Goal: Task Accomplishment & Management: Manage account settings

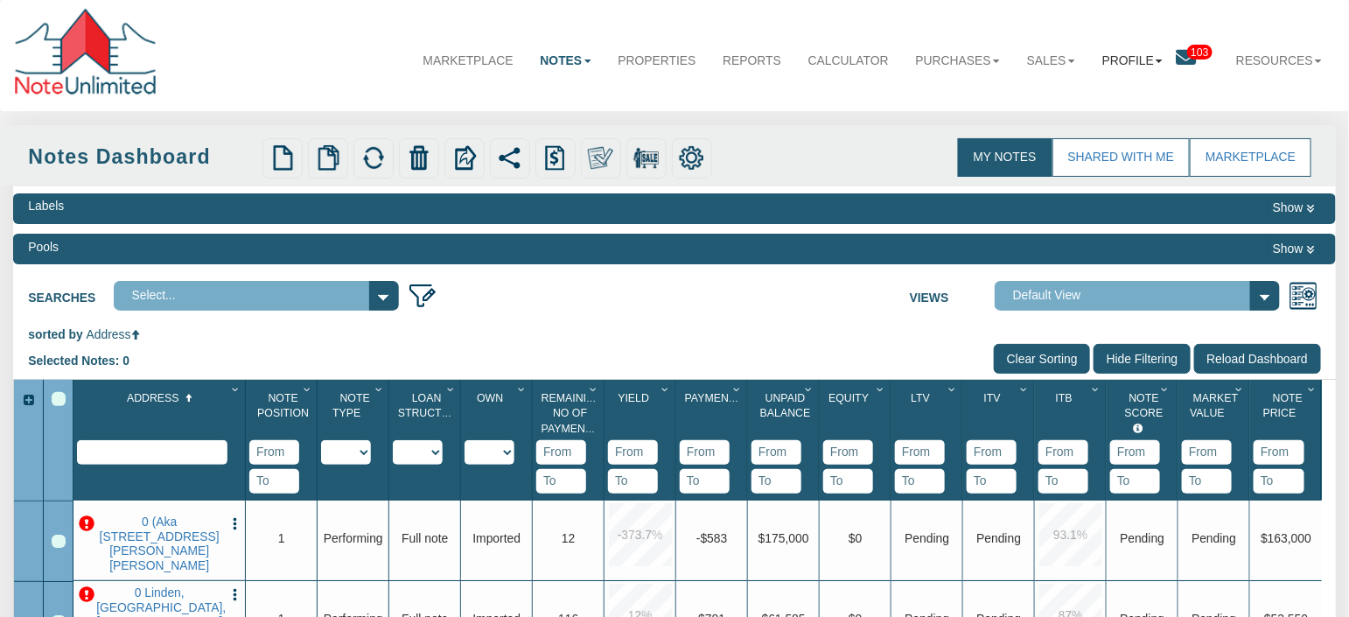
click at [1141, 64] on link "Profile" at bounding box center [1131, 60] width 87 height 45
click at [672, 312] on div "Searches Select... NOD Low ITV test01 Test-1 Address 209 S. Center Test-2 Addre…" at bounding box center [673, 294] width 1321 height 38
click at [1026, 369] on input "Clear Sorting" at bounding box center [1042, 359] width 96 height 30
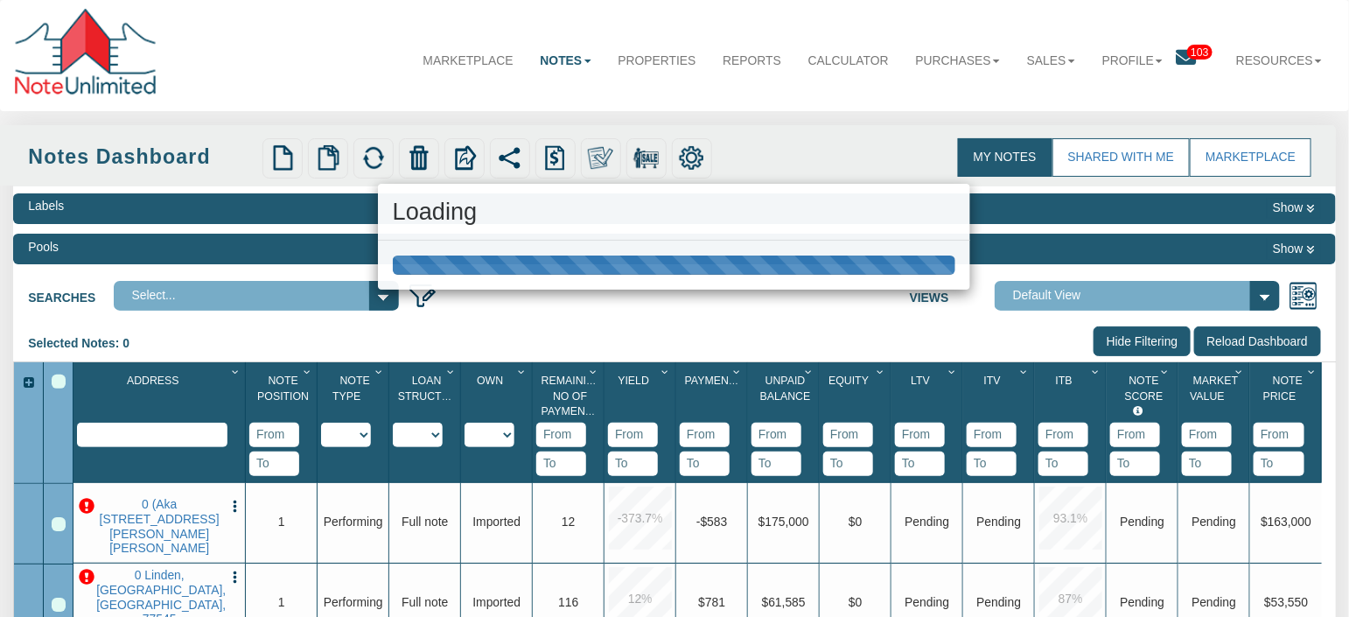
click at [1138, 346] on div "Loading" at bounding box center [674, 308] width 1349 height 617
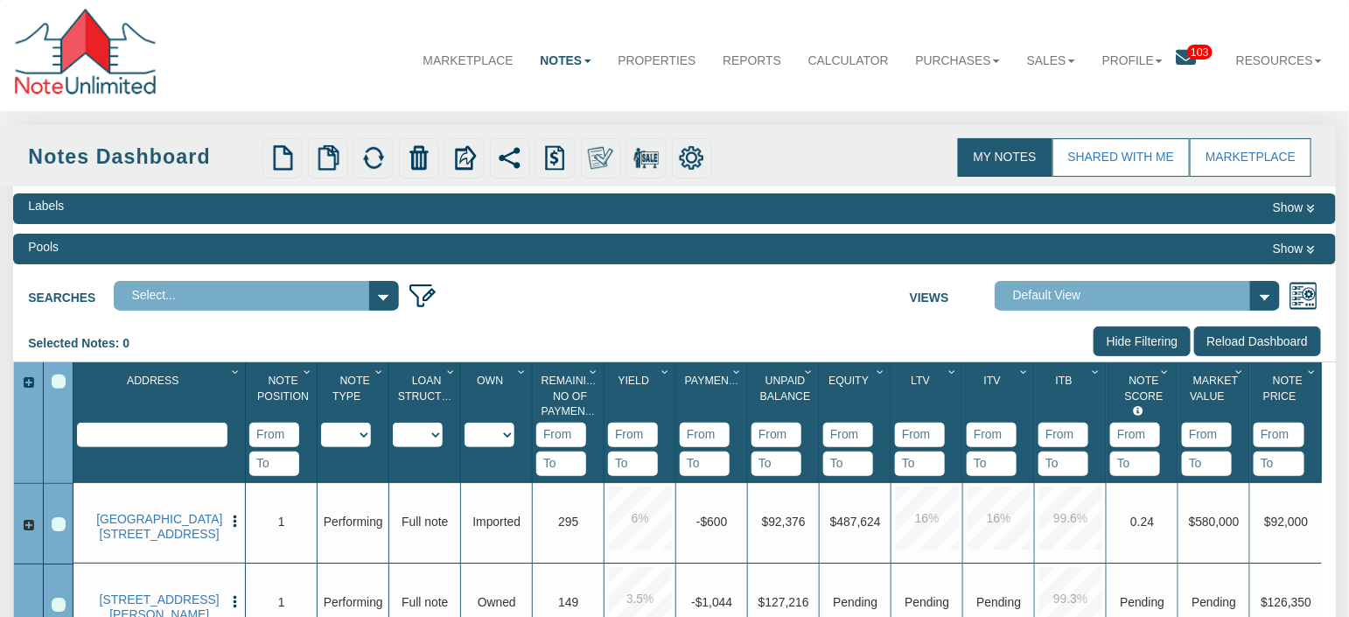
click at [1151, 347] on input "Hide Filtering" at bounding box center [1141, 341] width 97 height 30
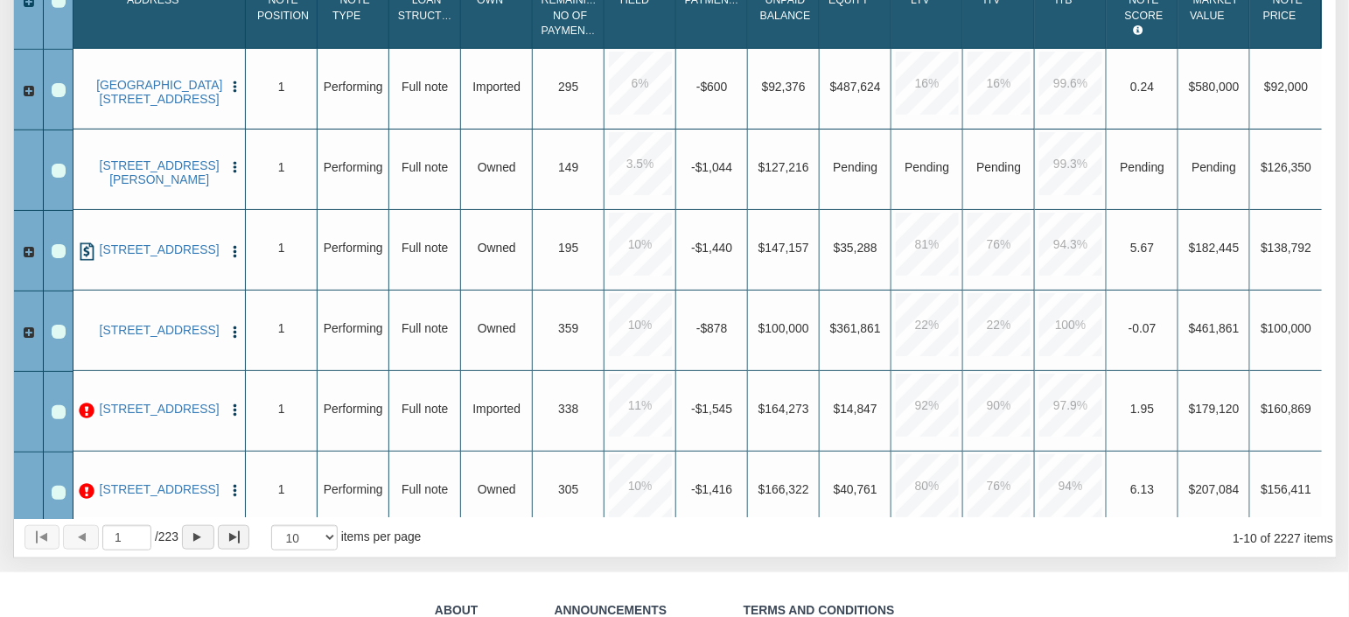
scroll to position [394, 0]
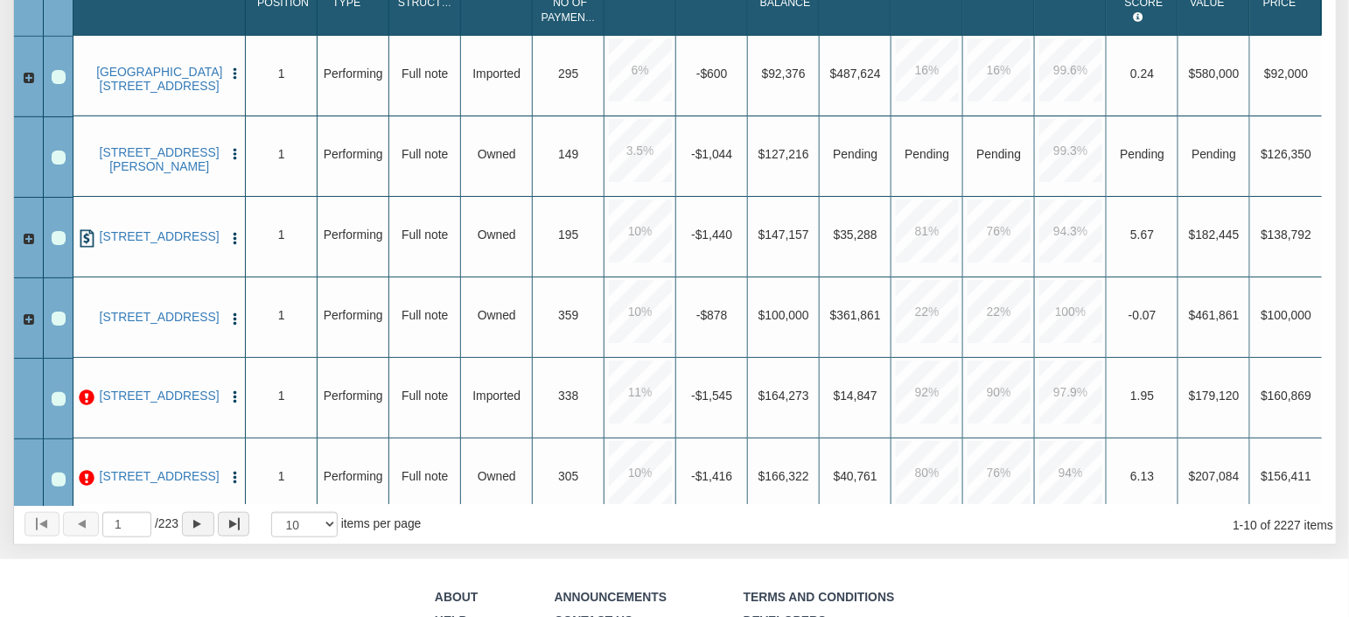
click at [238, 150] on img "button" at bounding box center [234, 154] width 15 height 15
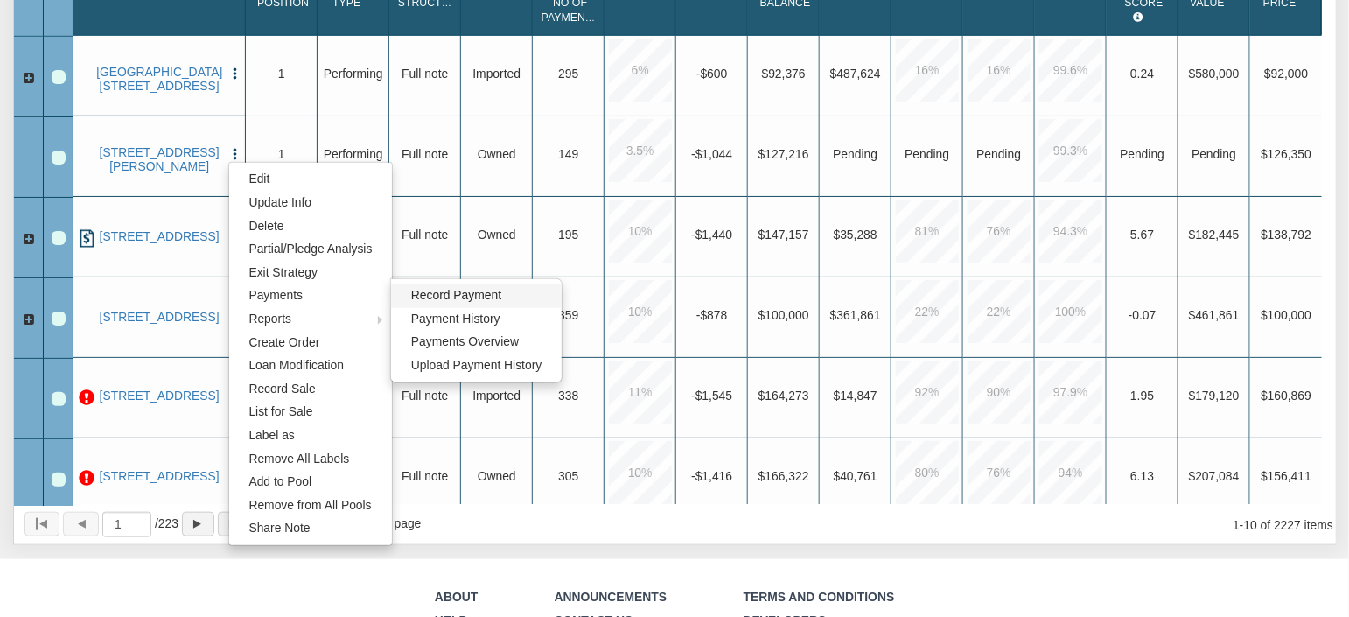
click at [514, 298] on link "Record Payment" at bounding box center [476, 296] width 170 height 24
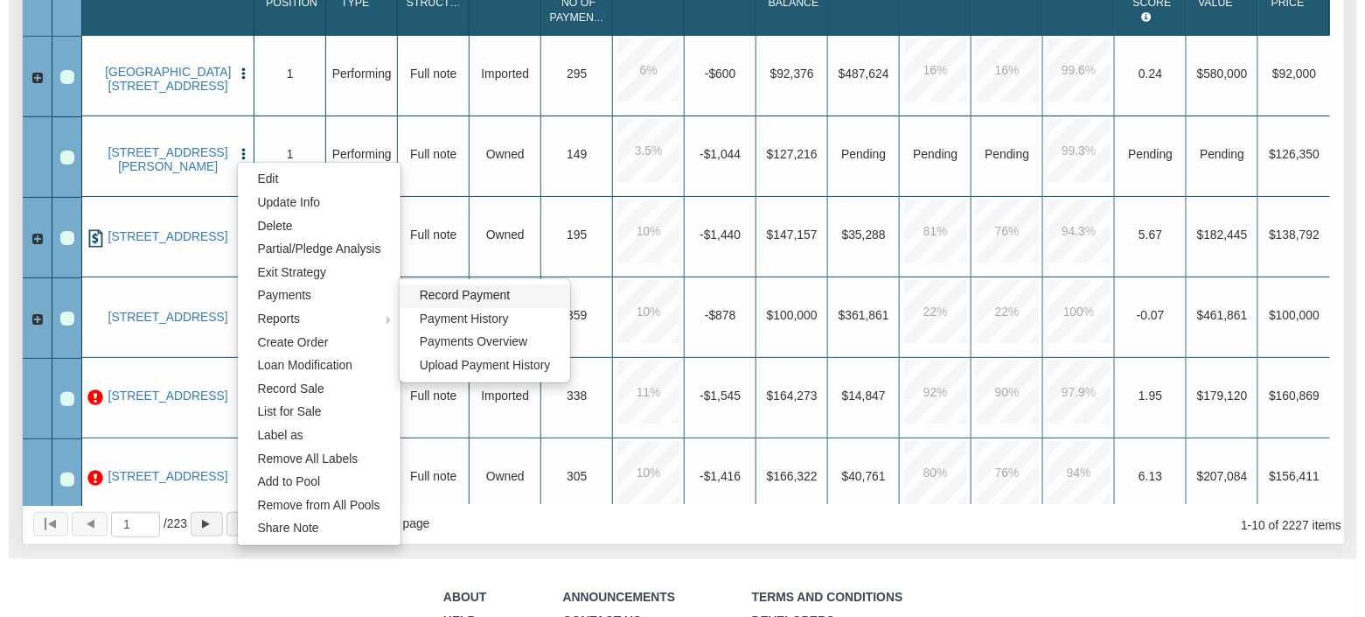
scroll to position [394, 0]
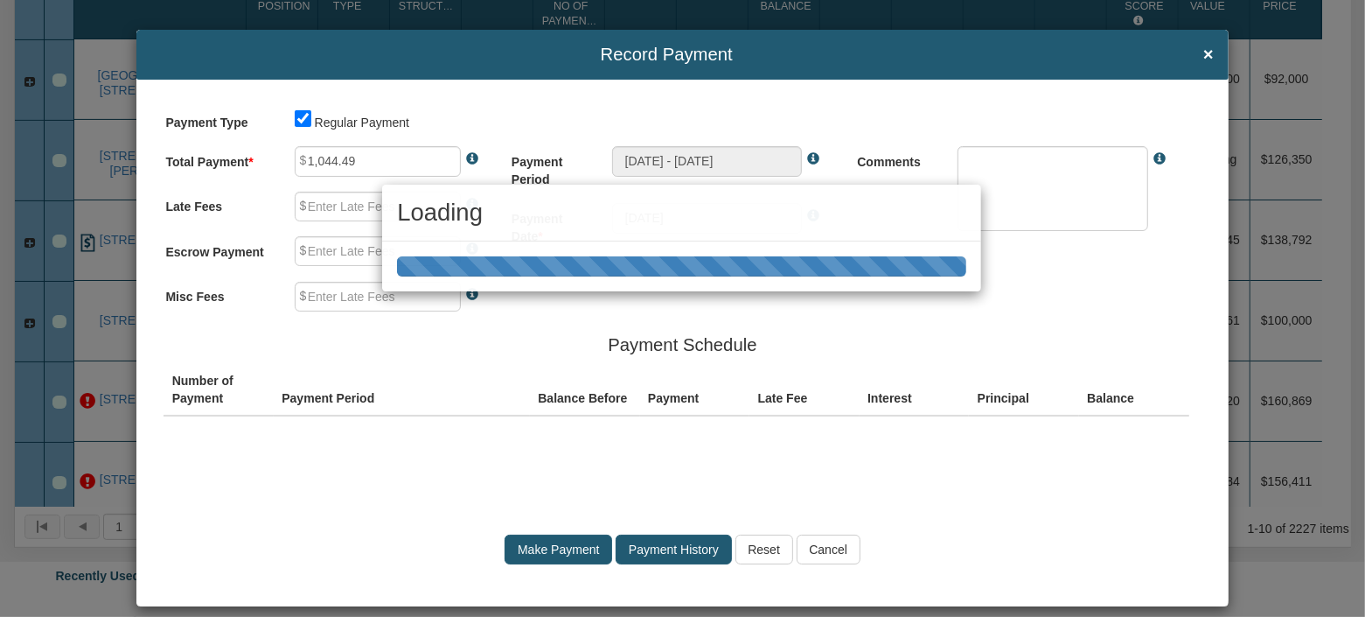
type input "0.00"
type textarea "Regular payment"
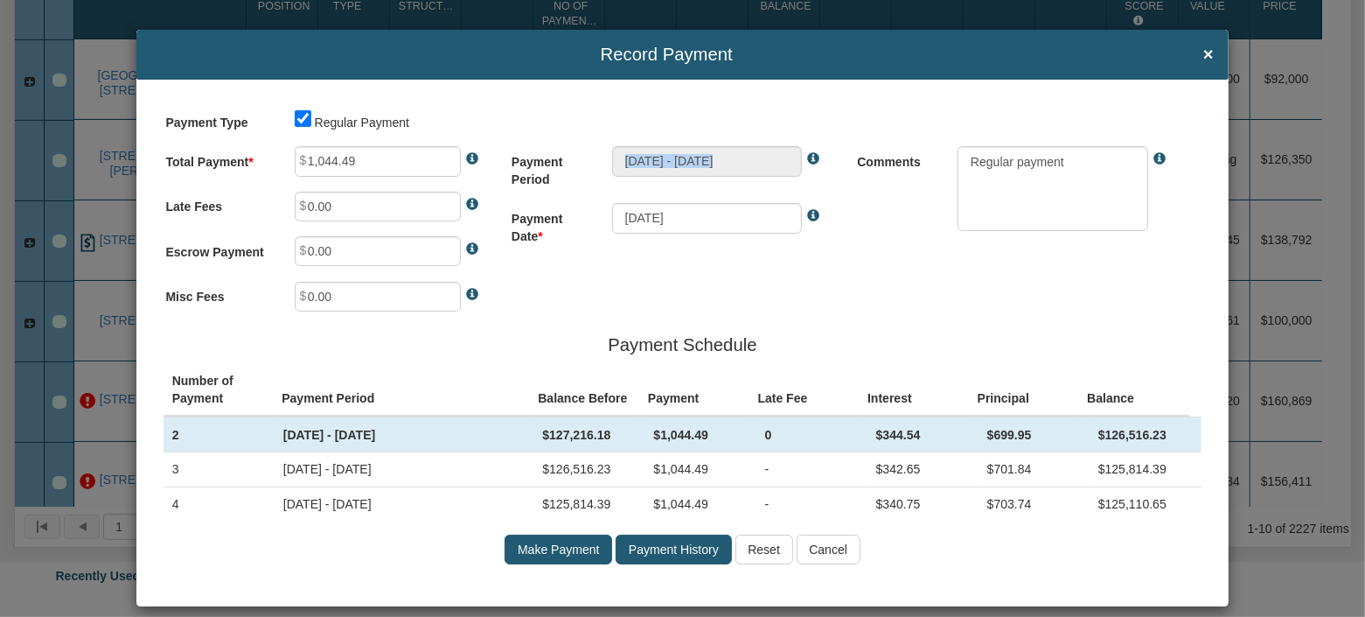
drag, startPoint x: 603, startPoint y: 157, endPoint x: 783, endPoint y: 159, distance: 179.3
click at [783, 159] on div "[DATE] - [DATE]" at bounding box center [725, 161] width 256 height 30
drag, startPoint x: 610, startPoint y: 160, endPoint x: 771, endPoint y: 164, distance: 161.8
click at [771, 164] on input "[DATE] - [DATE]" at bounding box center [707, 161] width 191 height 30
click at [1203, 54] on span "×" at bounding box center [1208, 54] width 10 height 19
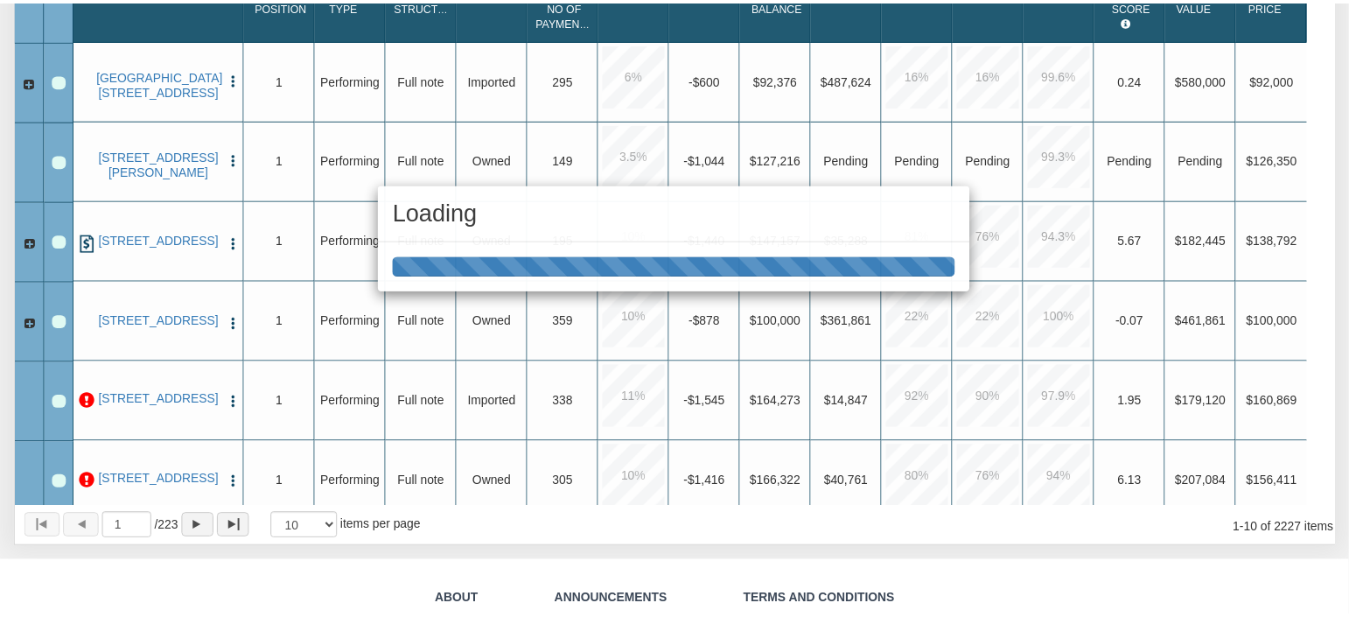
scroll to position [394, 0]
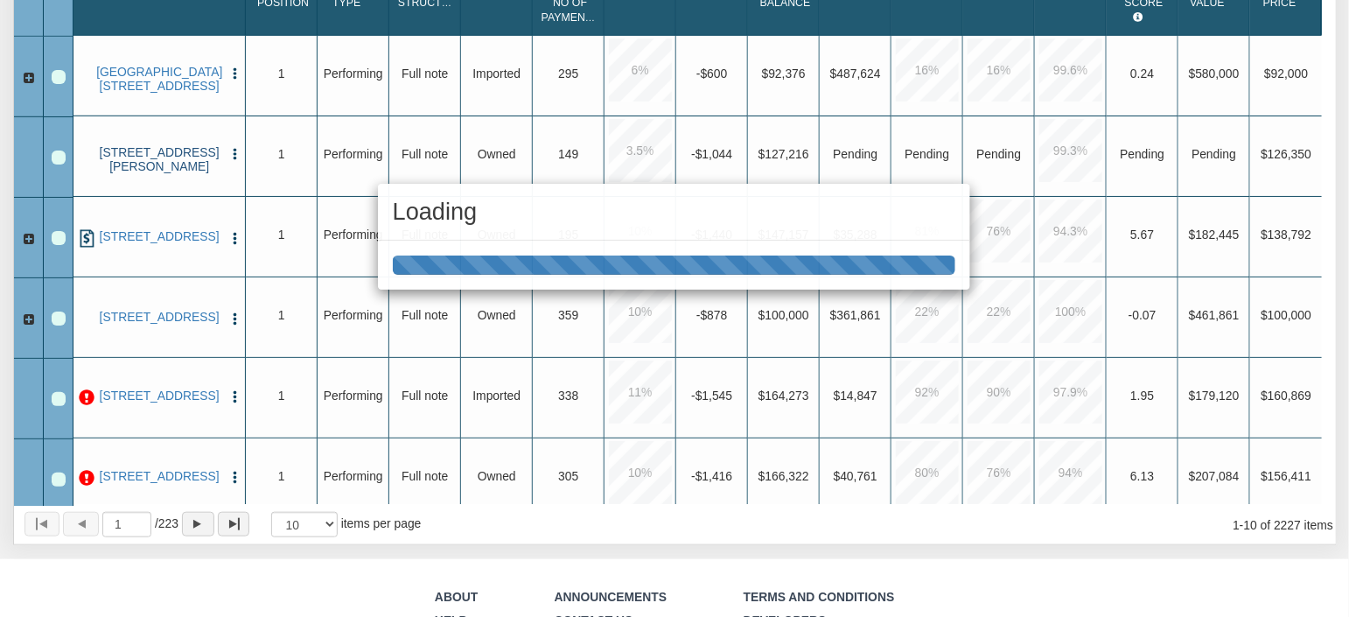
click at [159, 159] on link "[STREET_ADDRESS][PERSON_NAME]" at bounding box center [159, 159] width 126 height 29
click at [159, 162] on link "1301 MCKENZIE AVE, LOS ALTOS HLS, CA, 94024" at bounding box center [159, 159] width 126 height 29
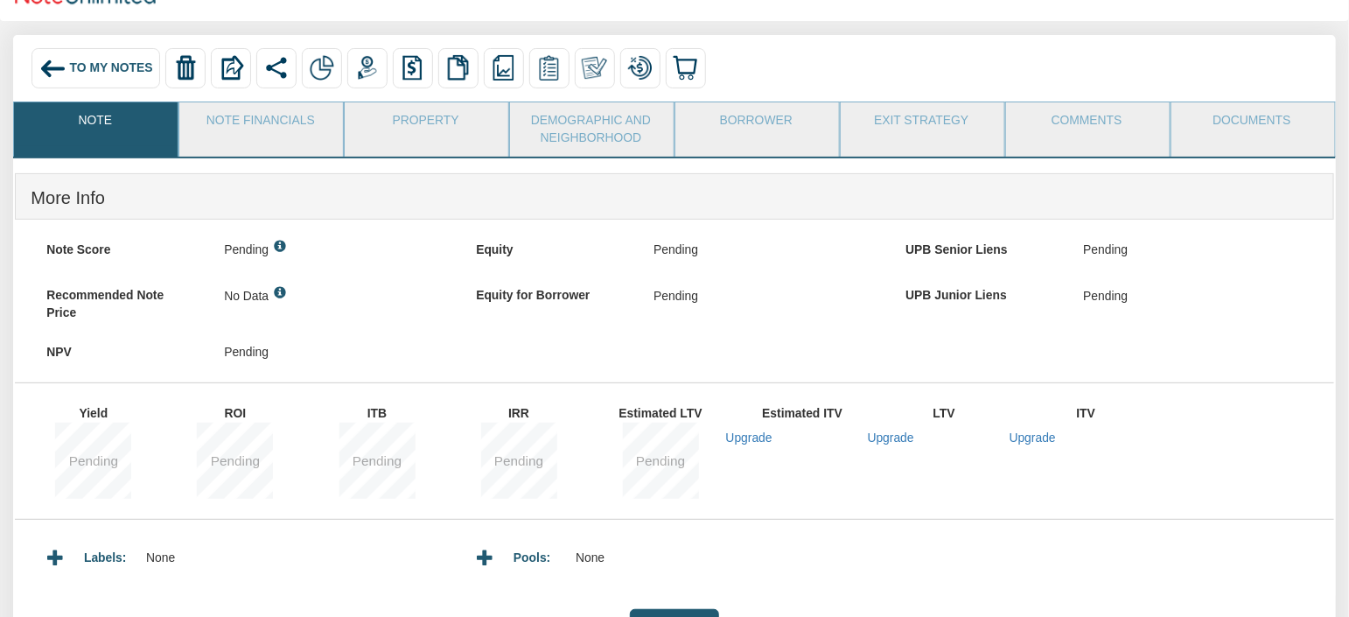
scroll to position [131, 0]
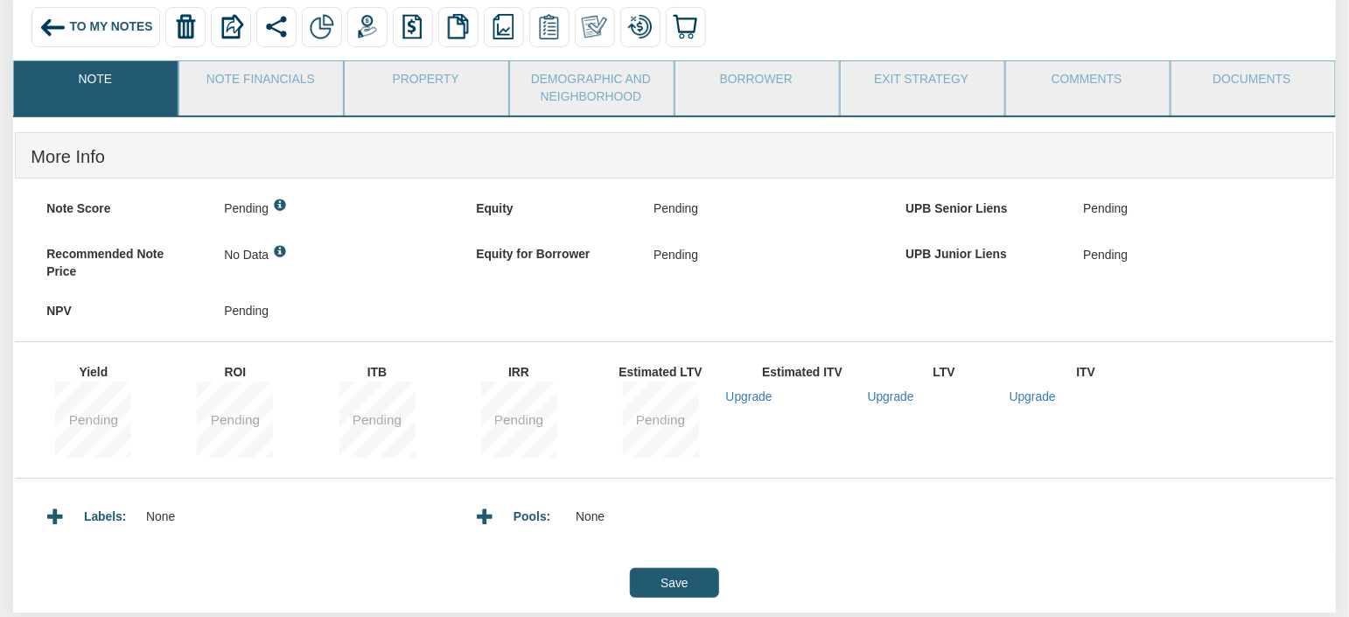
click at [105, 87] on link "Note" at bounding box center [95, 83] width 162 height 44
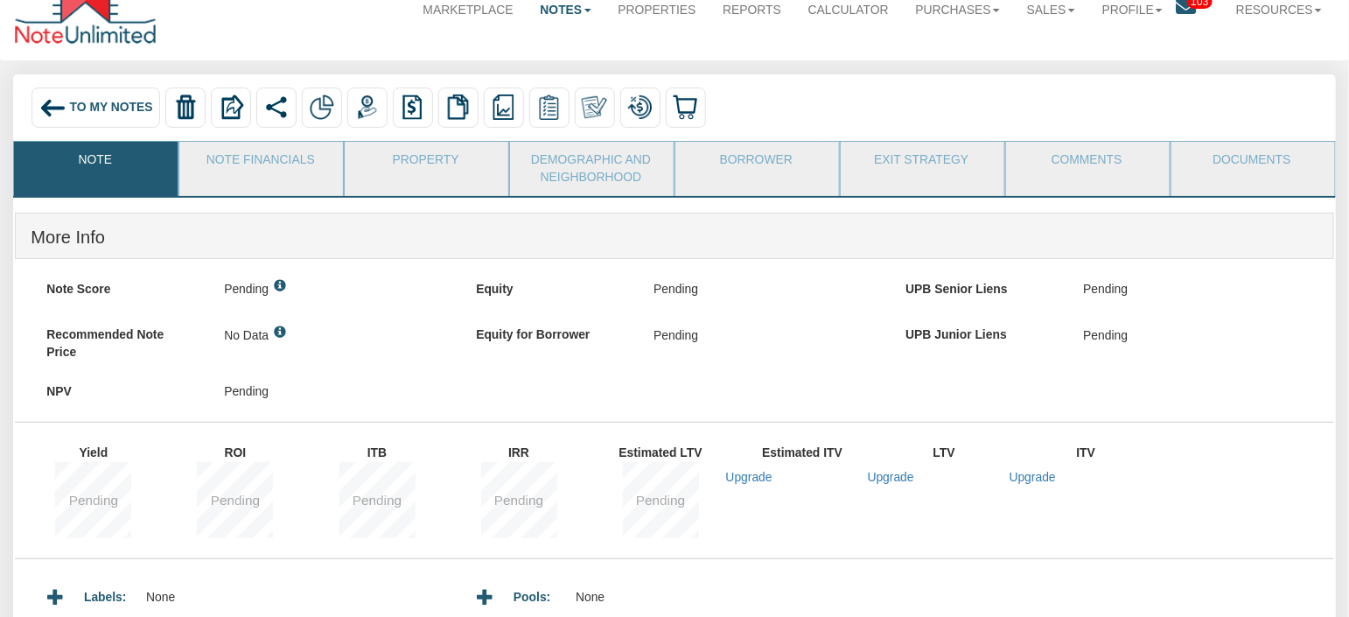
scroll to position [0, 0]
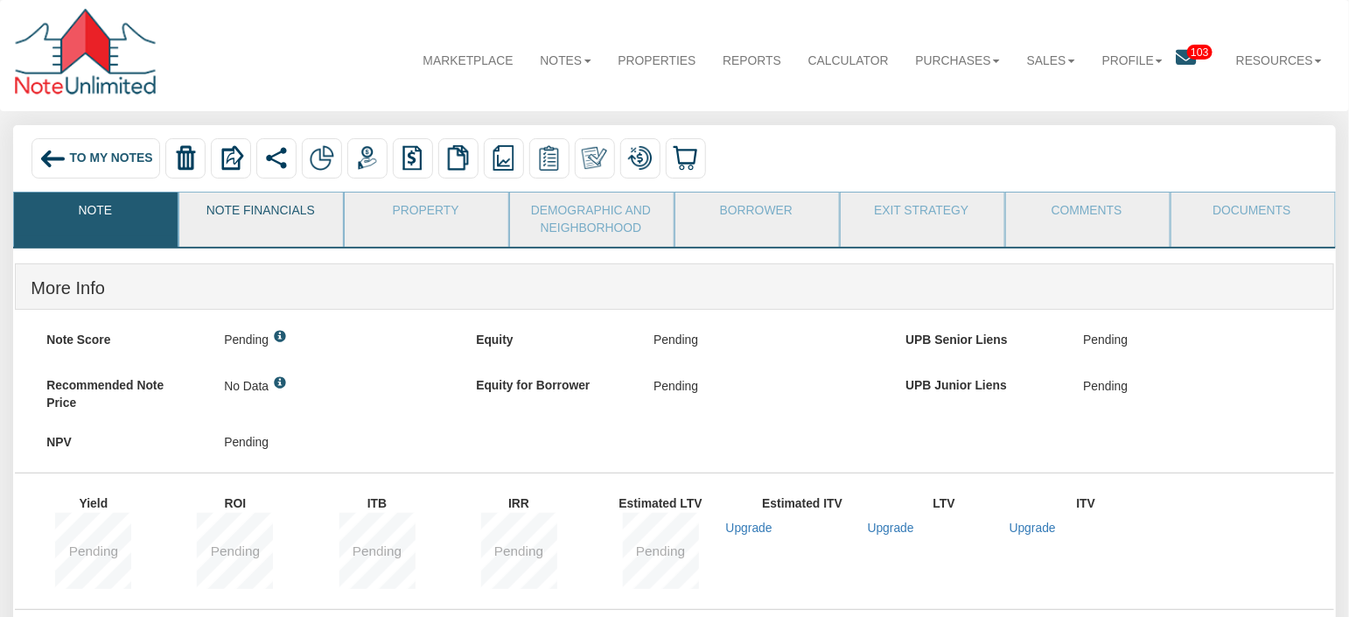
click at [247, 213] on link "Note Financials" at bounding box center [260, 214] width 162 height 44
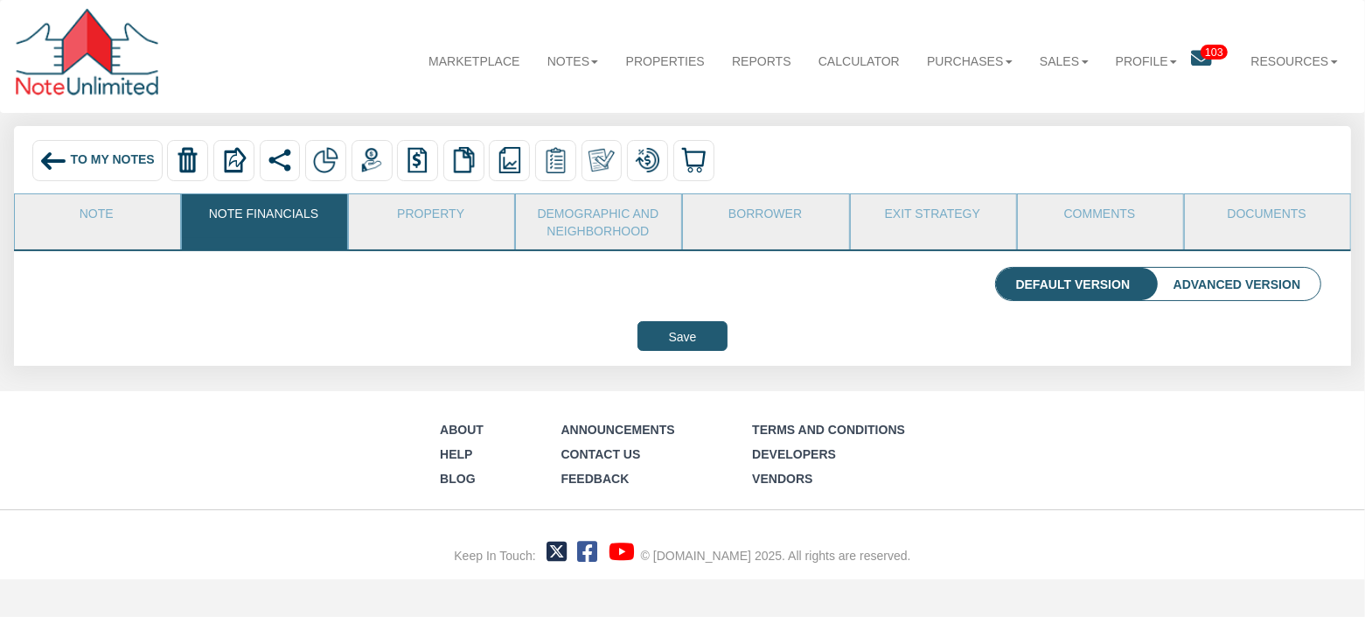
click at [89, 171] on div "To My Notes" at bounding box center [97, 160] width 130 height 41
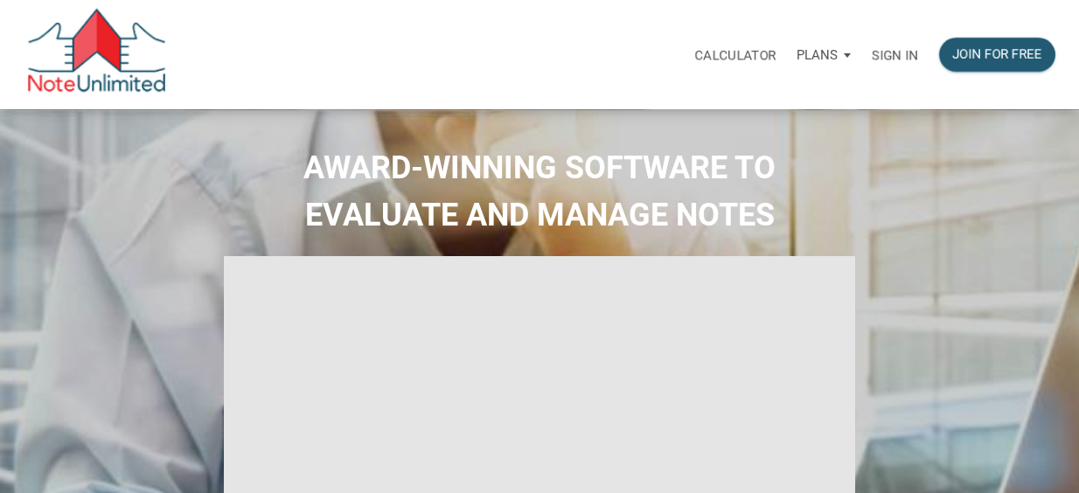
click at [889, 52] on p "Sign in" at bounding box center [895, 55] width 46 height 16
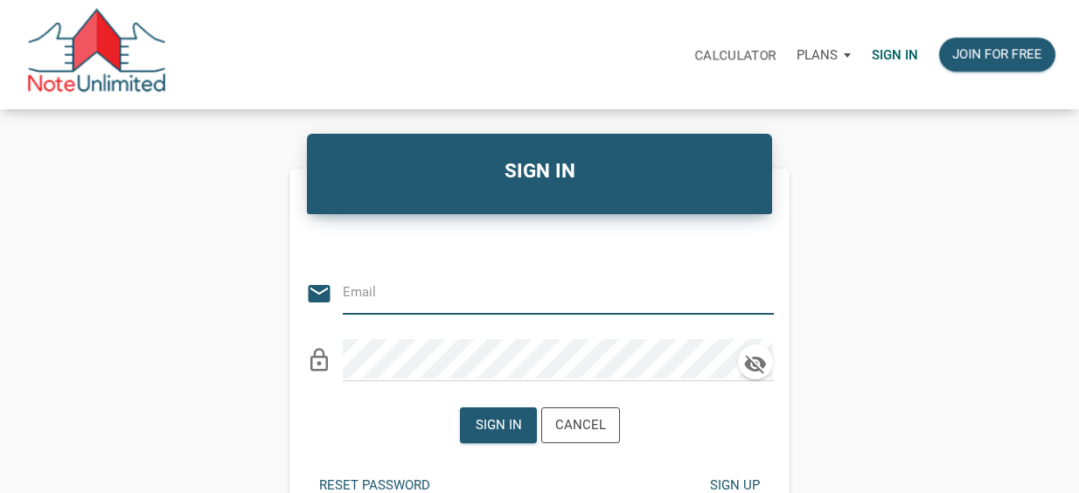
type input "citxllc@gmail.com"
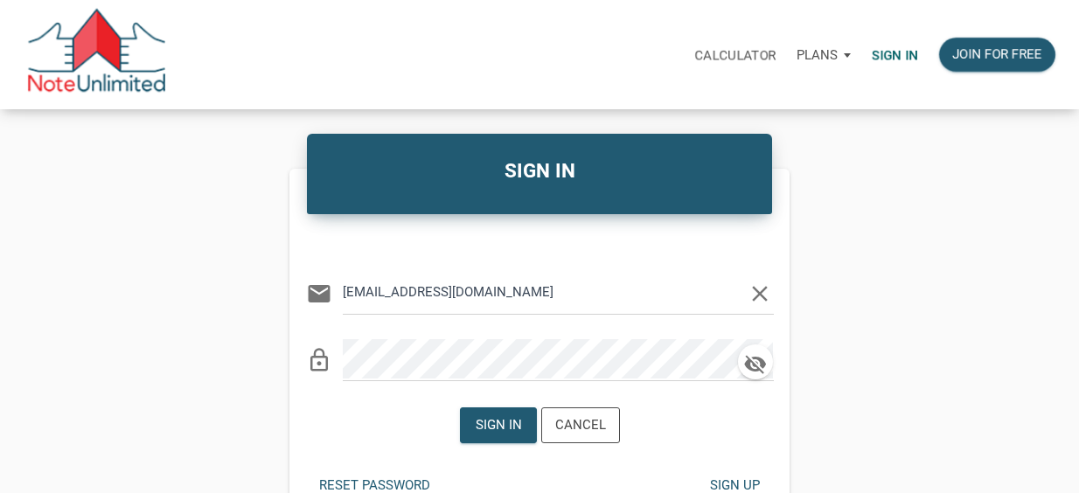
click at [763, 296] on icon "clear" at bounding box center [760, 294] width 26 height 26
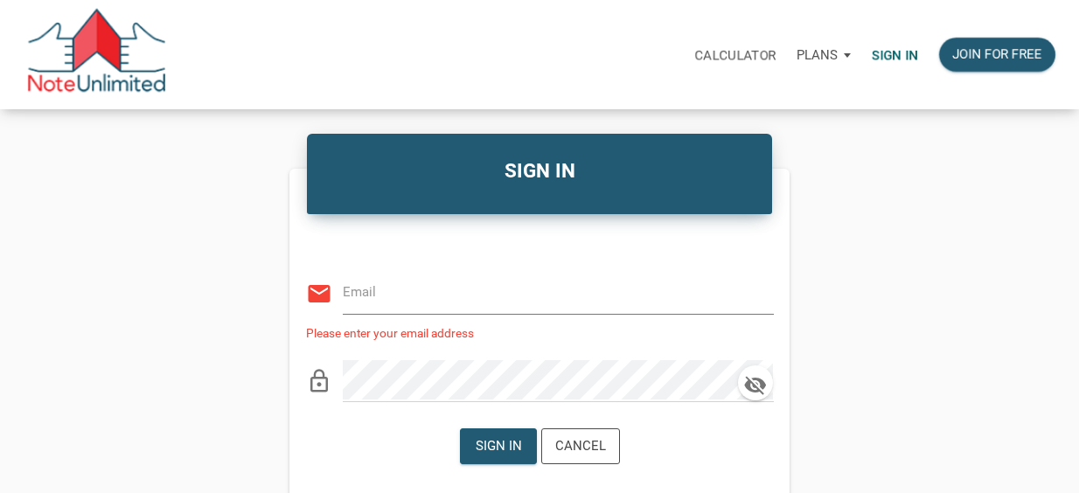
click at [646, 294] on input "email" at bounding box center [545, 292] width 405 height 39
type input "vlad@noteunlimited.com"
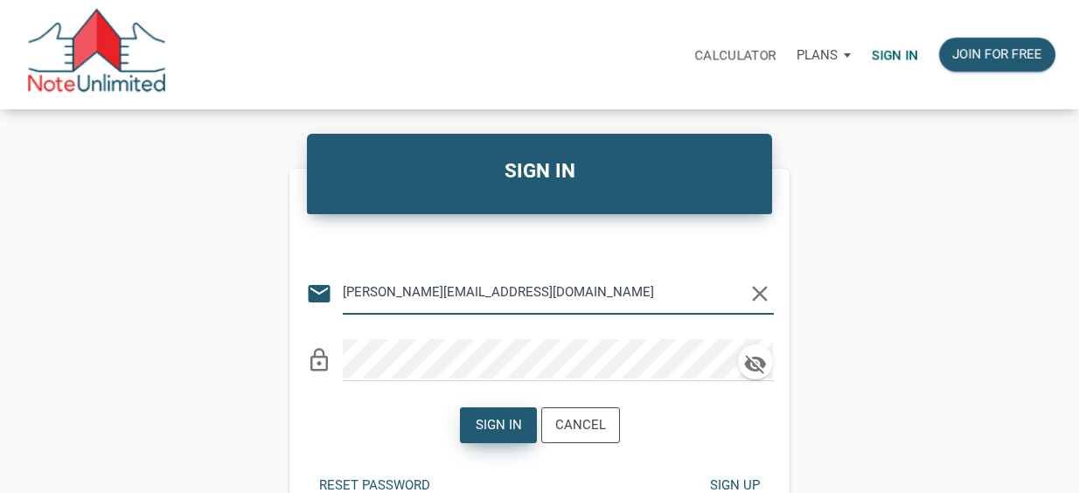
click at [496, 423] on div "Sign in" at bounding box center [498, 425] width 46 height 20
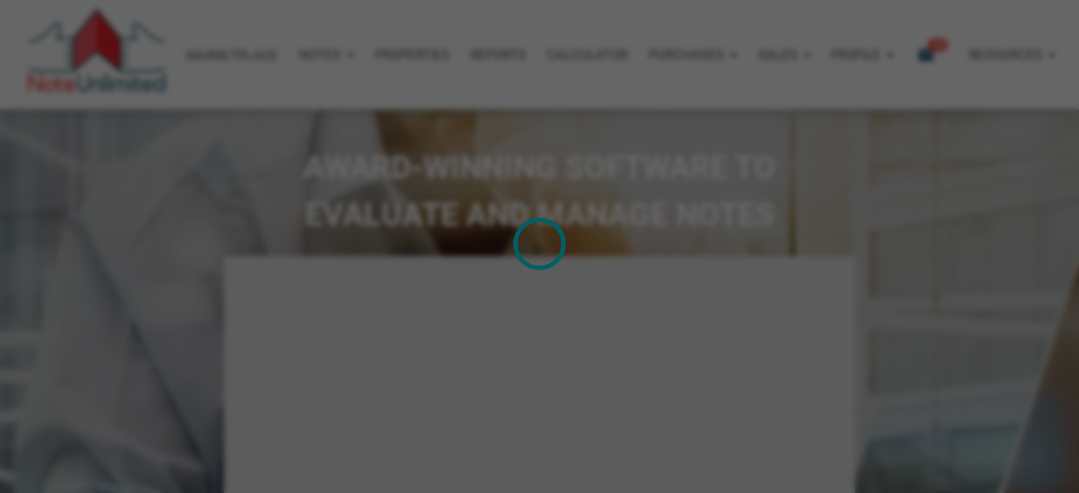
type input "Introduction to new features"
select select
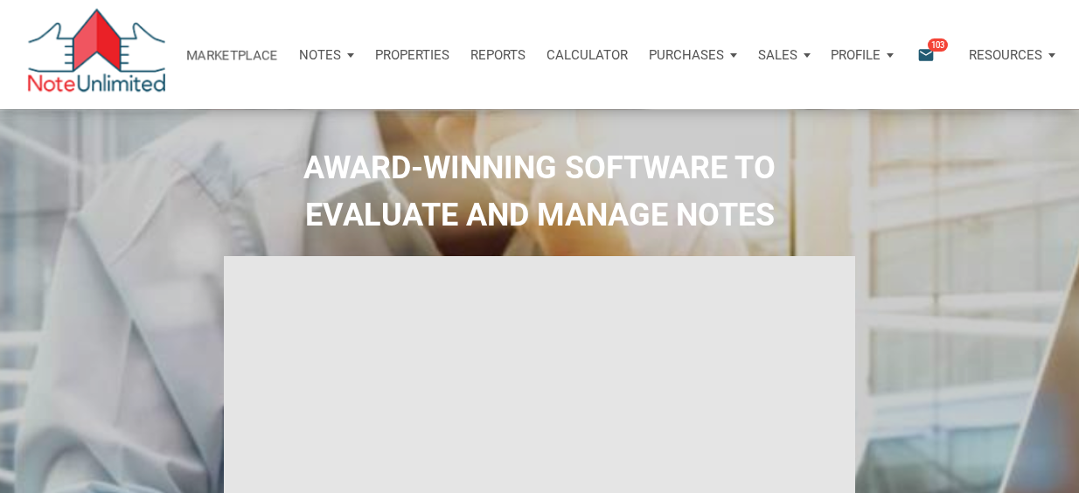
click at [343, 55] on div "Notes" at bounding box center [327, 55] width 76 height 52
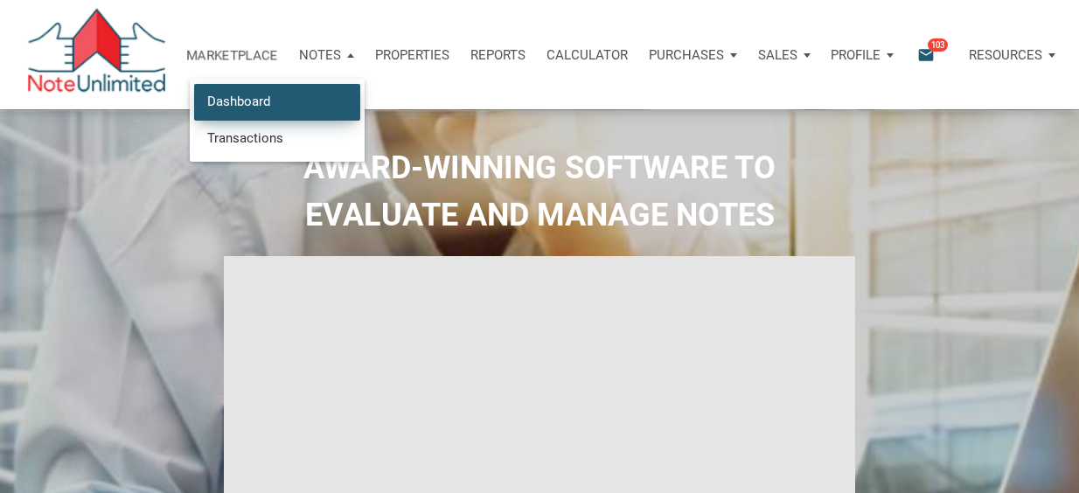
click at [273, 102] on link "Dashboard" at bounding box center [277, 102] width 166 height 36
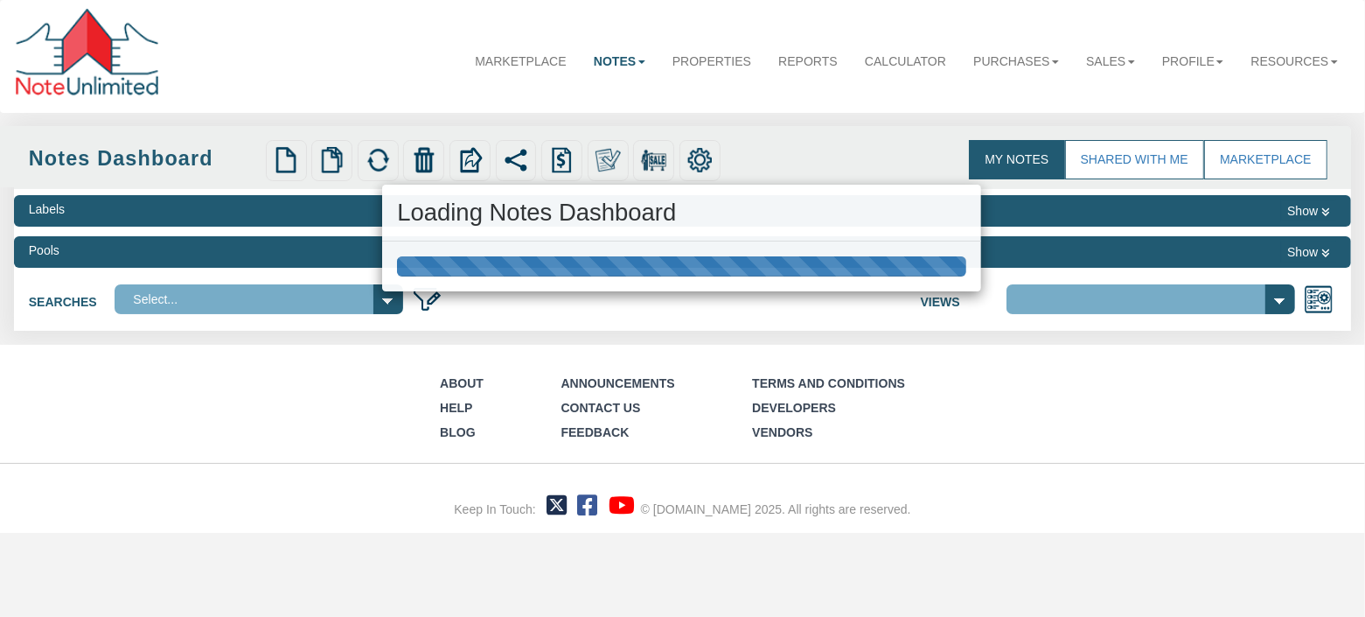
select select
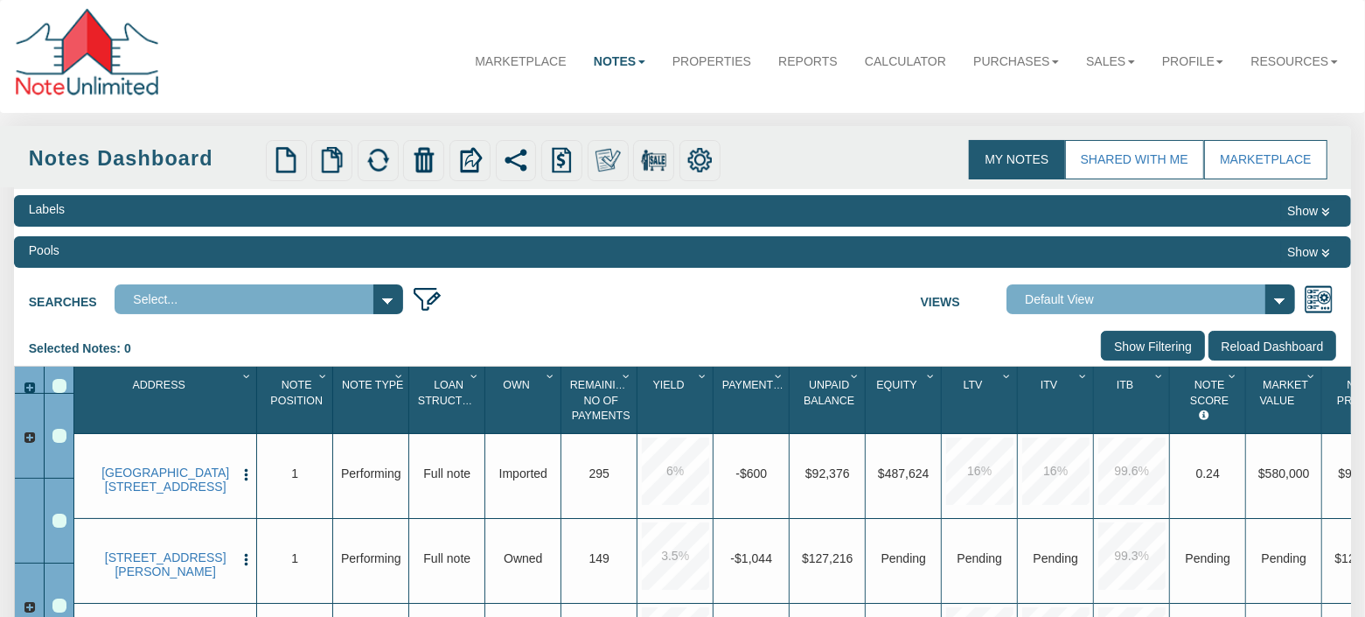
select select "3"
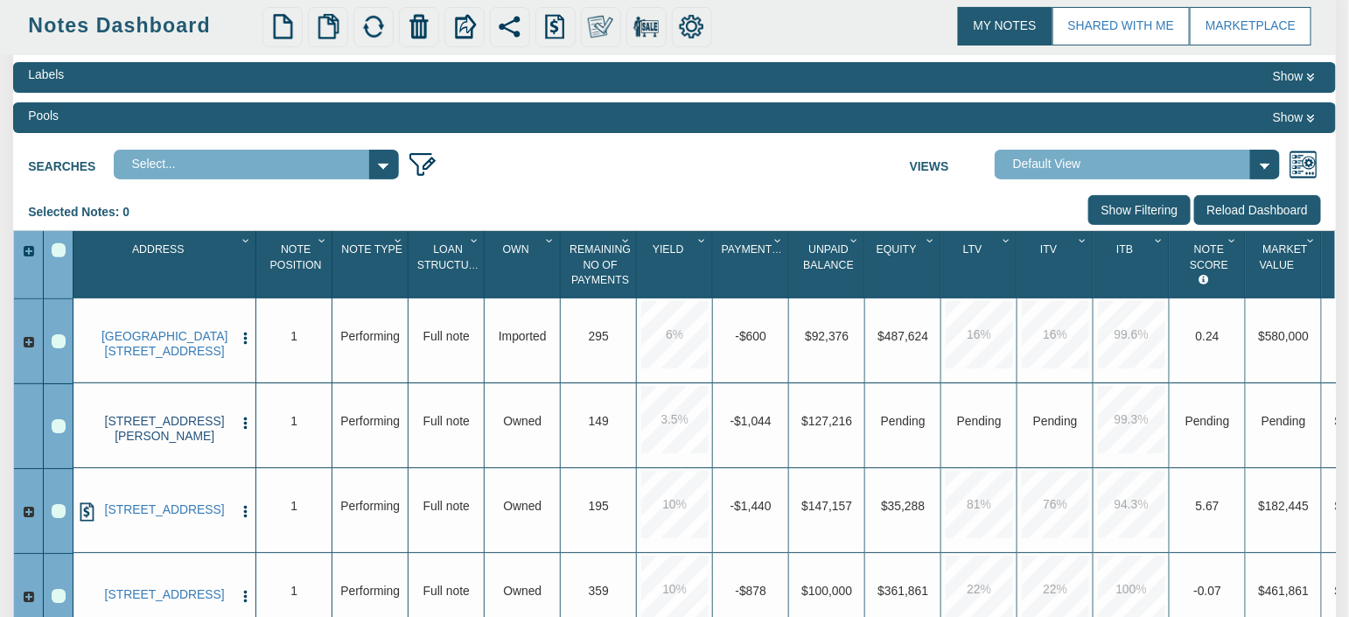
click at [162, 434] on link "[STREET_ADDRESS][PERSON_NAME]" at bounding box center [164, 428] width 136 height 29
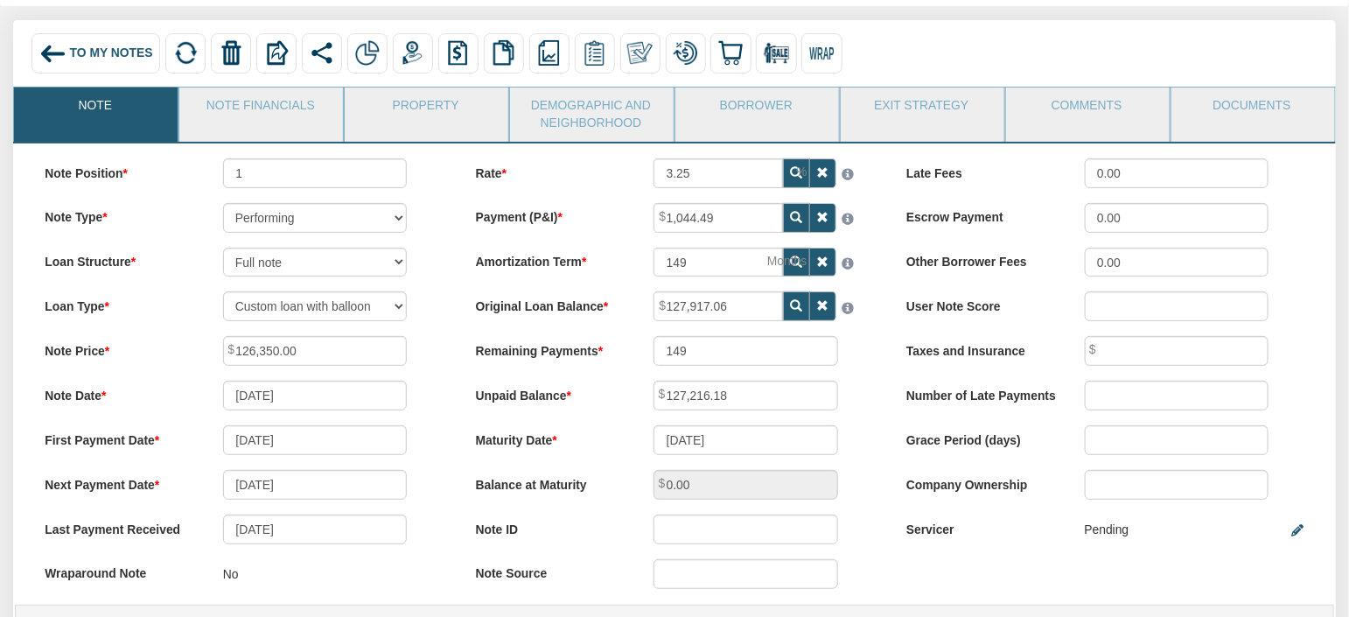
scroll to position [115, 0]
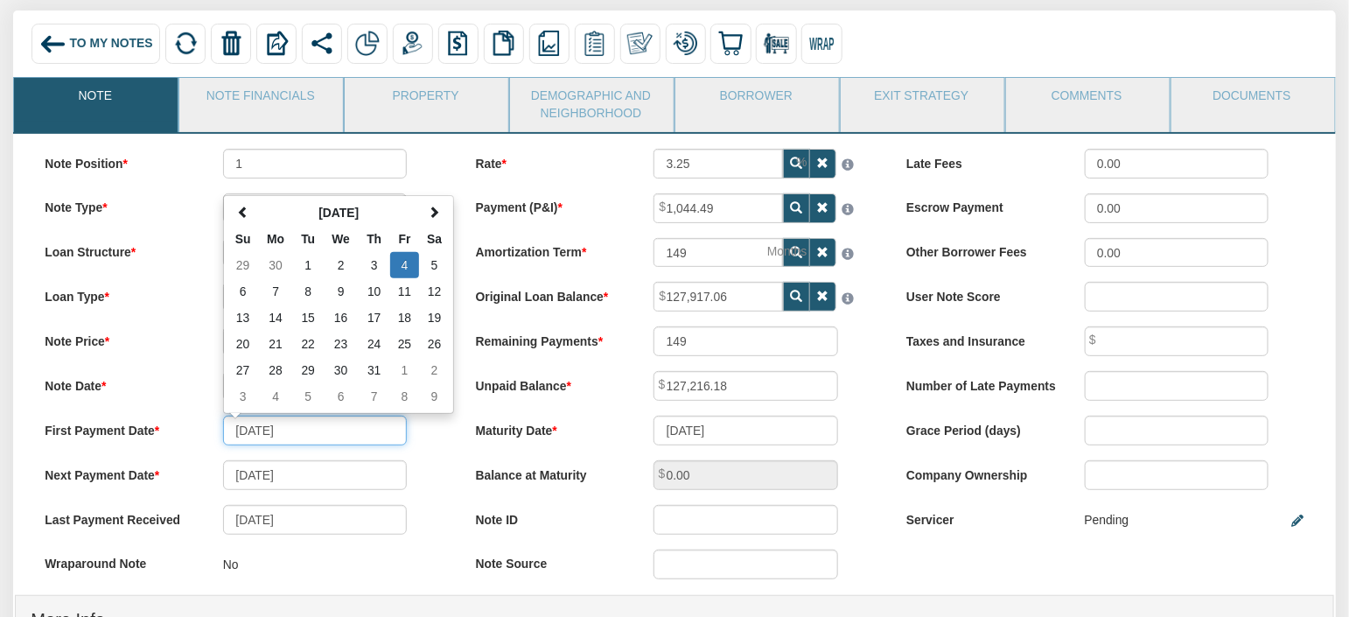
drag, startPoint x: 317, startPoint y: 430, endPoint x: 214, endPoint y: 429, distance: 103.2
click at [214, 429] on div "07/04/2025 July 2025 Su Mo Tu We Th Fr Sa 29 30 1 2 3 4 5 6 7 8 9 10 11 12 13 1…" at bounding box center [314, 430] width 213 height 30
click at [254, 436] on input "07/04/2025" at bounding box center [315, 430] width 184 height 30
drag, startPoint x: 254, startPoint y: 435, endPoint x: 268, endPoint y: 437, distance: 15.1
click at [268, 437] on input "07/04/2025" at bounding box center [315, 430] width 184 height 30
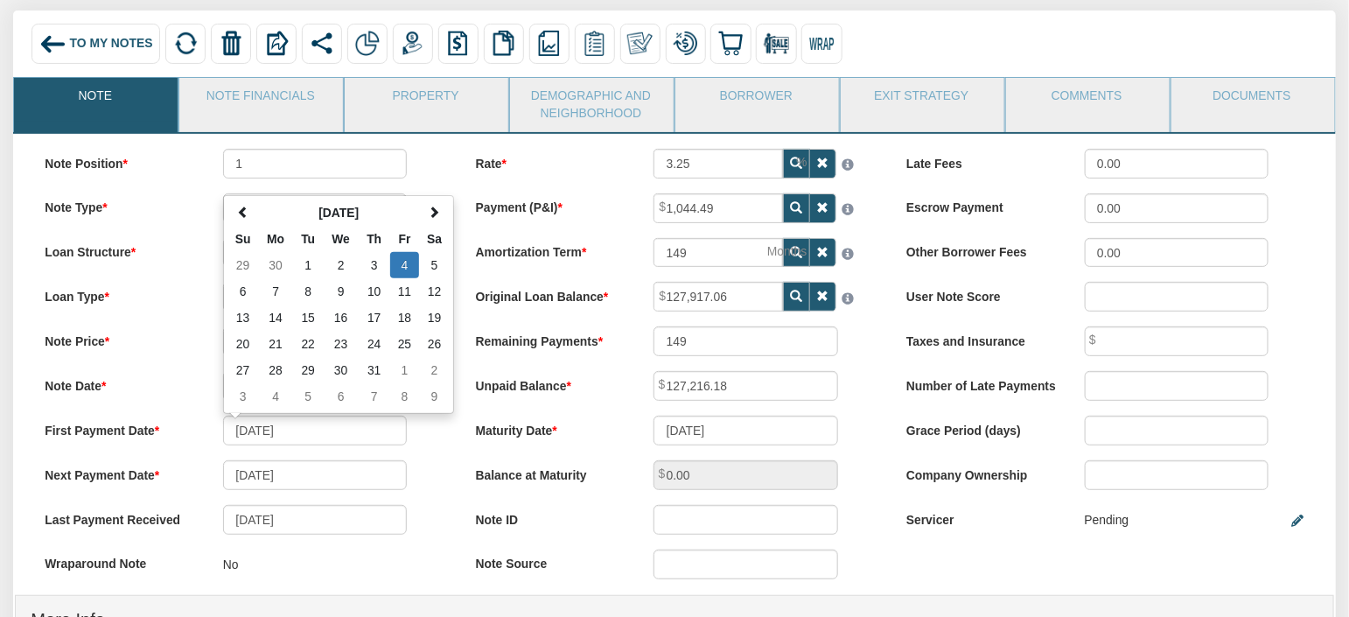
click at [443, 462] on div "Note Position 1 Note Type Performing Forthcoming Non-Performing REO Sub-Perform…" at bounding box center [243, 372] width 430 height 446
drag, startPoint x: 234, startPoint y: 436, endPoint x: 272, endPoint y: 435, distance: 37.6
click at [272, 435] on input "07/04/2025" at bounding box center [315, 430] width 184 height 30
click at [262, 434] on input "07/04/2025" at bounding box center [315, 430] width 184 height 30
drag, startPoint x: 252, startPoint y: 431, endPoint x: 268, endPoint y: 434, distance: 16.0
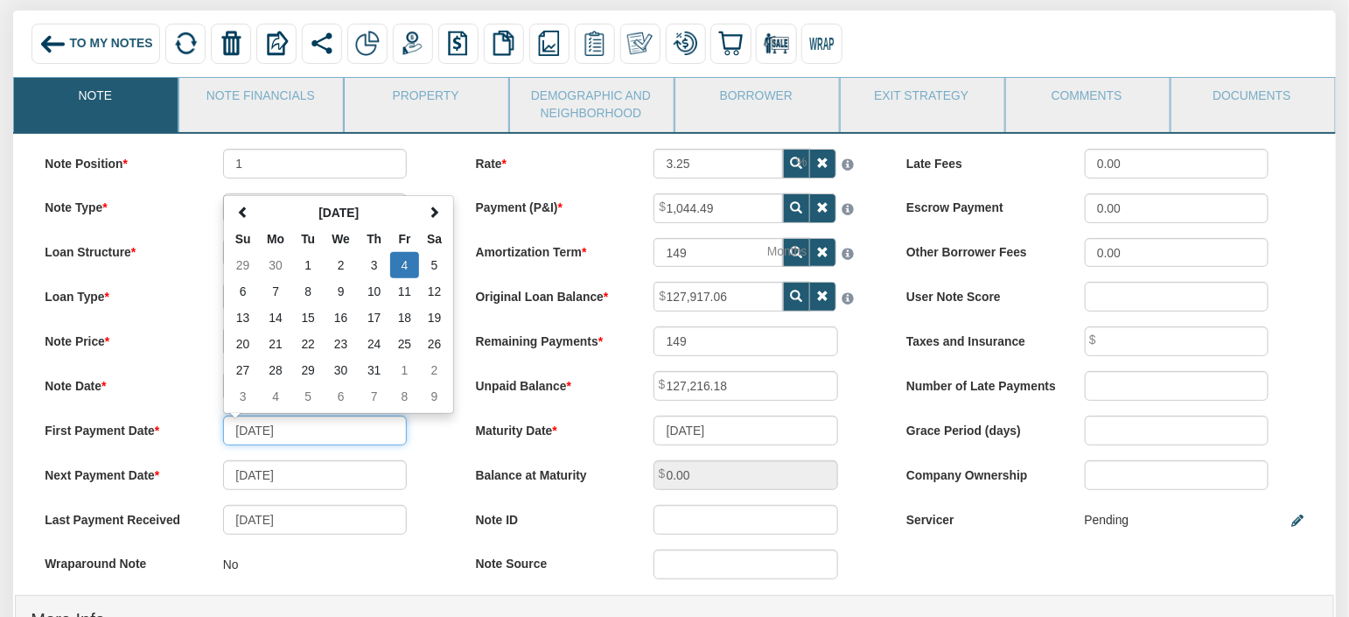
click at [268, 434] on input "07/04/2025" at bounding box center [315, 430] width 184 height 30
drag, startPoint x: 233, startPoint y: 438, endPoint x: 268, endPoint y: 435, distance: 35.2
click at [268, 435] on input "07/04/2025" at bounding box center [315, 430] width 184 height 30
click at [274, 445] on input "07/04/2025" at bounding box center [315, 430] width 184 height 30
click at [265, 437] on input "07/04/2025" at bounding box center [315, 430] width 184 height 30
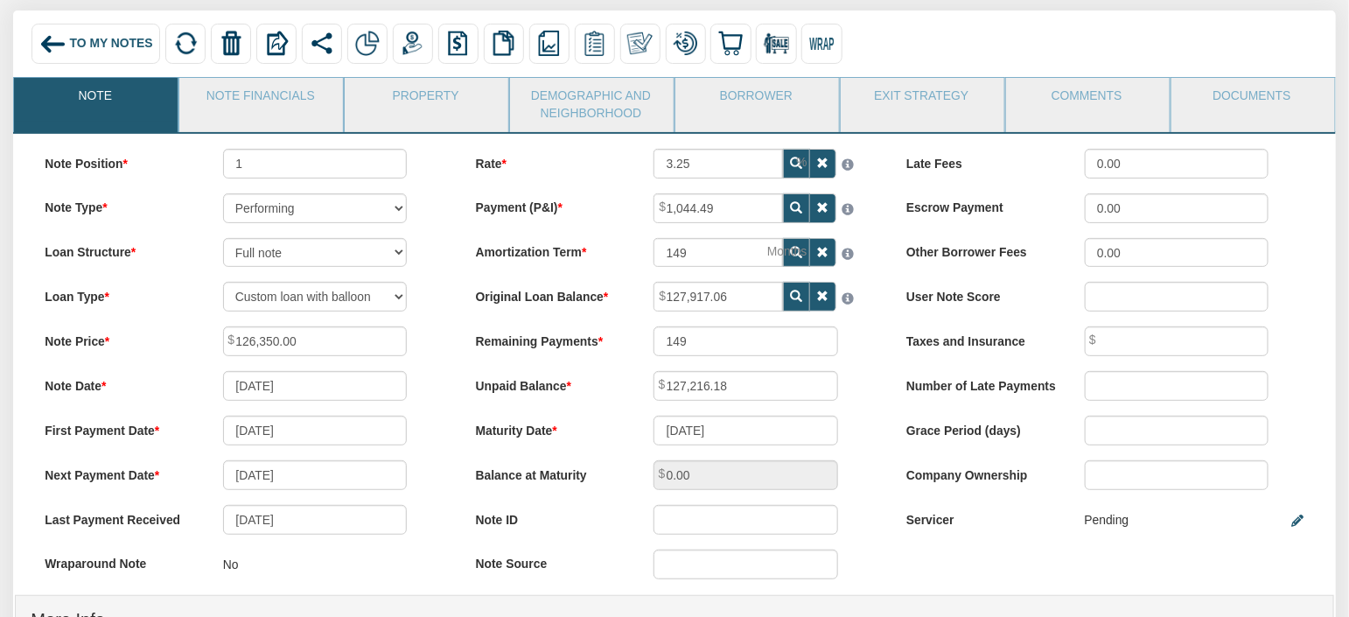
click at [452, 435] on div "First Payment Date 07/04/2025" at bounding box center [244, 430] width 428 height 30
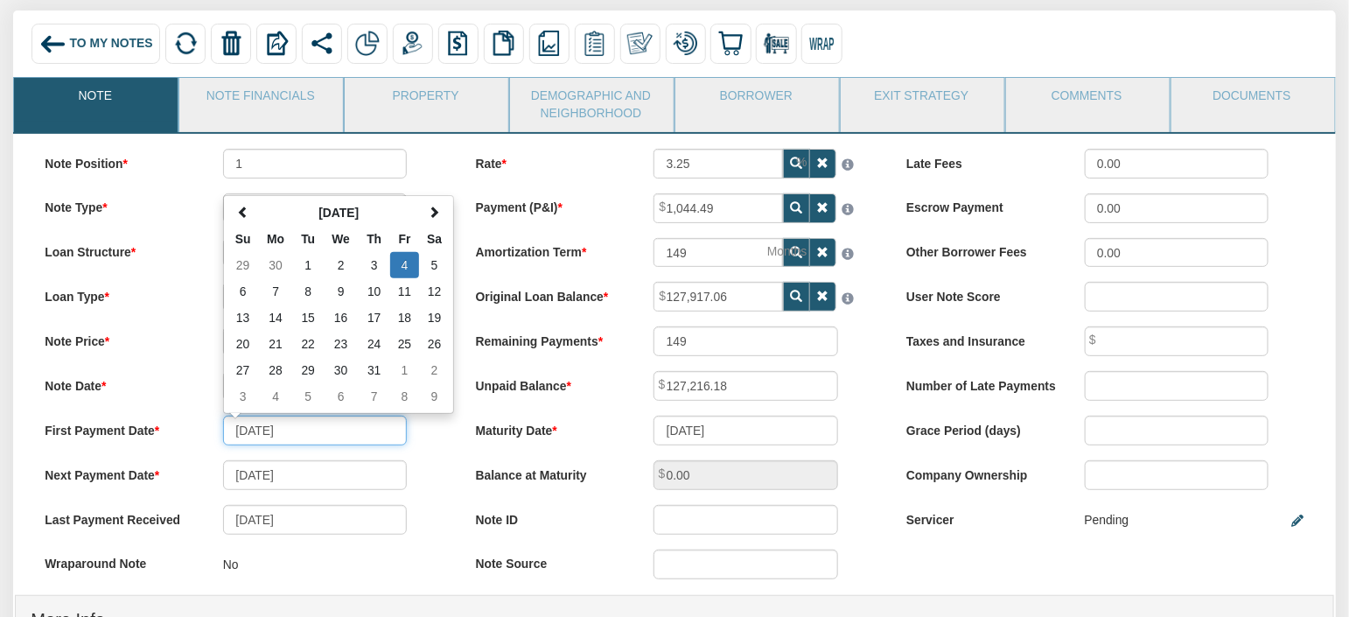
drag, startPoint x: 315, startPoint y: 443, endPoint x: 219, endPoint y: 435, distance: 96.5
click at [219, 435] on div "07/04/2025 July 2025 Su Mo Tu We Th Fr Sa 29 30 1 2 3 4 5 6 7 8 9 10 11 12 13 1…" at bounding box center [314, 430] width 213 height 30
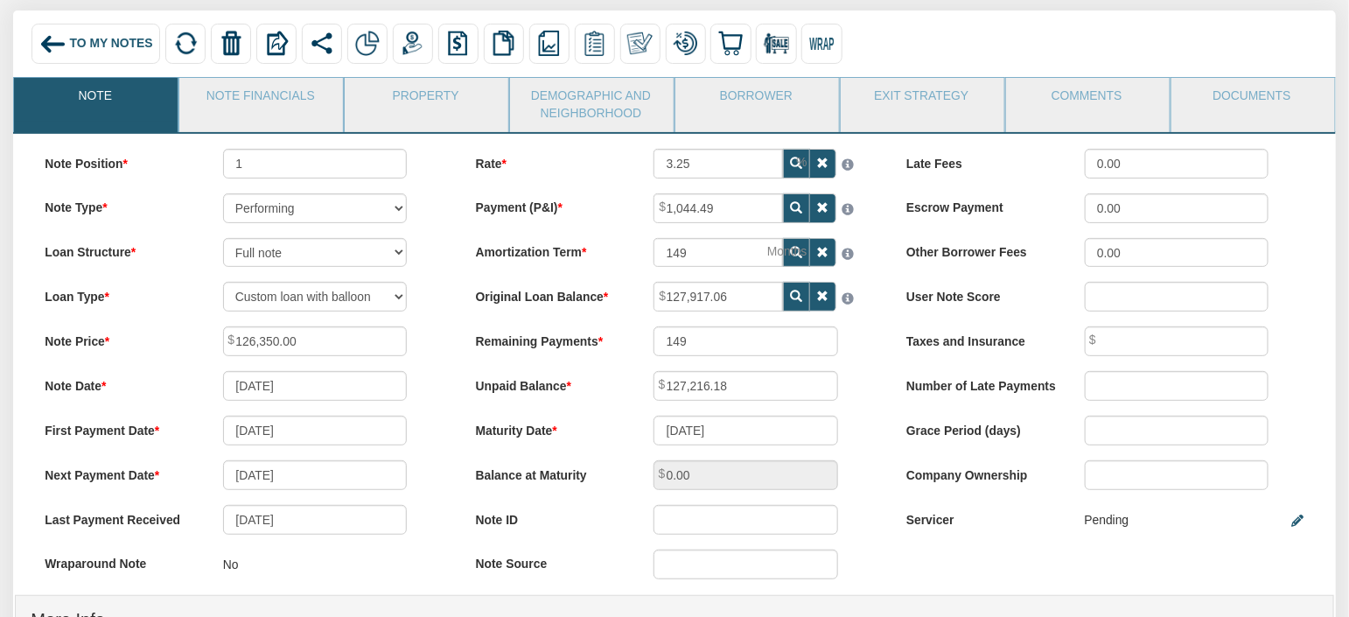
click at [615, 181] on div "Rate 3.25 Payment (P&I) 1,044.49 149 149 0.00" at bounding box center [674, 371] width 430 height 445
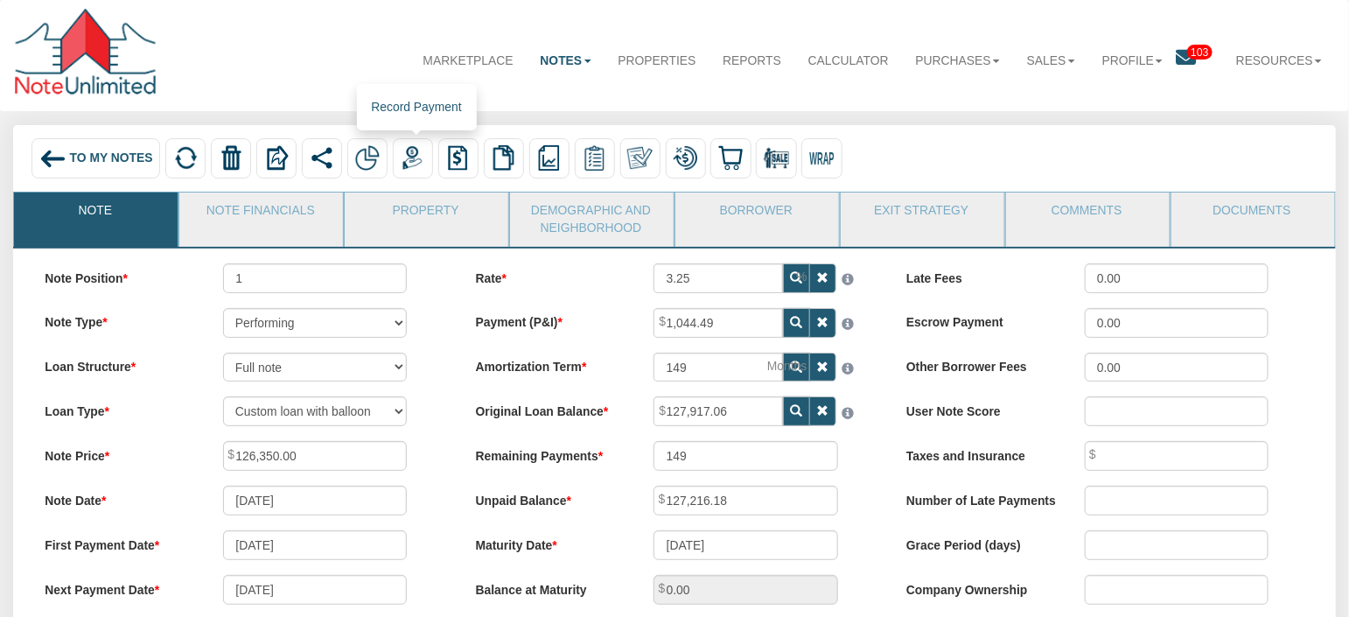
click at [422, 153] on img at bounding box center [412, 157] width 25 height 25
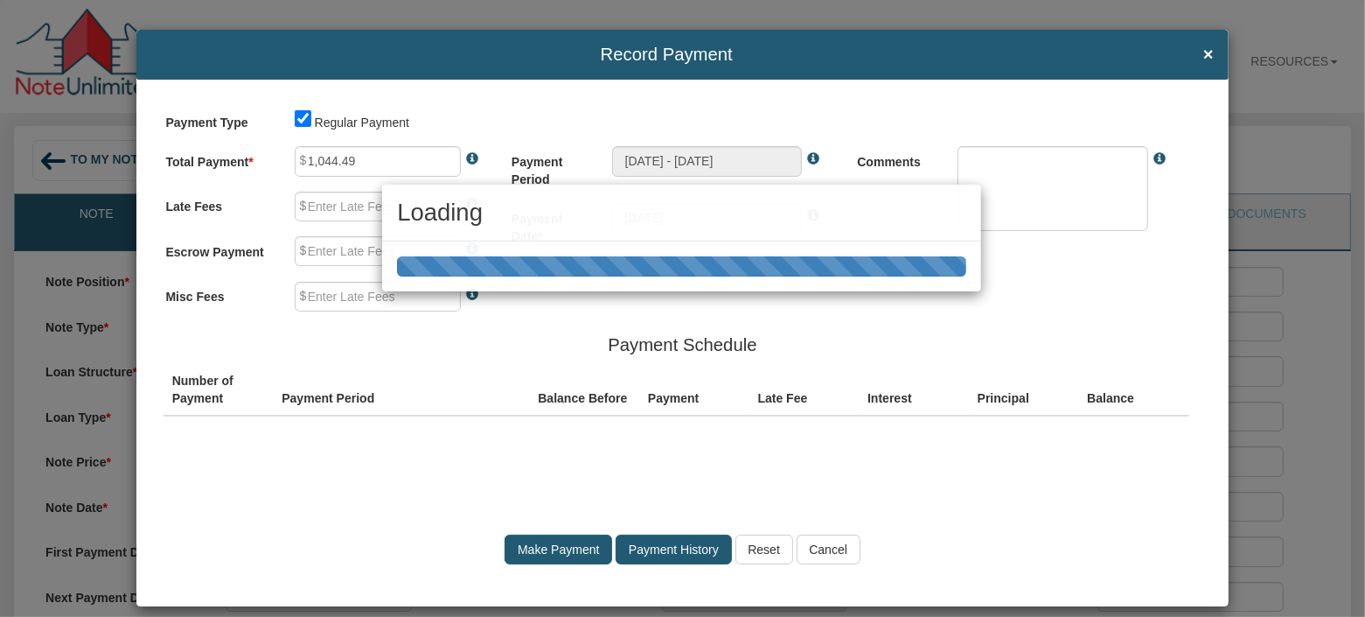
type input "0.00"
type textarea "Regular payment"
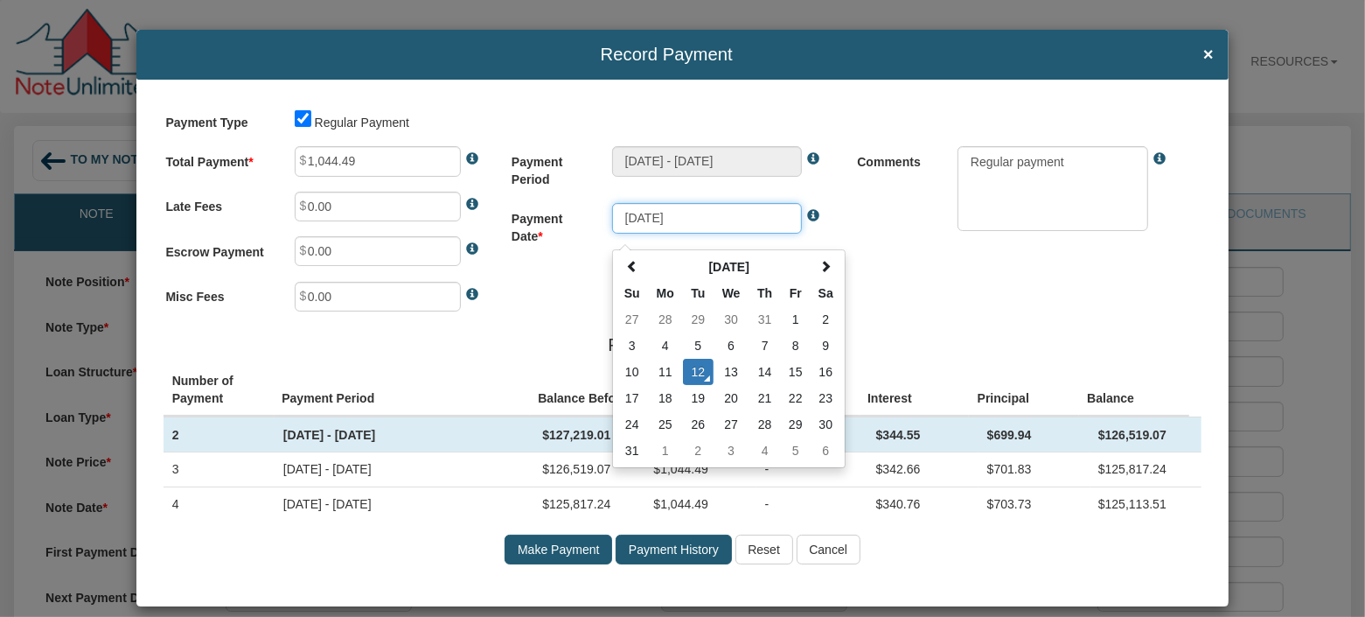
click at [612, 220] on input "08/12/2025" at bounding box center [707, 218] width 191 height 30
drag, startPoint x: 627, startPoint y: 372, endPoint x: 644, endPoint y: 370, distance: 16.7
click at [627, 372] on td "10" at bounding box center [632, 372] width 31 height 26
type input "08/10/2025"
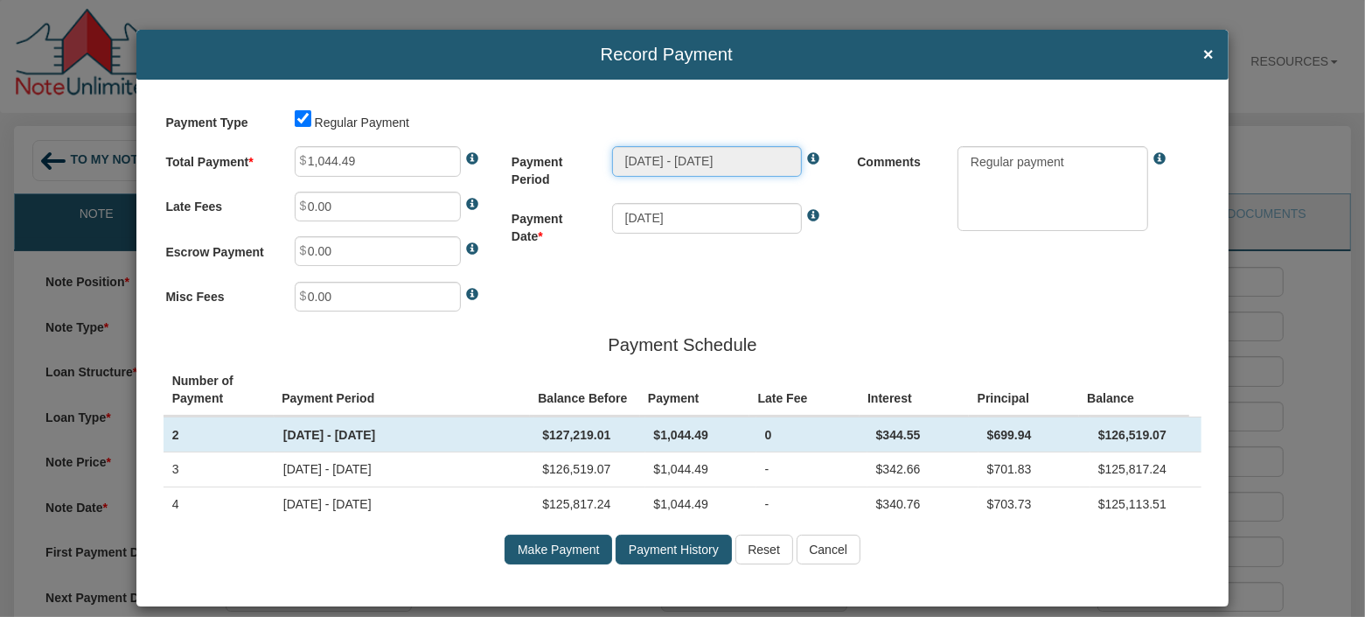
drag, startPoint x: 608, startPoint y: 158, endPoint x: 779, endPoint y: 164, distance: 171.5
click at [779, 164] on input "Jul 04, 2025 - Aug 04, 2025" at bounding box center [707, 161] width 191 height 30
click at [1201, 53] on div "Record Payment ×" at bounding box center [682, 55] width 1092 height 50
click at [1203, 58] on span "×" at bounding box center [1208, 54] width 10 height 19
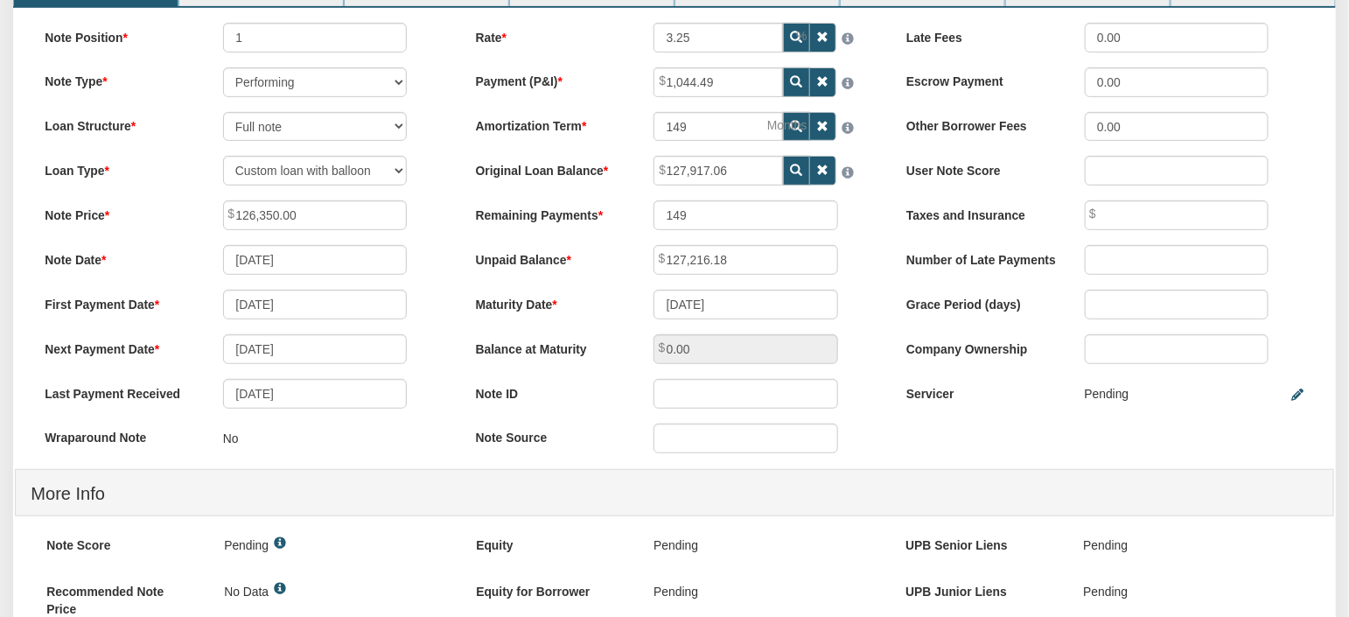
scroll to position [262, 0]
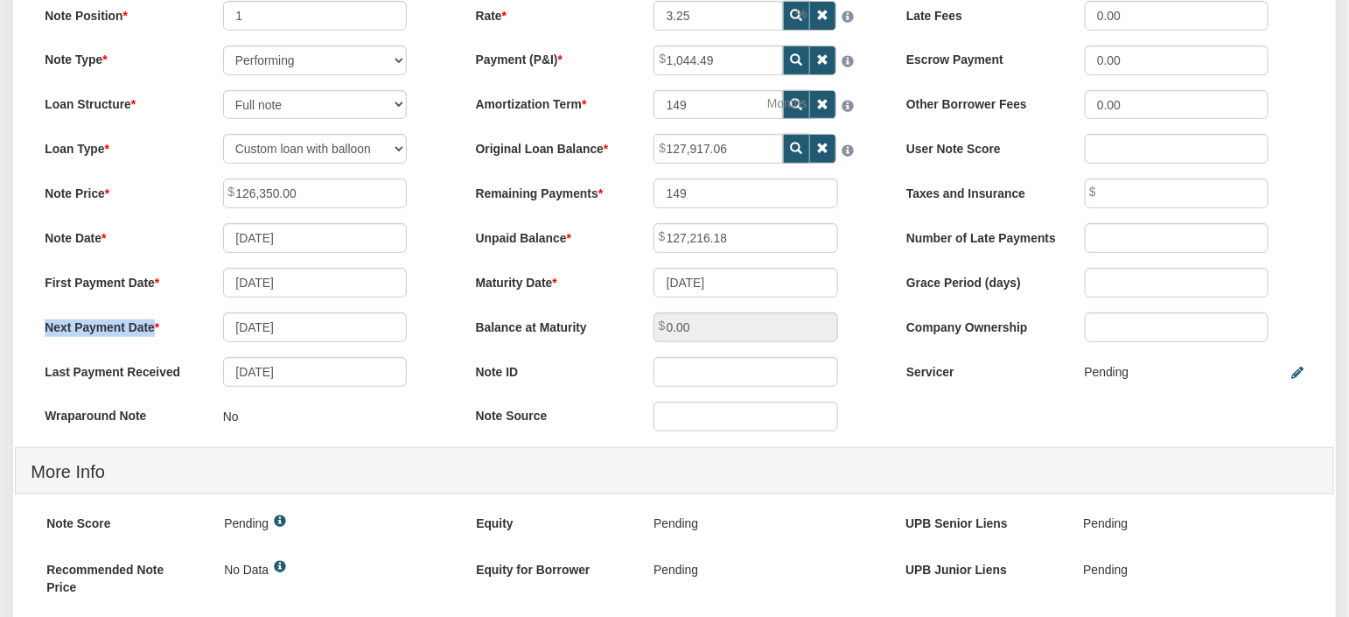
drag, startPoint x: 31, startPoint y: 330, endPoint x: 348, endPoint y: 332, distance: 317.5
click at [350, 332] on div "Next Payment Date 08/04/2025" at bounding box center [244, 327] width 428 height 30
click at [201, 329] on label "Next Payment Date" at bounding box center [119, 324] width 178 height 24
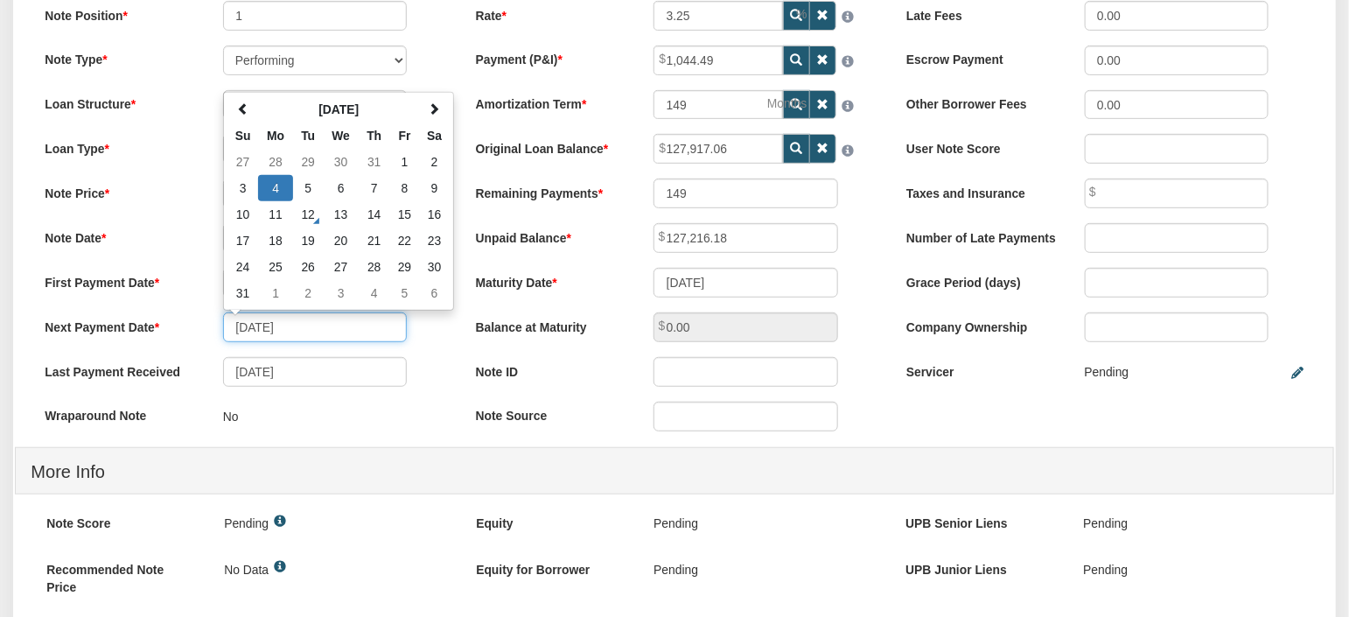
drag, startPoint x: 312, startPoint y: 334, endPoint x: 234, endPoint y: 338, distance: 77.9
click at [234, 338] on input "08/04/2025" at bounding box center [315, 327] width 184 height 30
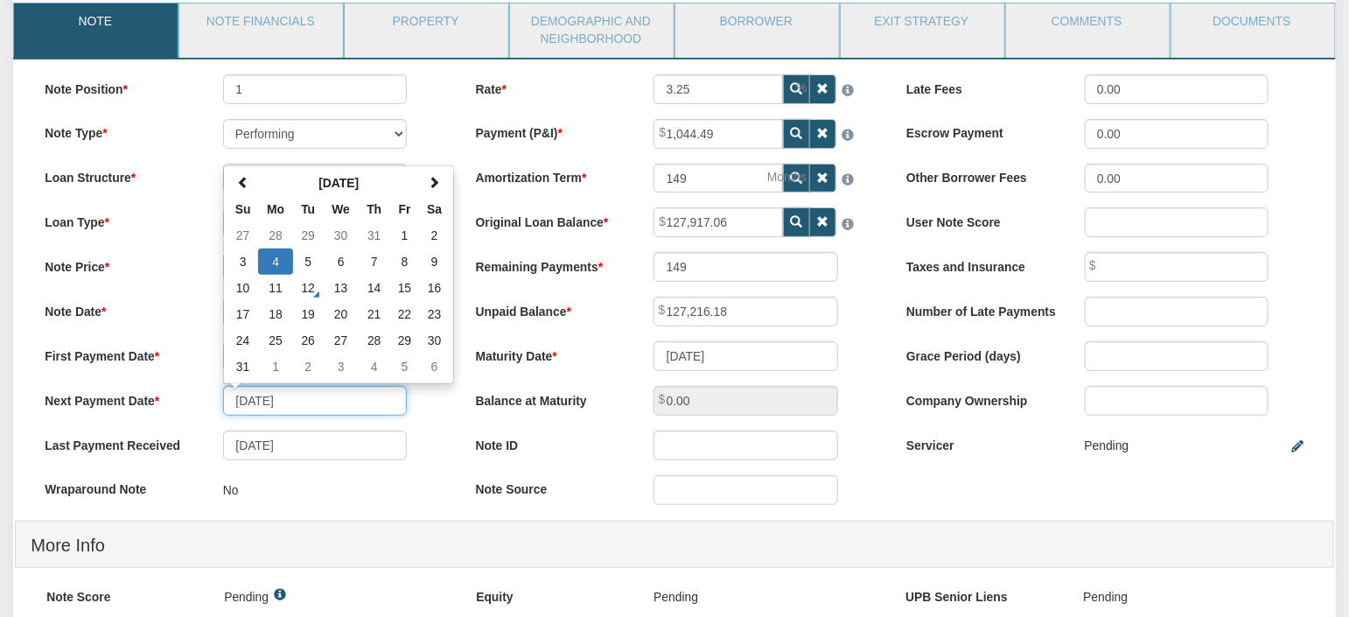
scroll to position [131, 0]
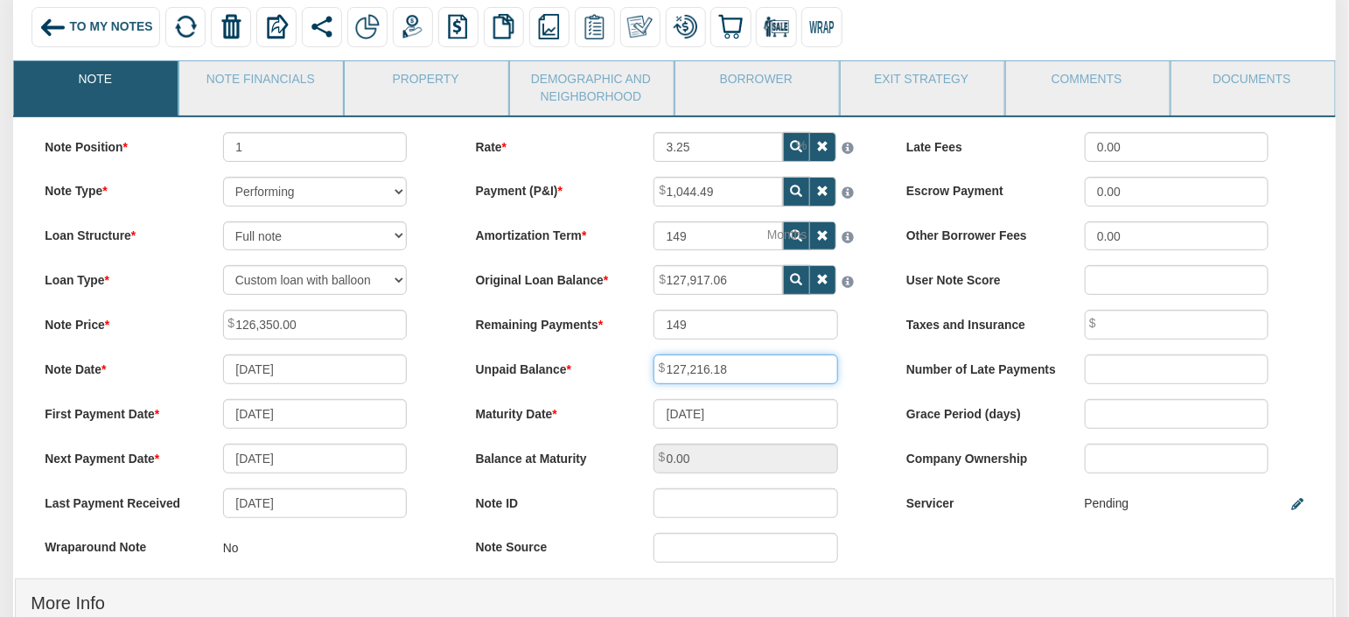
drag, startPoint x: 784, startPoint y: 369, endPoint x: 648, endPoint y: 367, distance: 135.6
click at [648, 367] on div "127,216.18" at bounding box center [744, 369] width 213 height 30
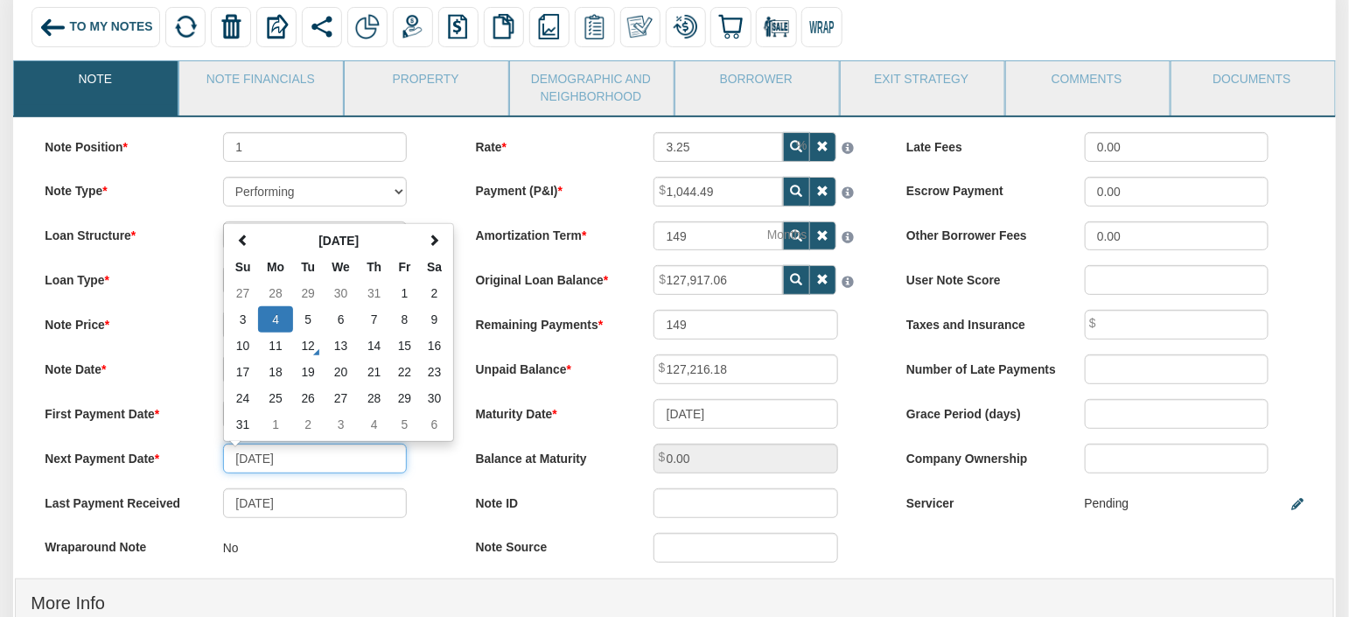
drag, startPoint x: 303, startPoint y: 465, endPoint x: 236, endPoint y: 462, distance: 66.6
click at [236, 462] on input "08/04/2025" at bounding box center [315, 458] width 184 height 30
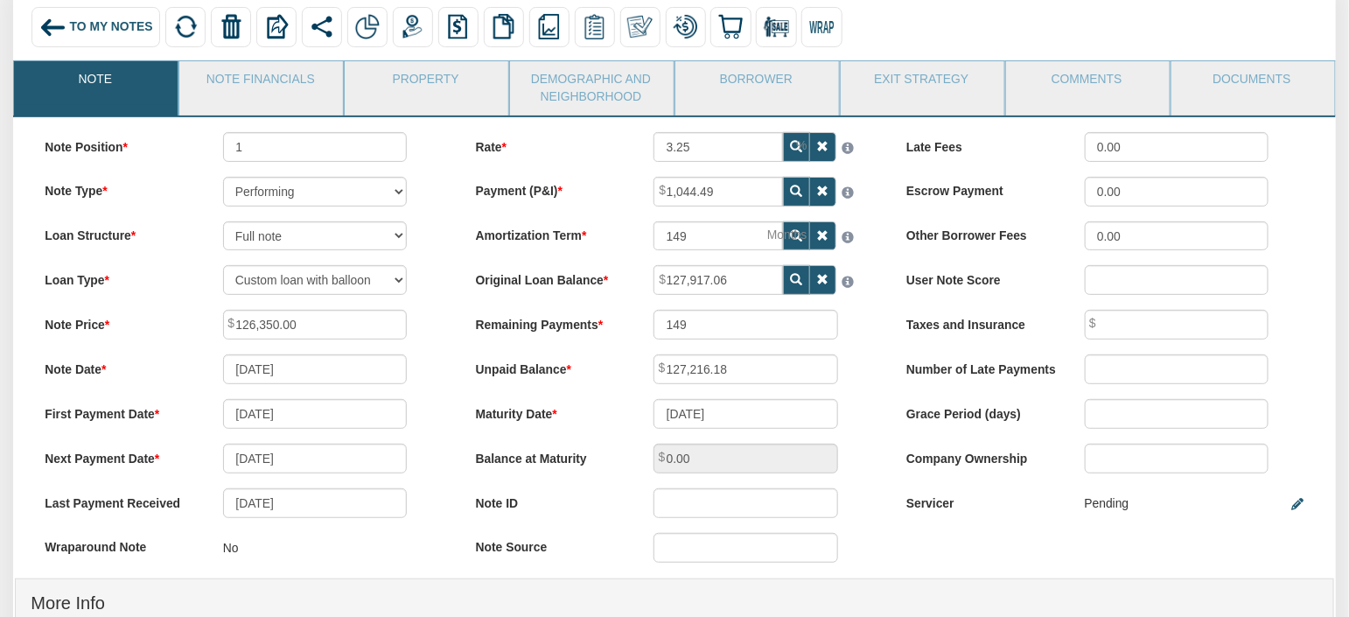
click at [461, 473] on div "Balance at Maturity 0.00" at bounding box center [675, 458] width 428 height 30
drag, startPoint x: 746, startPoint y: 373, endPoint x: 606, endPoint y: 377, distance: 140.0
click at [606, 377] on div "Unpaid Balance 127,216.18" at bounding box center [675, 369] width 428 height 30
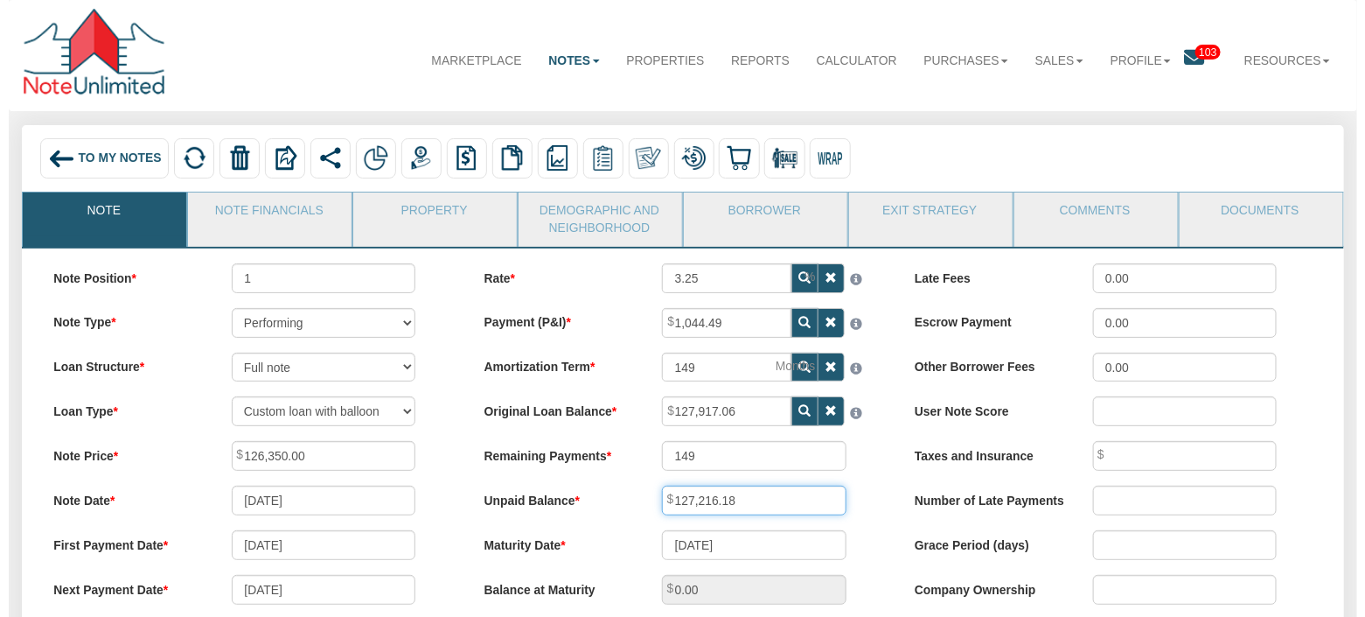
scroll to position [80, 0]
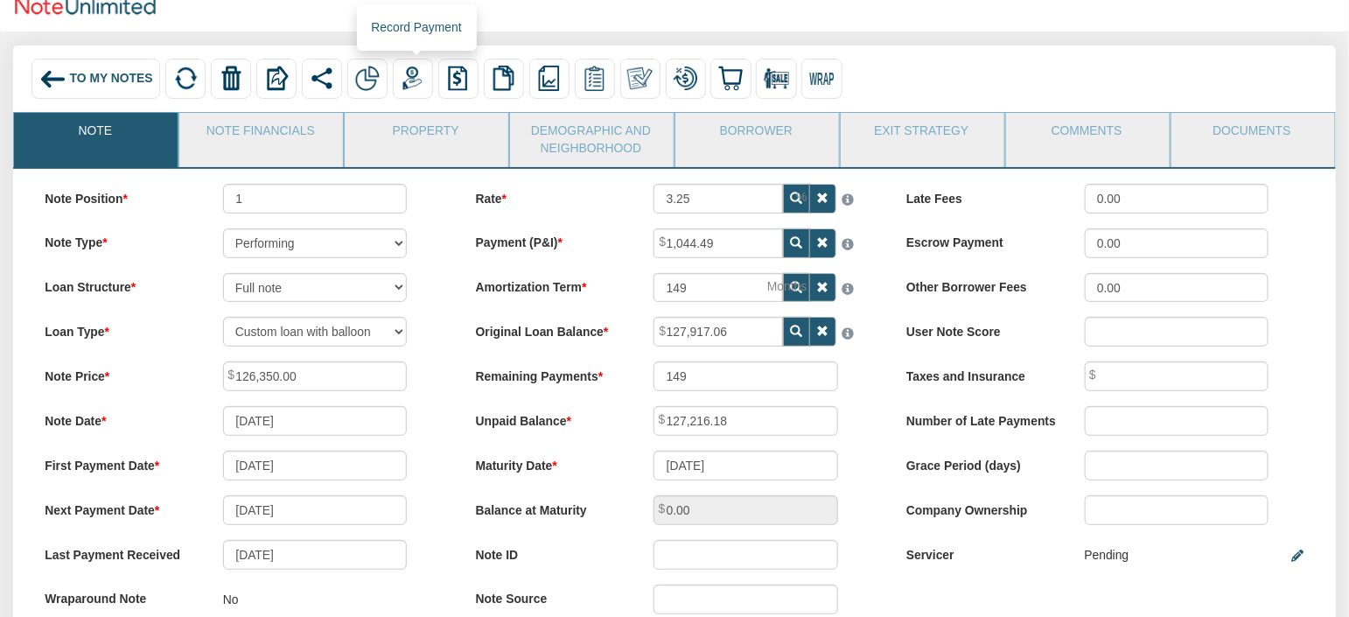
click at [421, 80] on img at bounding box center [412, 78] width 25 height 25
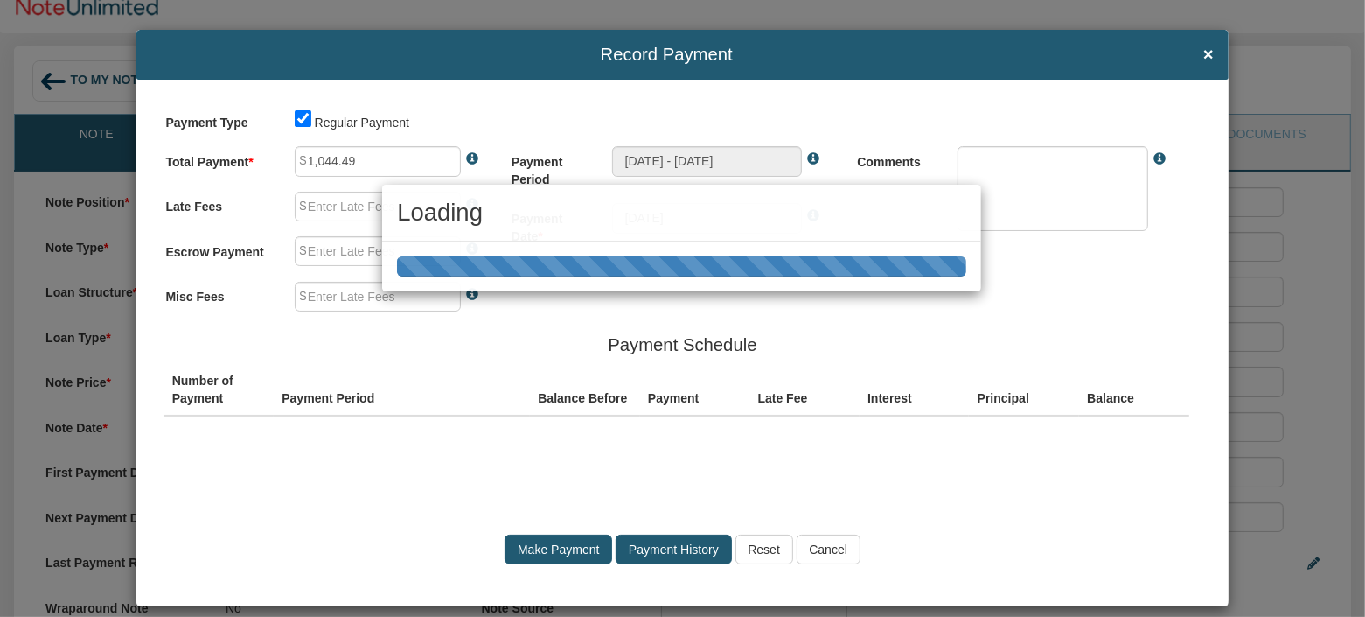
type input "0.00"
type textarea "Regular payment"
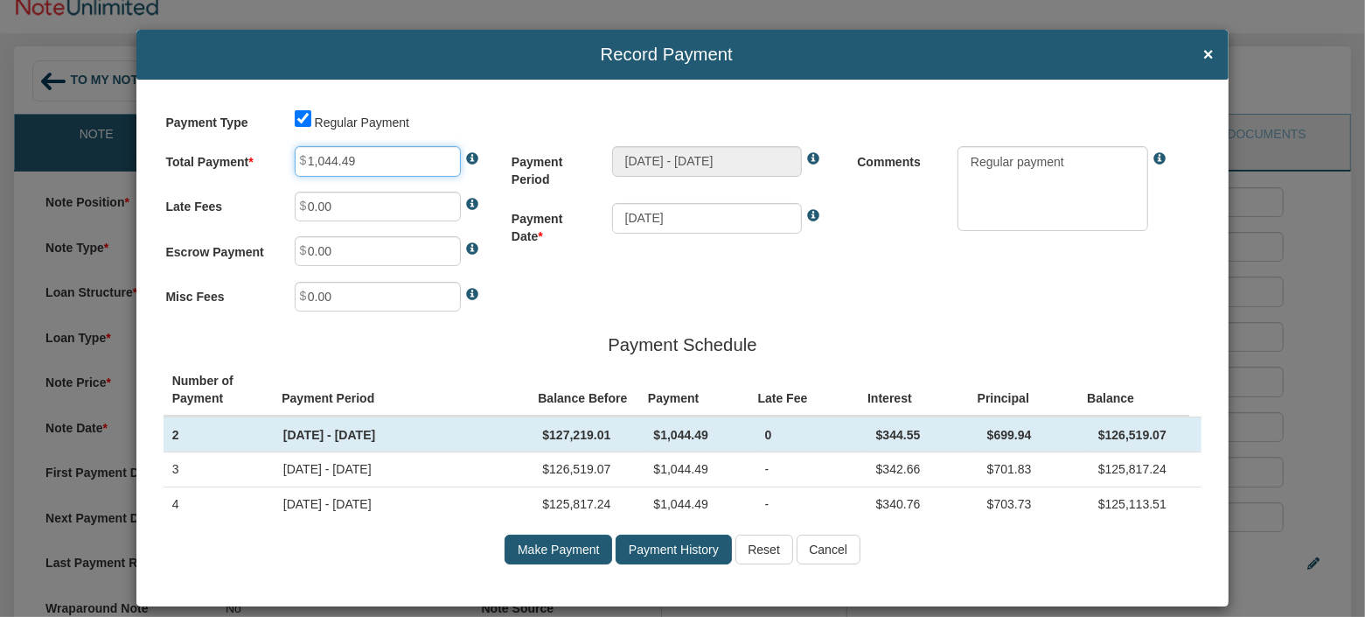
drag, startPoint x: 360, startPoint y: 160, endPoint x: 272, endPoint y: 153, distance: 88.6
click at [272, 153] on div "Total Payment 1,044.49" at bounding box center [336, 161] width 342 height 30
click at [604, 290] on div "Payment Type Regular Payment Total Payment 1 Late Fees 0.00 Escrow Payment 0.00…" at bounding box center [682, 343] width 1092 height 526
drag, startPoint x: 360, startPoint y: 160, endPoint x: 287, endPoint y: 157, distance: 73.5
click at [287, 157] on div "1.00" at bounding box center [394, 161] width 228 height 30
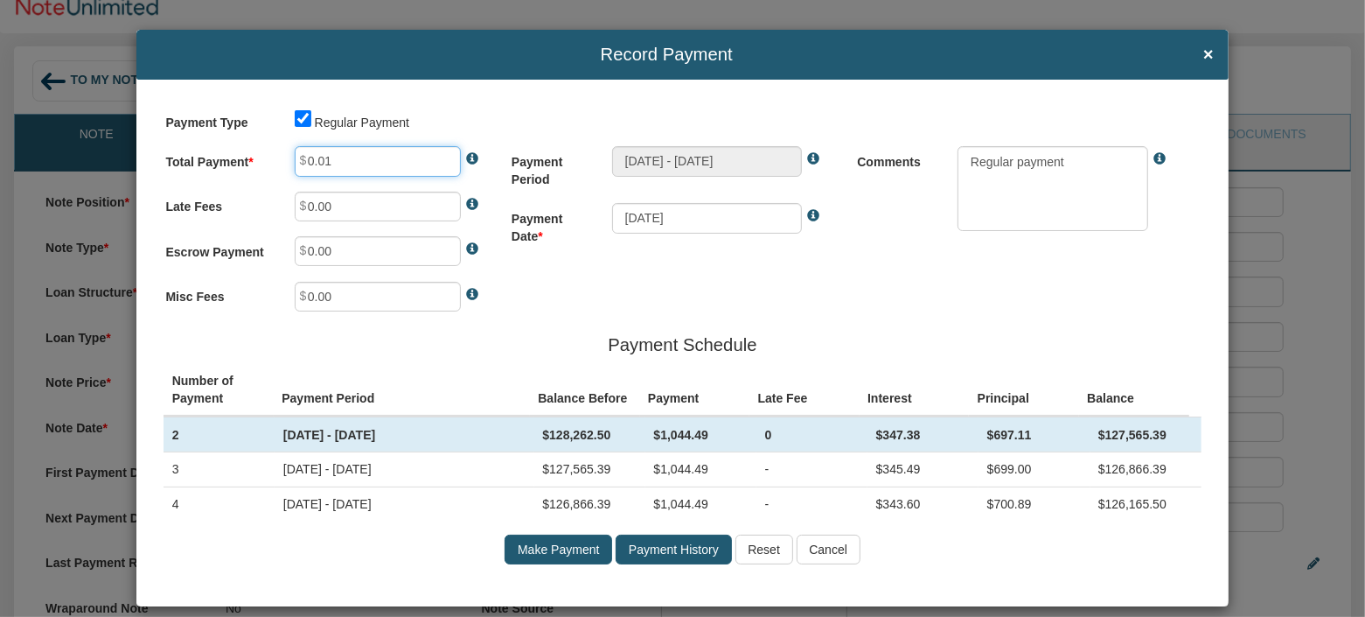
type input "0.01"
drag, startPoint x: 1070, startPoint y: 446, endPoint x: 1140, endPoint y: 448, distance: 70.0
click at [556, 557] on input "Make Payment" at bounding box center [559, 549] width 108 height 30
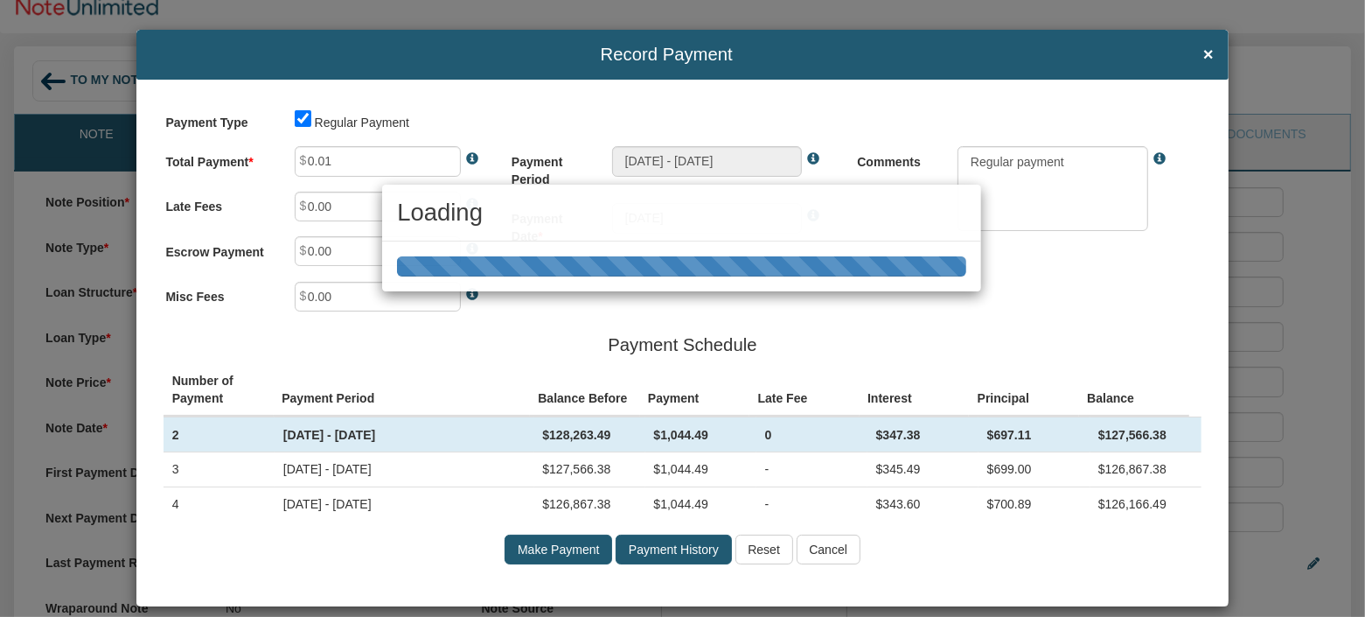
type input "Aug 04, 2025 - Sep 04, 2025"
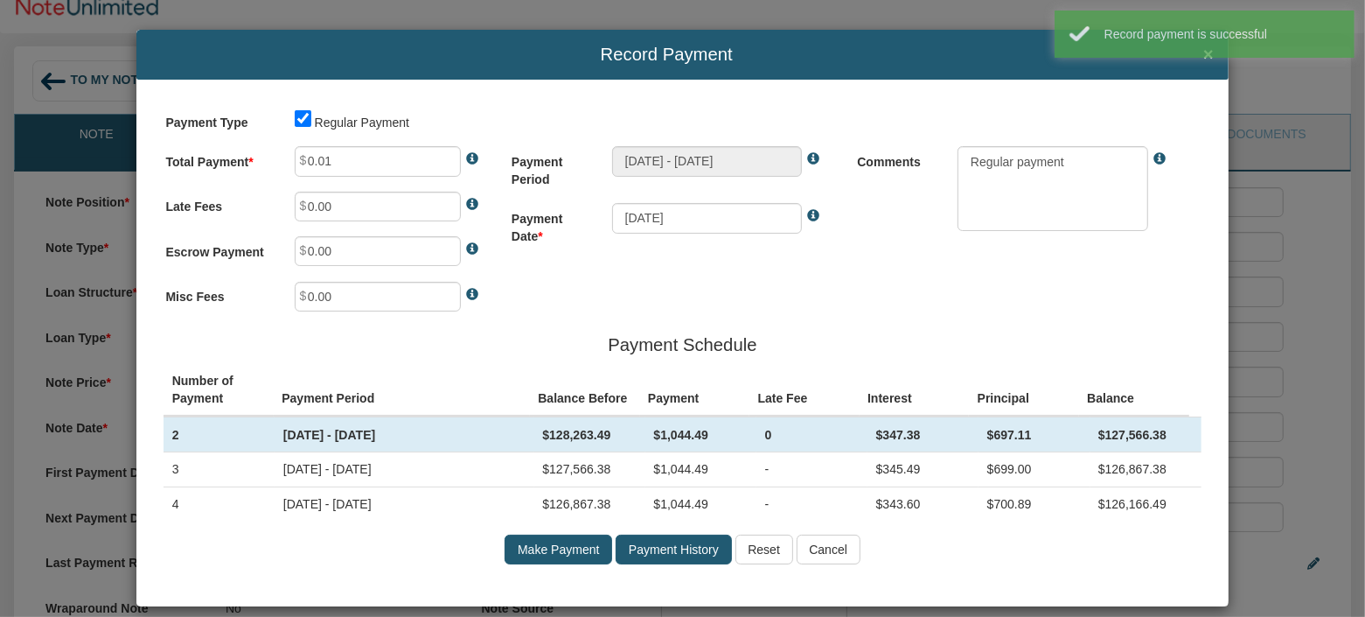
type input "1,044.49"
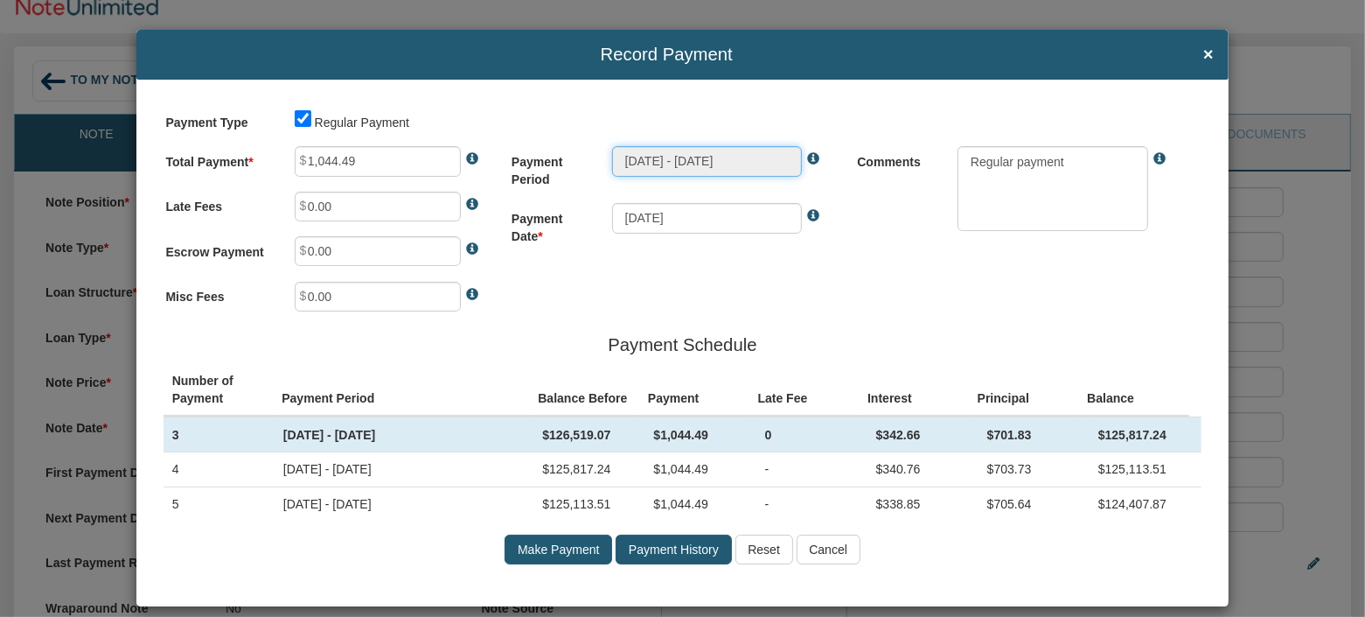
drag, startPoint x: 612, startPoint y: 162, endPoint x: 744, endPoint y: 167, distance: 132.2
click at [744, 167] on input "Aug 04, 2025 - Sep 04, 2025" at bounding box center [707, 161] width 191 height 30
click at [549, 564] on input "Make Payment" at bounding box center [559, 549] width 108 height 30
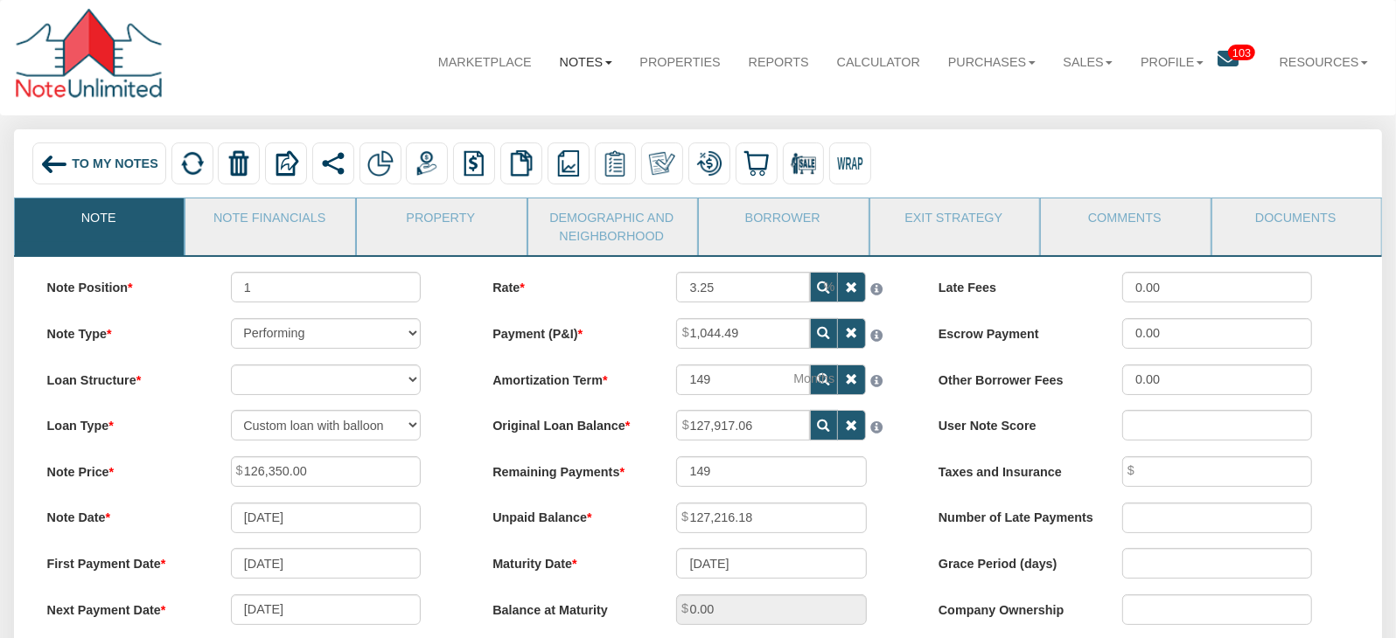
click at [580, 64] on link "Notes" at bounding box center [586, 61] width 80 height 45
click at [520, 102] on link "Dashboard" at bounding box center [545, 103] width 162 height 24
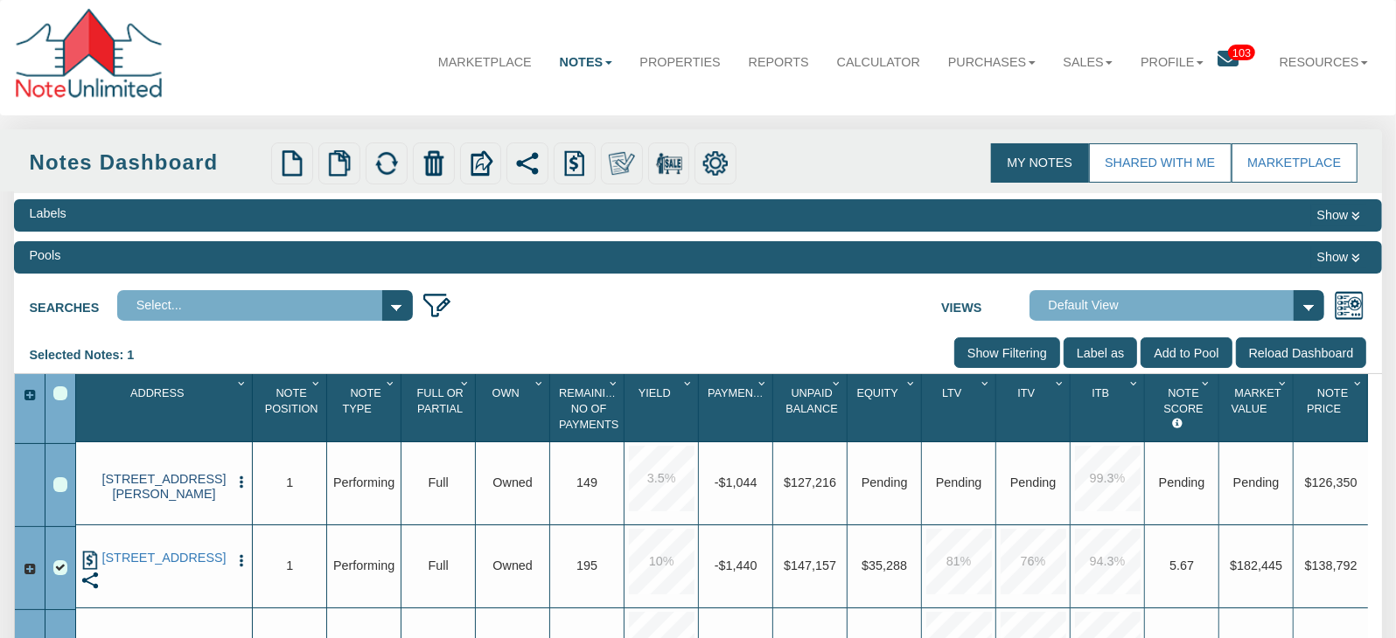
click at [172, 492] on link "[STREET_ADDRESS][PERSON_NAME]" at bounding box center [164, 487] width 129 height 30
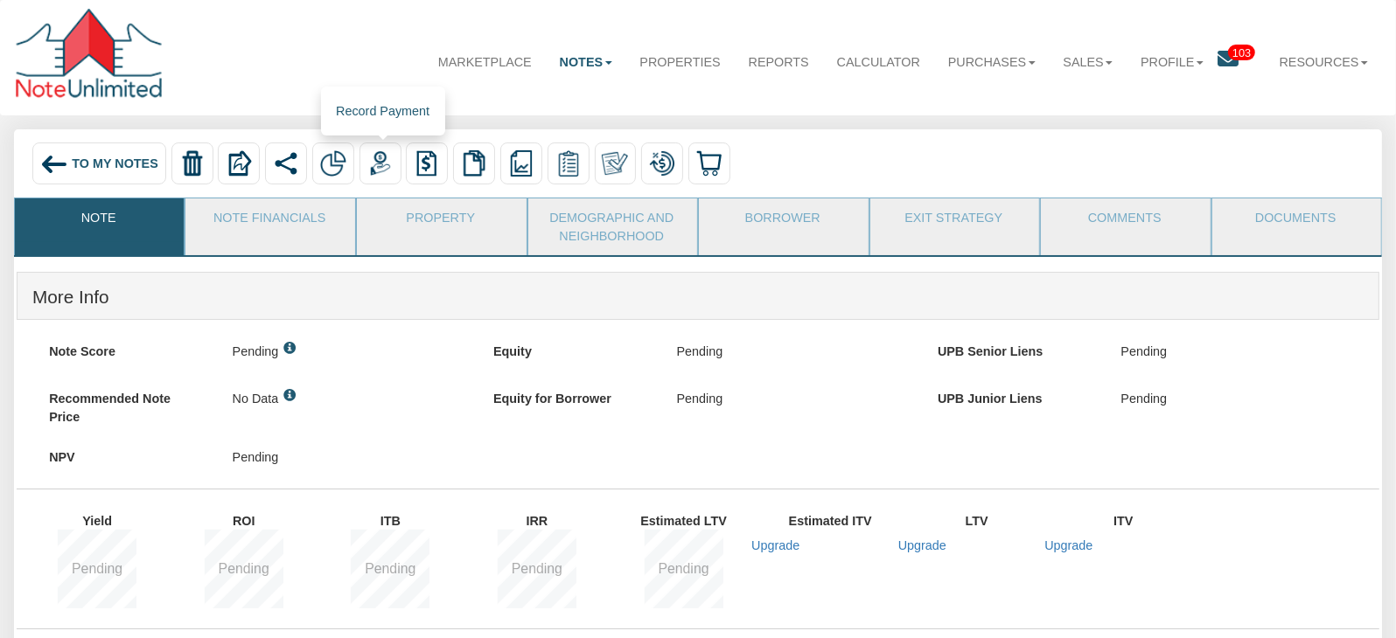
click at [383, 166] on img at bounding box center [380, 163] width 26 height 26
click at [1185, 62] on link "Profile" at bounding box center [1171, 61] width 91 height 45
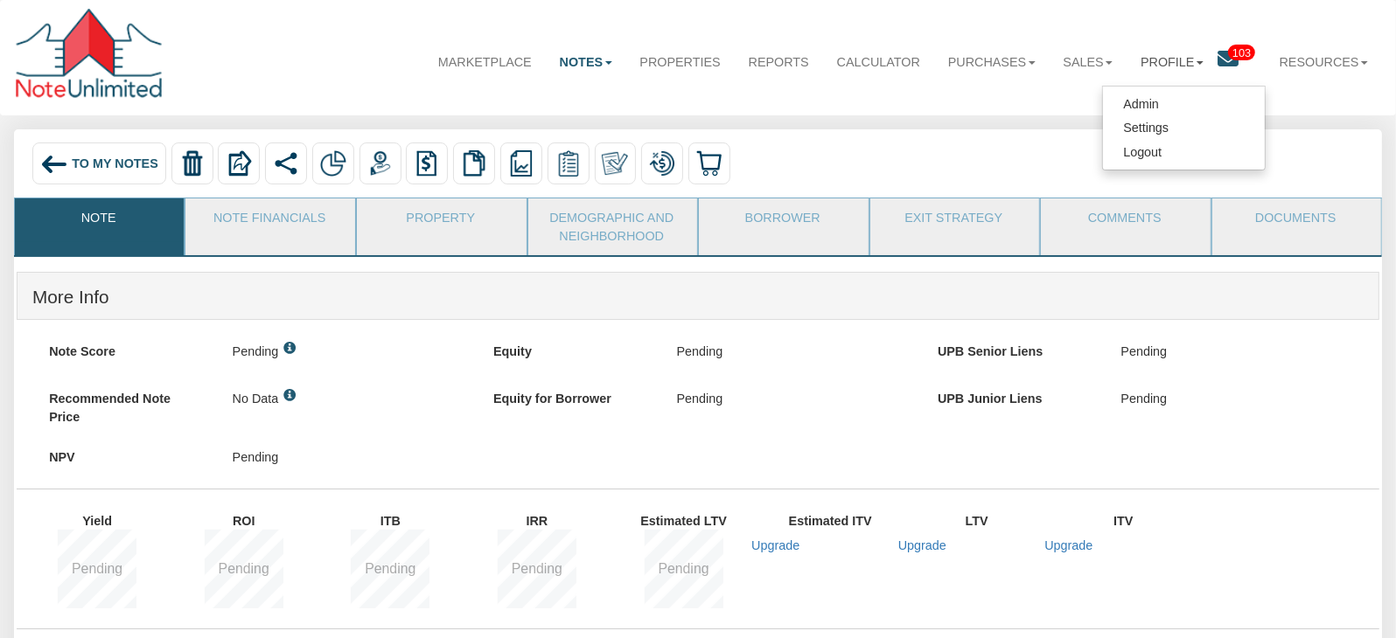
click at [111, 167] on span "To My Notes" at bounding box center [115, 164] width 86 height 14
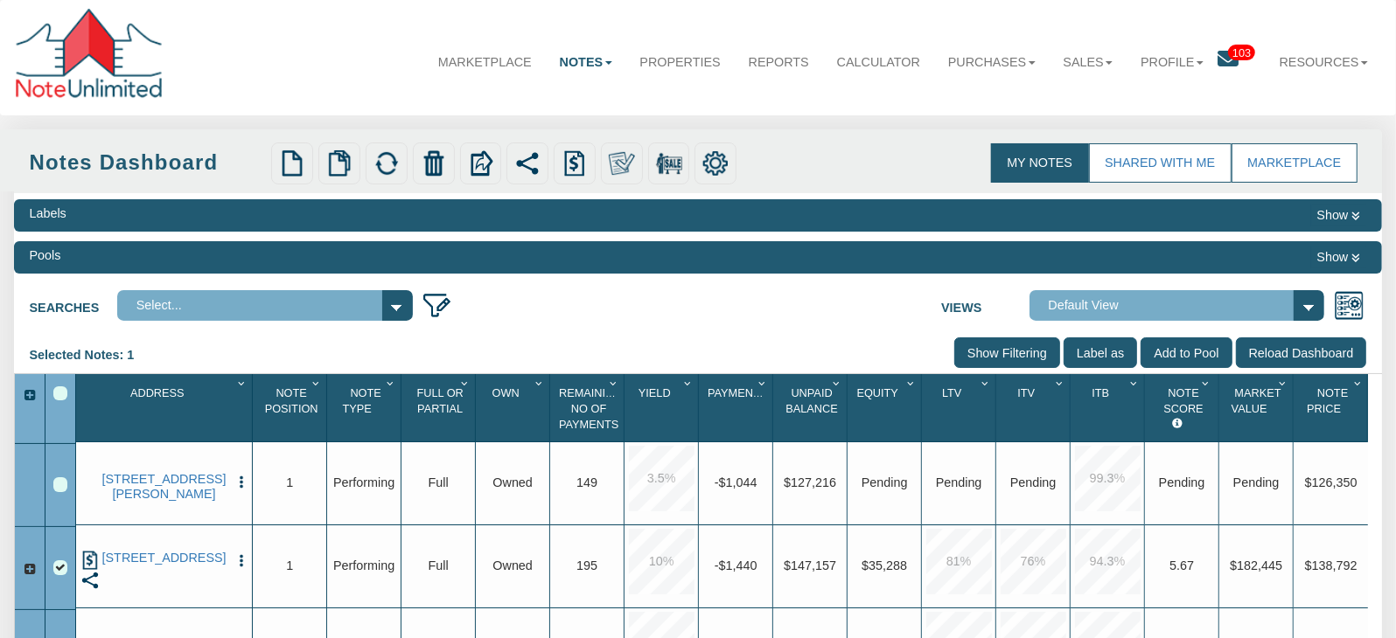
click at [241, 482] on img "button" at bounding box center [242, 483] width 16 height 16
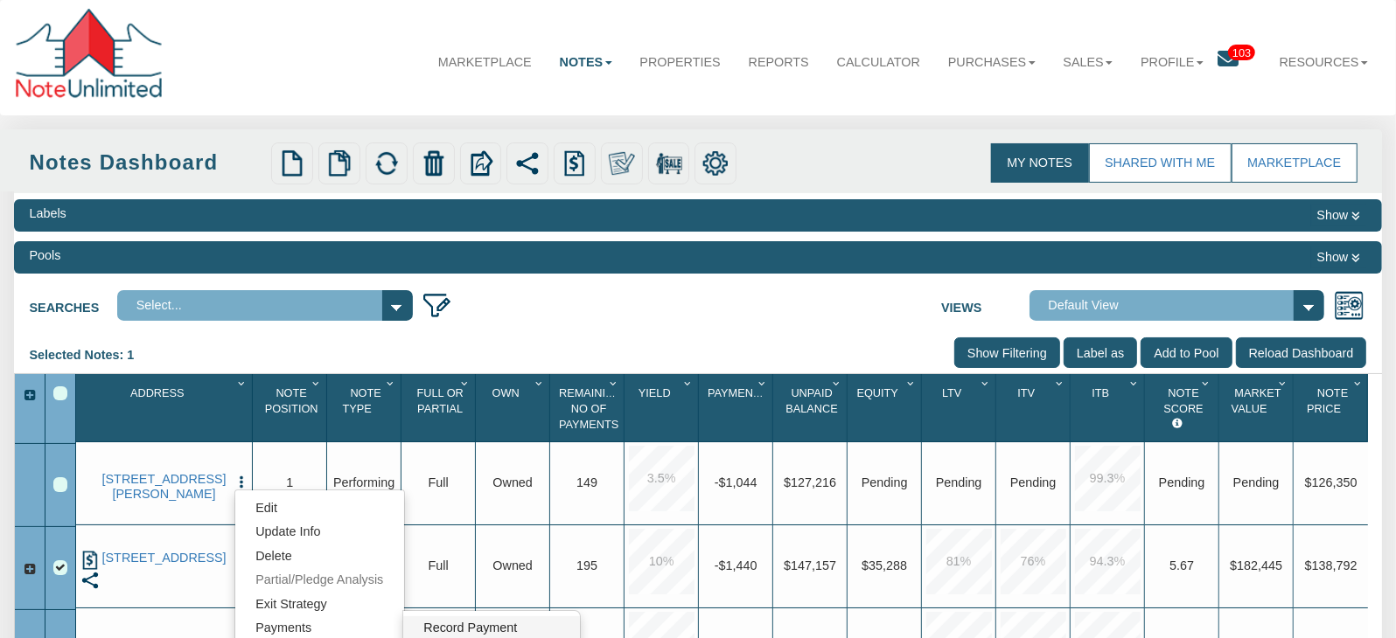
click at [472, 631] on link "Record Payment" at bounding box center [491, 629] width 176 height 24
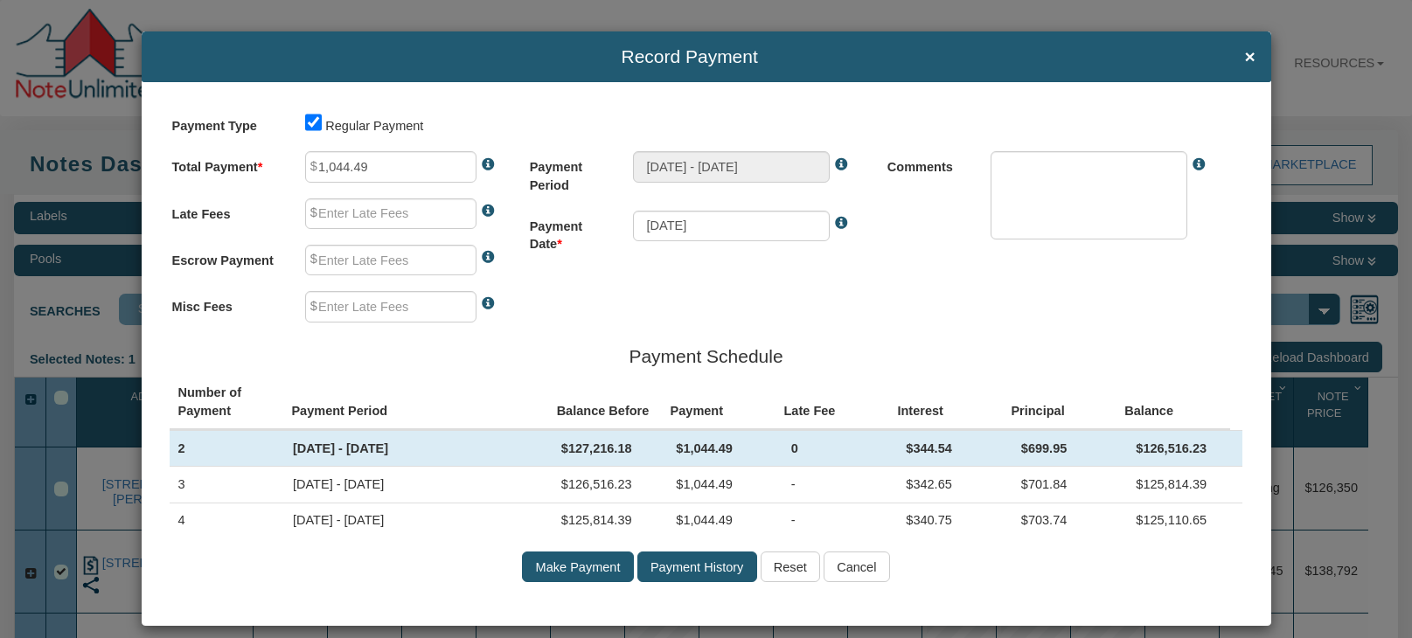
type input "0.00"
type textarea "Regular payment"
drag, startPoint x: 623, startPoint y: 171, endPoint x: 636, endPoint y: 177, distance: 14.1
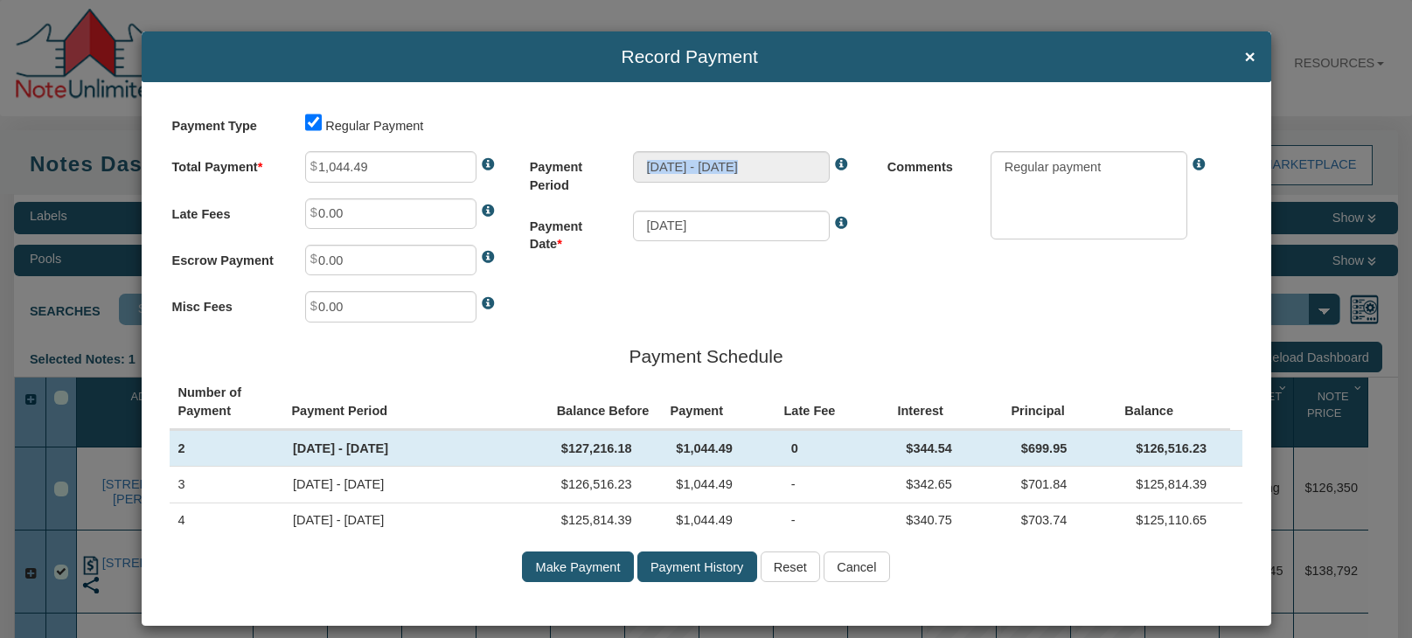
click at [636, 166] on div "[DATE] - [DATE]" at bounding box center [750, 166] width 265 height 31
click at [573, 583] on input "Make Payment" at bounding box center [577, 567] width 111 height 31
click at [307, 121] on input "checkbox" at bounding box center [313, 122] width 17 height 17
checkbox input "false"
click at [724, 163] on input "text" at bounding box center [731, 166] width 196 height 31
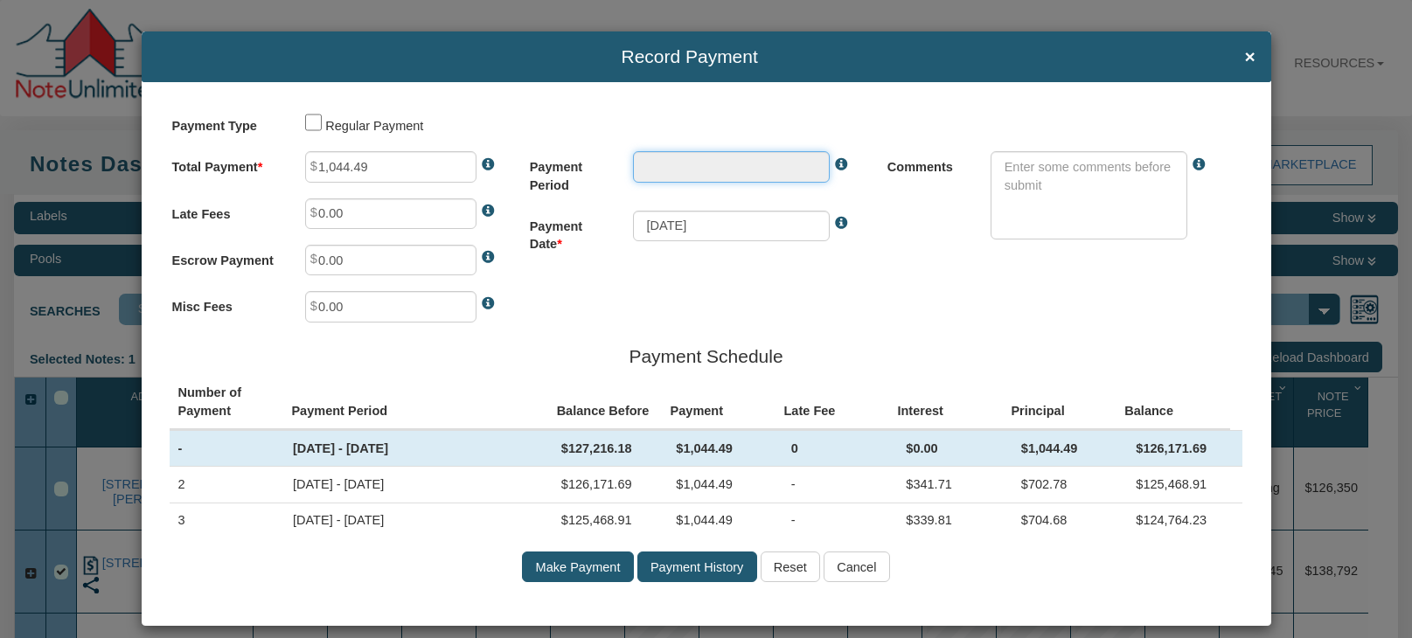
click at [660, 166] on input "text" at bounding box center [731, 166] width 196 height 31
drag, startPoint x: 315, startPoint y: 125, endPoint x: 547, endPoint y: 202, distance: 245.0
click at [313, 125] on input "checkbox" at bounding box center [313, 122] width 17 height 17
checkbox input "true"
type input "[DATE] - [DATE]"
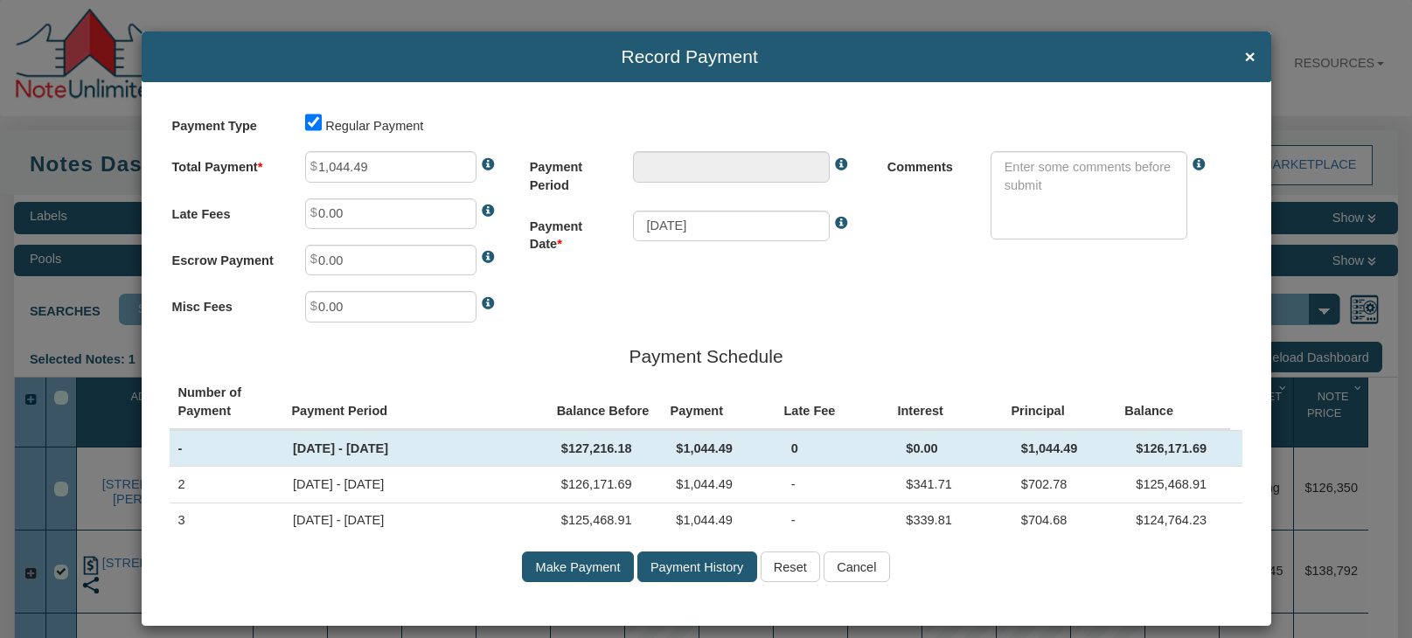
type textarea "Regular payment"
click at [1245, 55] on span "×" at bounding box center [1250, 56] width 10 height 20
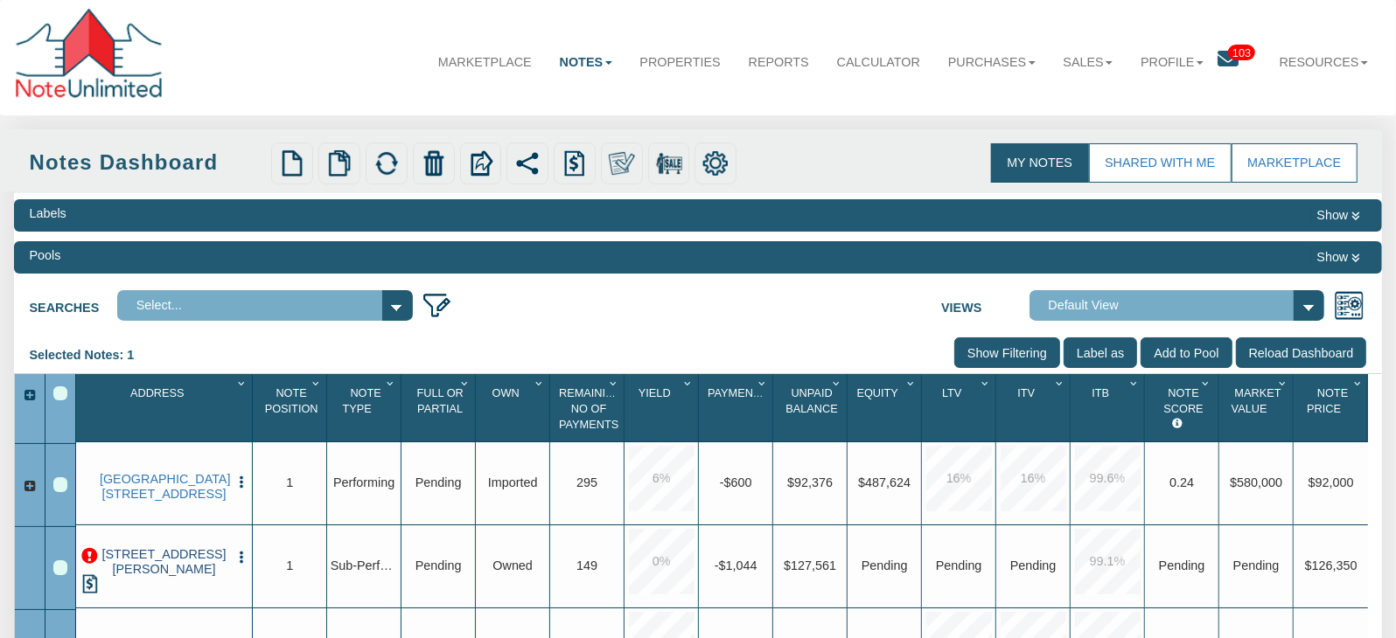
click at [169, 567] on link "[STREET_ADDRESS][PERSON_NAME]" at bounding box center [164, 562] width 129 height 30
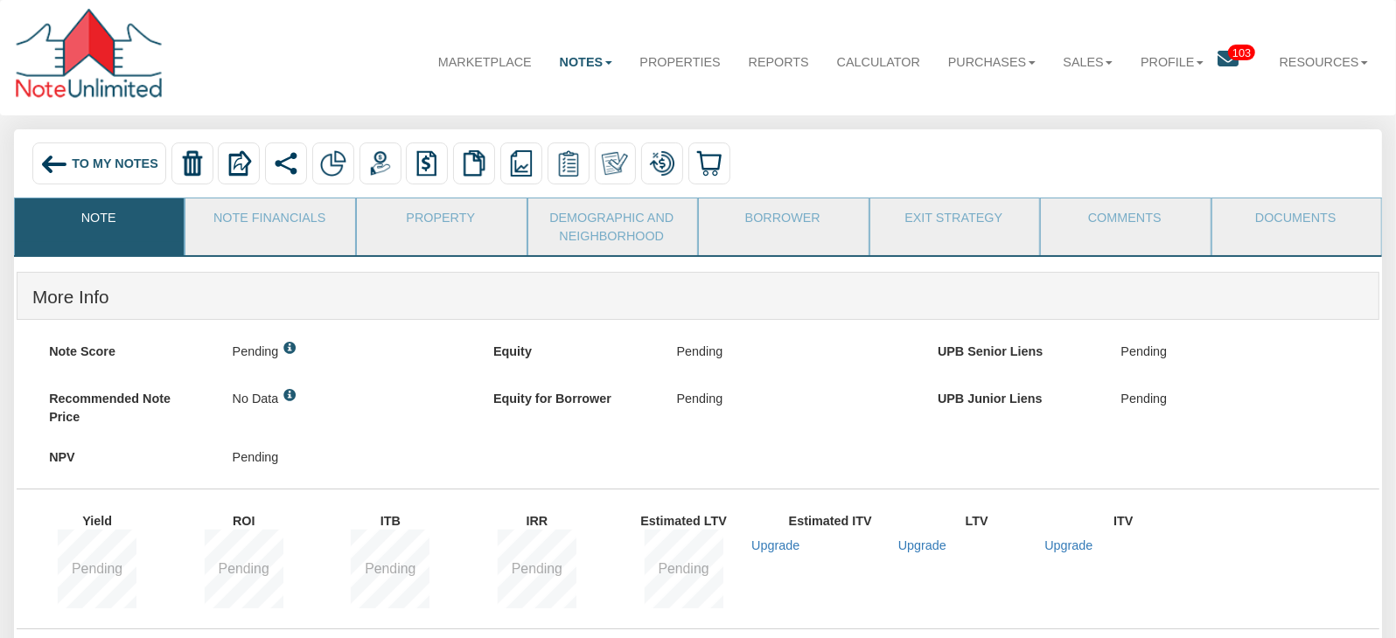
drag, startPoint x: 798, startPoint y: 345, endPoint x: 859, endPoint y: 356, distance: 62.1
click at [850, 356] on div "Pending" at bounding box center [771, 352] width 220 height 32
click at [249, 217] on link "Note Financials" at bounding box center [269, 221] width 168 height 44
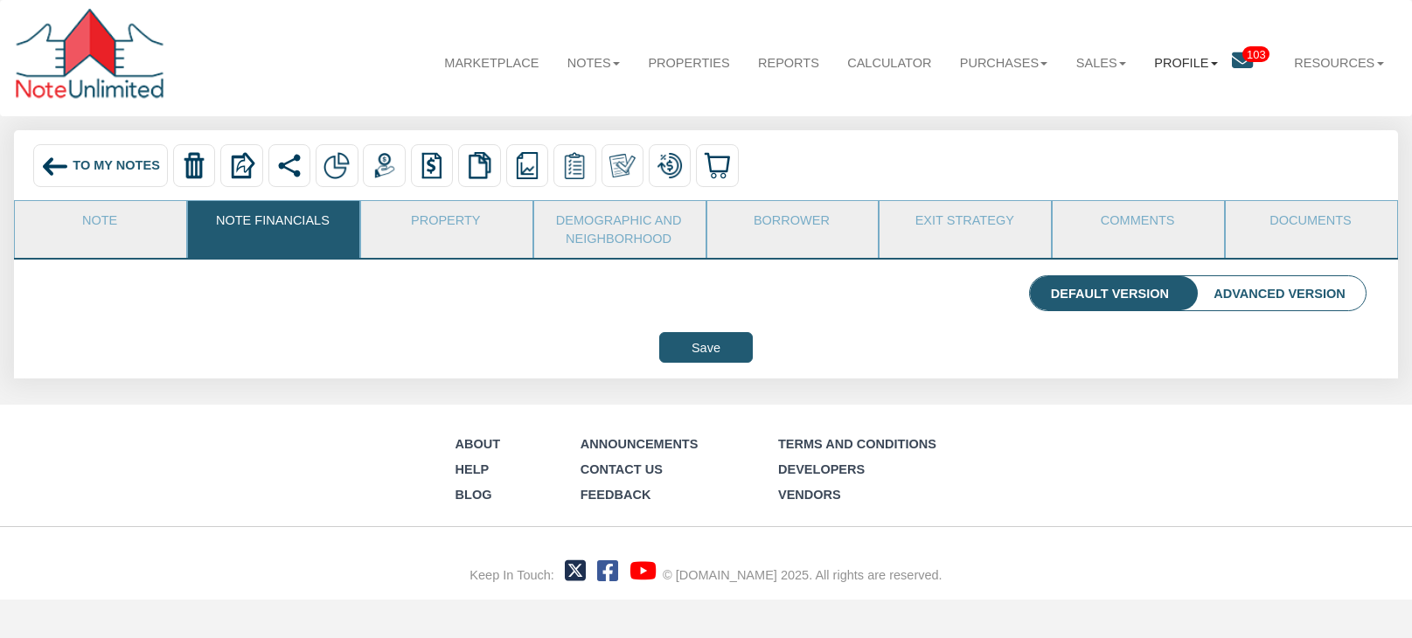
click at [1203, 66] on link "Profile" at bounding box center [1186, 62] width 92 height 45
click at [101, 160] on span "To My Notes" at bounding box center [116, 165] width 87 height 14
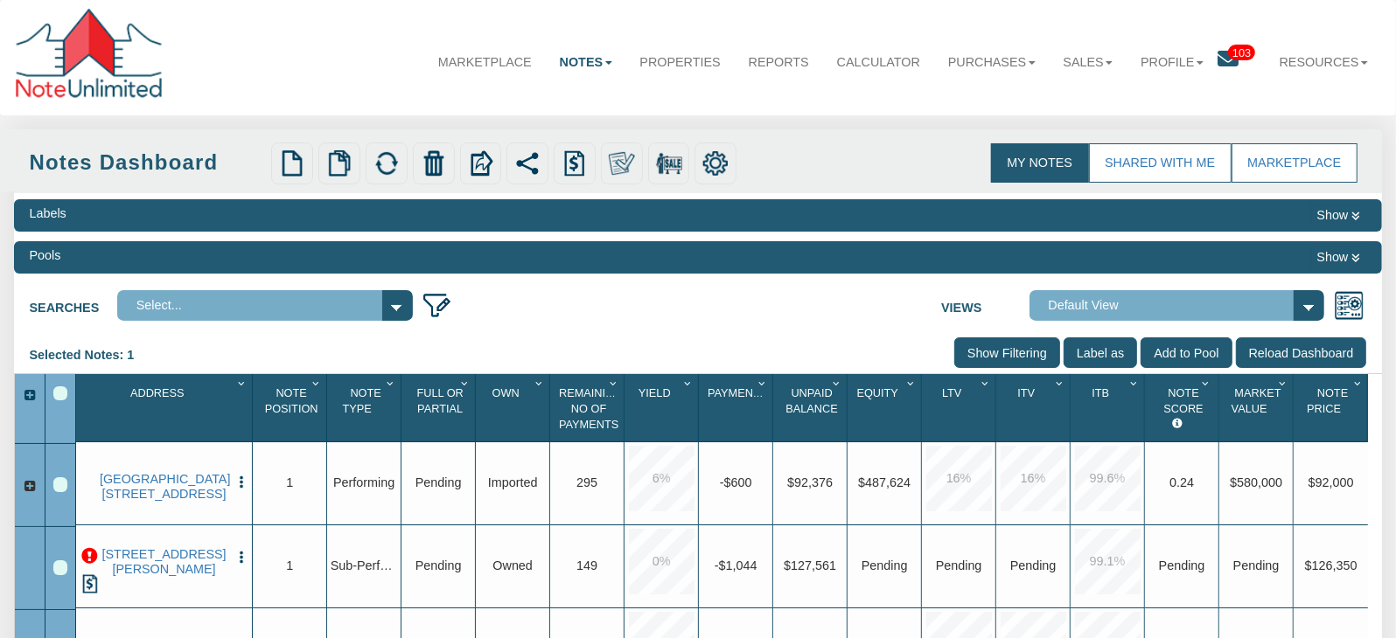
click at [88, 560] on p at bounding box center [89, 556] width 17 height 17
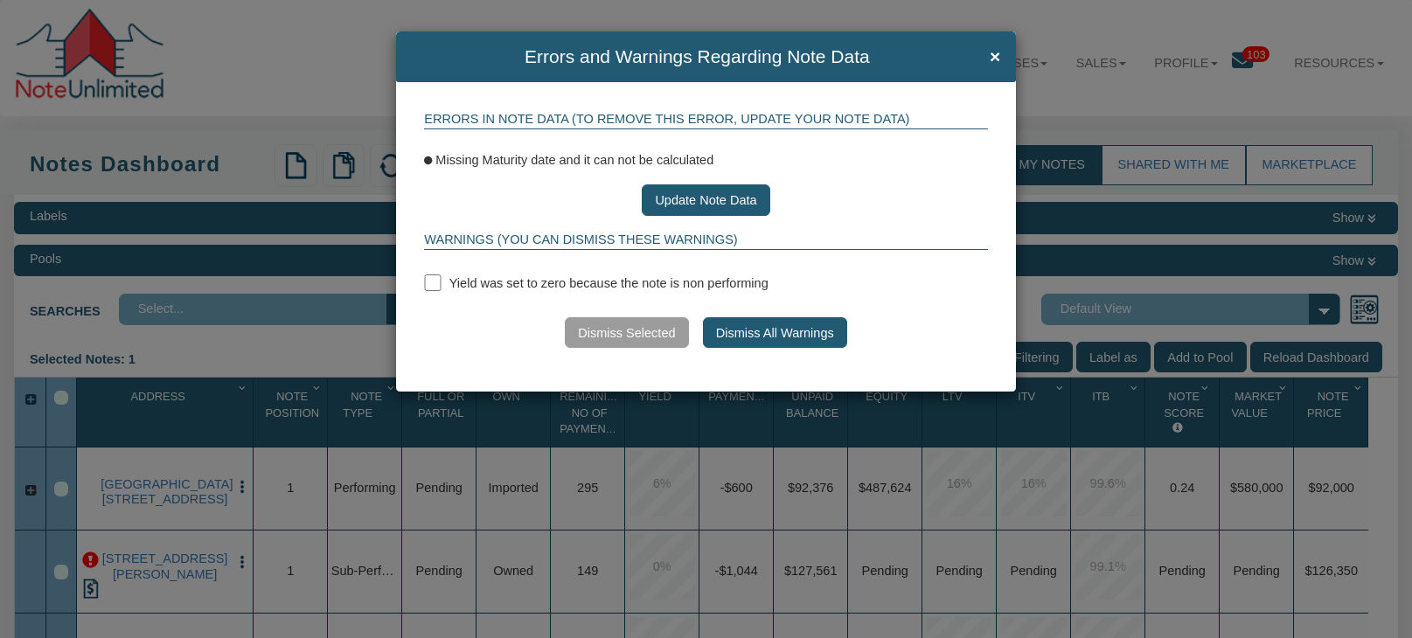
click at [707, 201] on button "Update Note Data" at bounding box center [706, 200] width 129 height 31
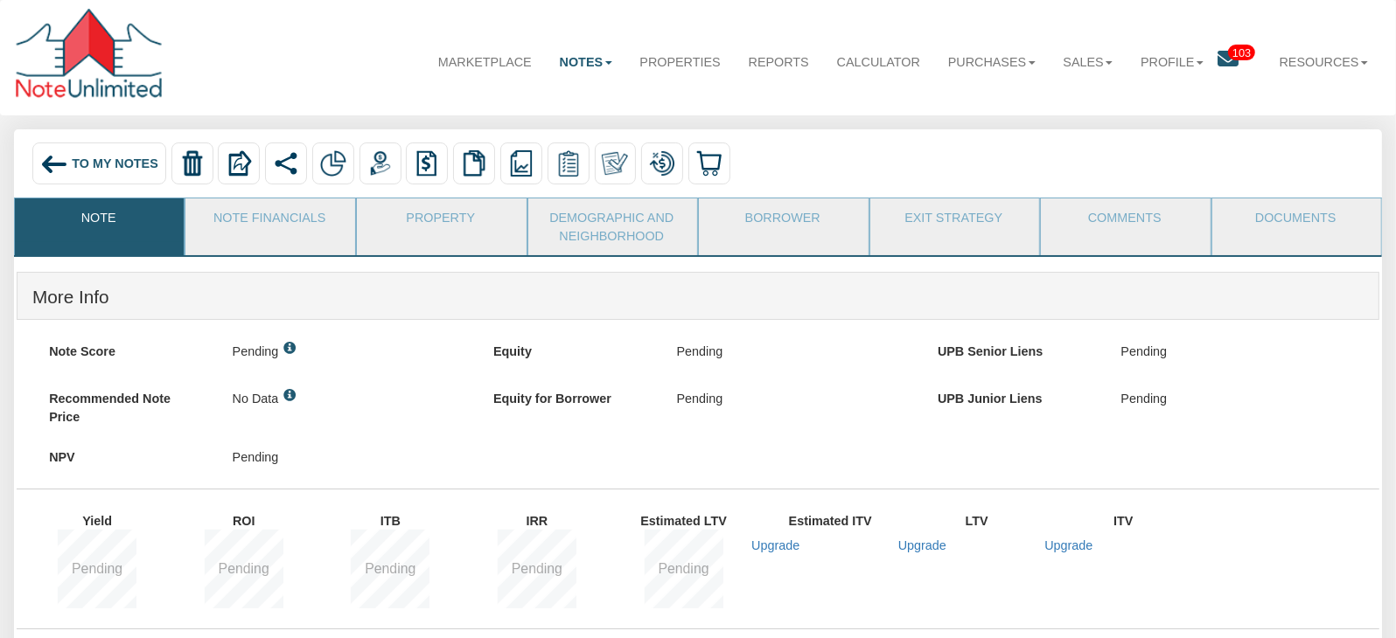
click at [103, 155] on div "To My Notes" at bounding box center [98, 164] width 133 height 42
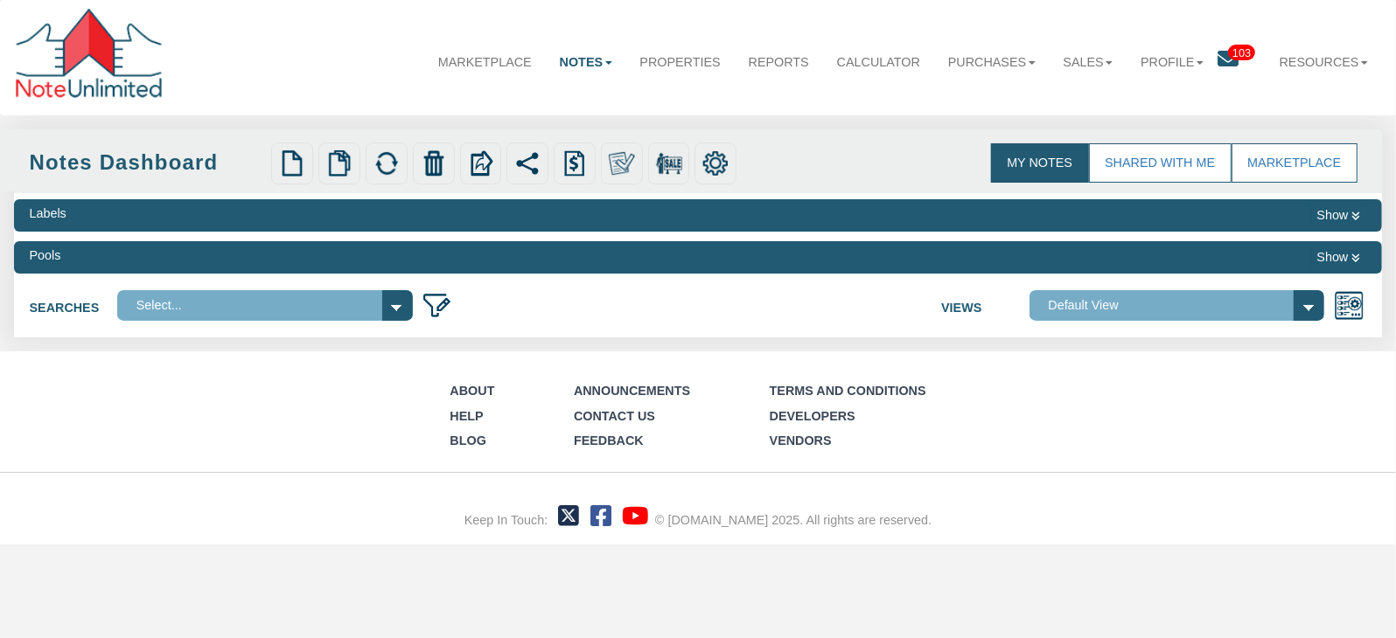
select select
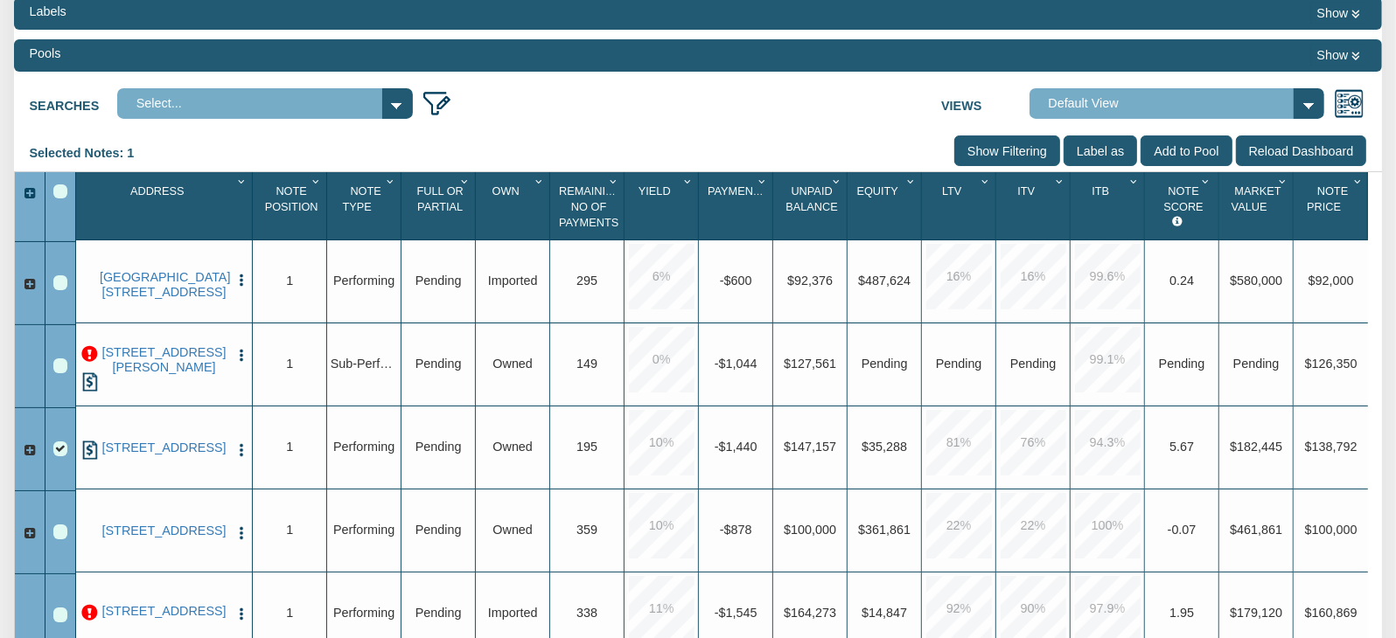
scroll to position [207, 0]
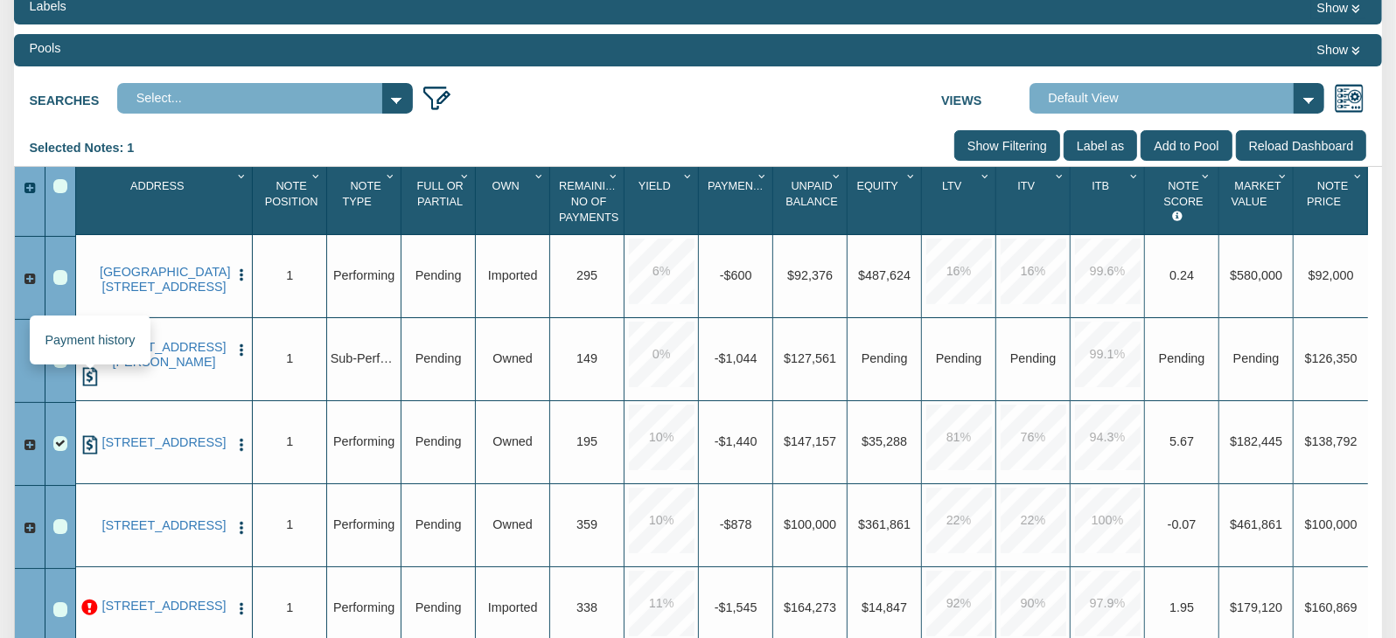
click at [90, 383] on img at bounding box center [89, 376] width 19 height 19
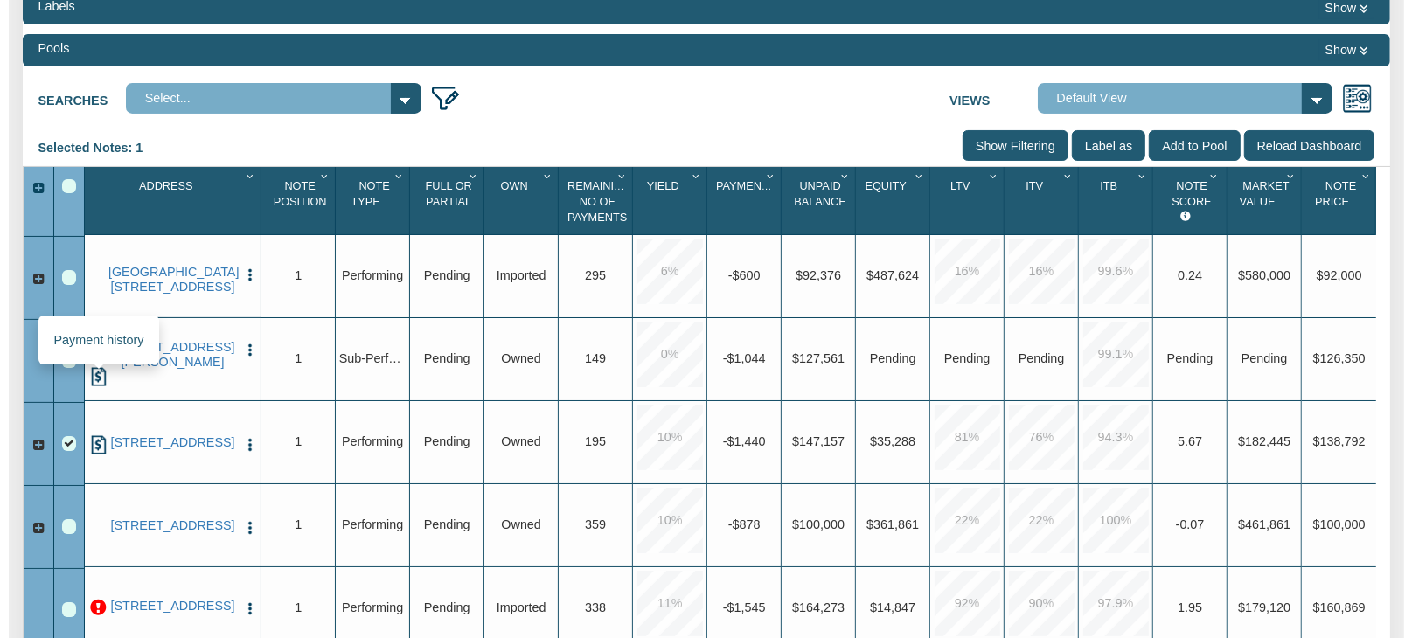
scroll to position [208, 0]
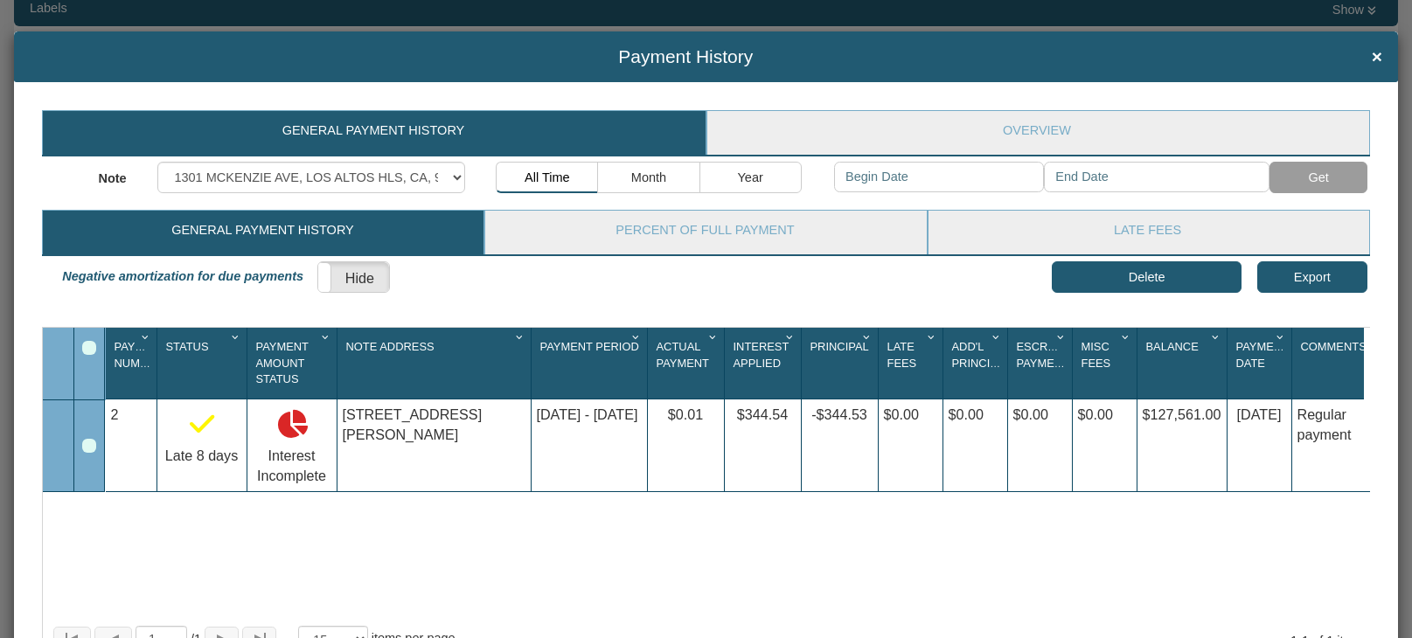
drag, startPoint x: 1278, startPoint y: 438, endPoint x: 1235, endPoint y: 415, distance: 48.5
click at [1235, 415] on div "Aug 12, 2025" at bounding box center [1260, 445] width 64 height 91
click at [1372, 54] on span "×" at bounding box center [1377, 56] width 10 height 20
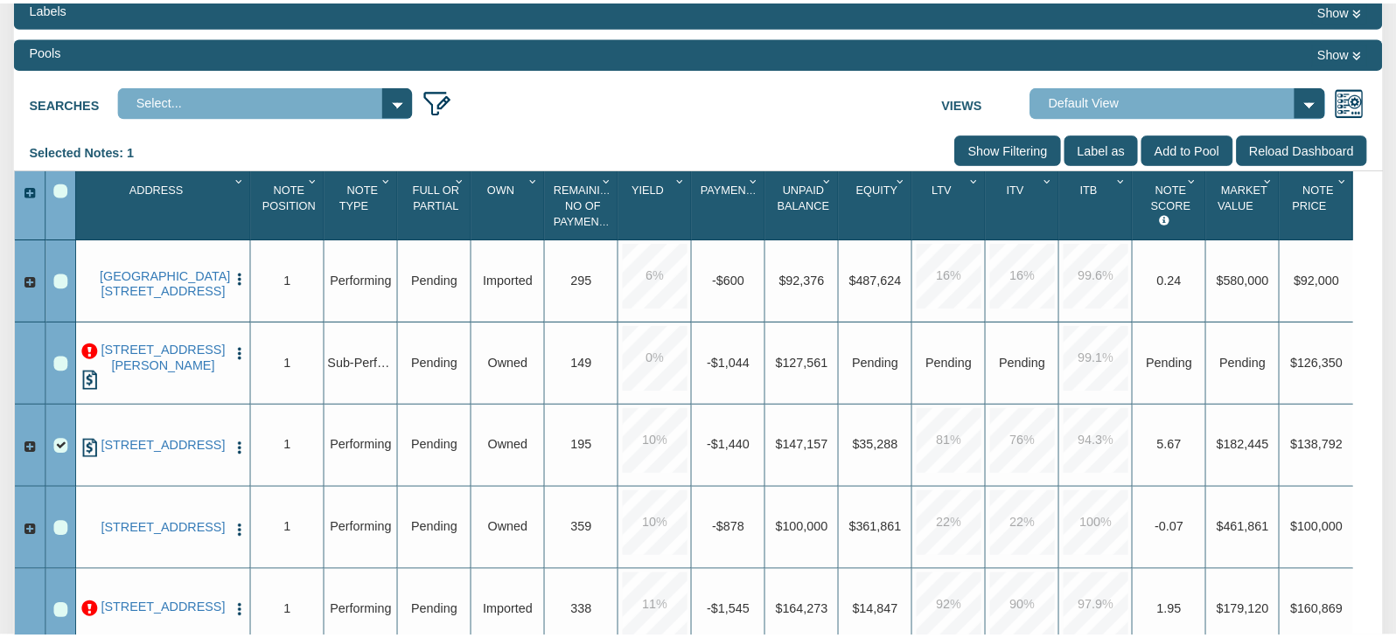
scroll to position [207, 0]
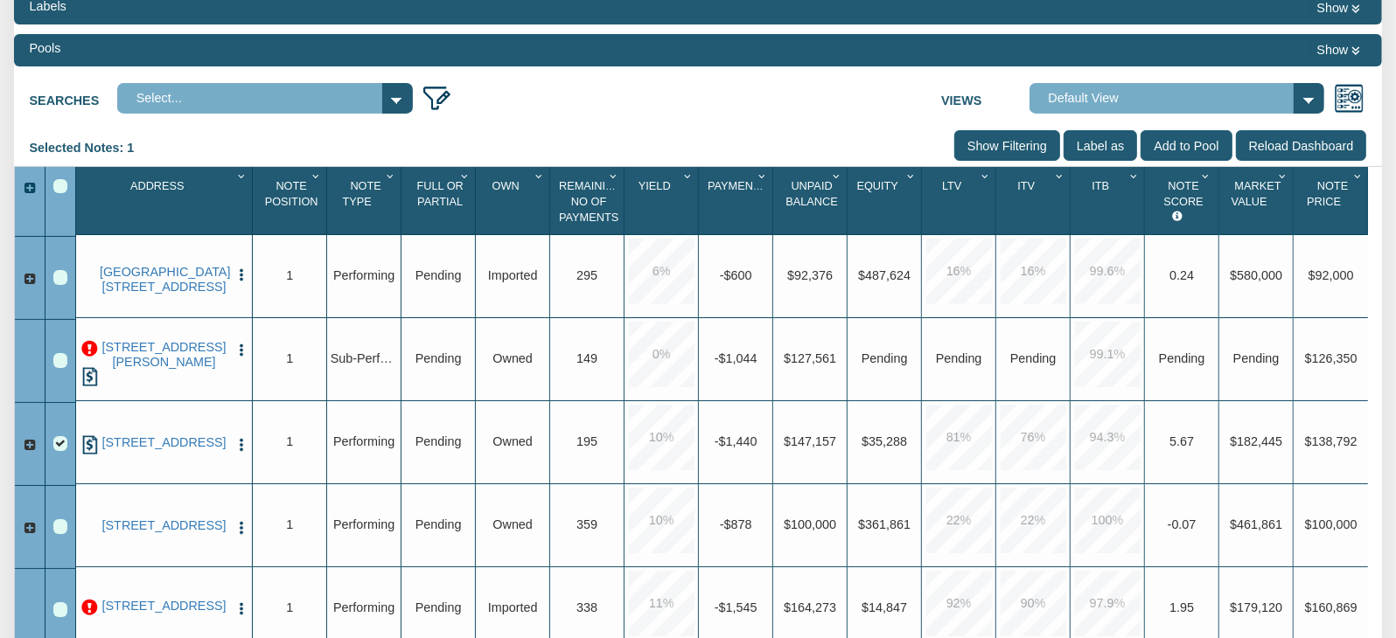
click at [63, 444] on div "Row 4, Row Selection Checkbox" at bounding box center [60, 443] width 14 height 14
click at [59, 366] on div "Row 3, Row Selection Checkbox" at bounding box center [60, 360] width 14 height 14
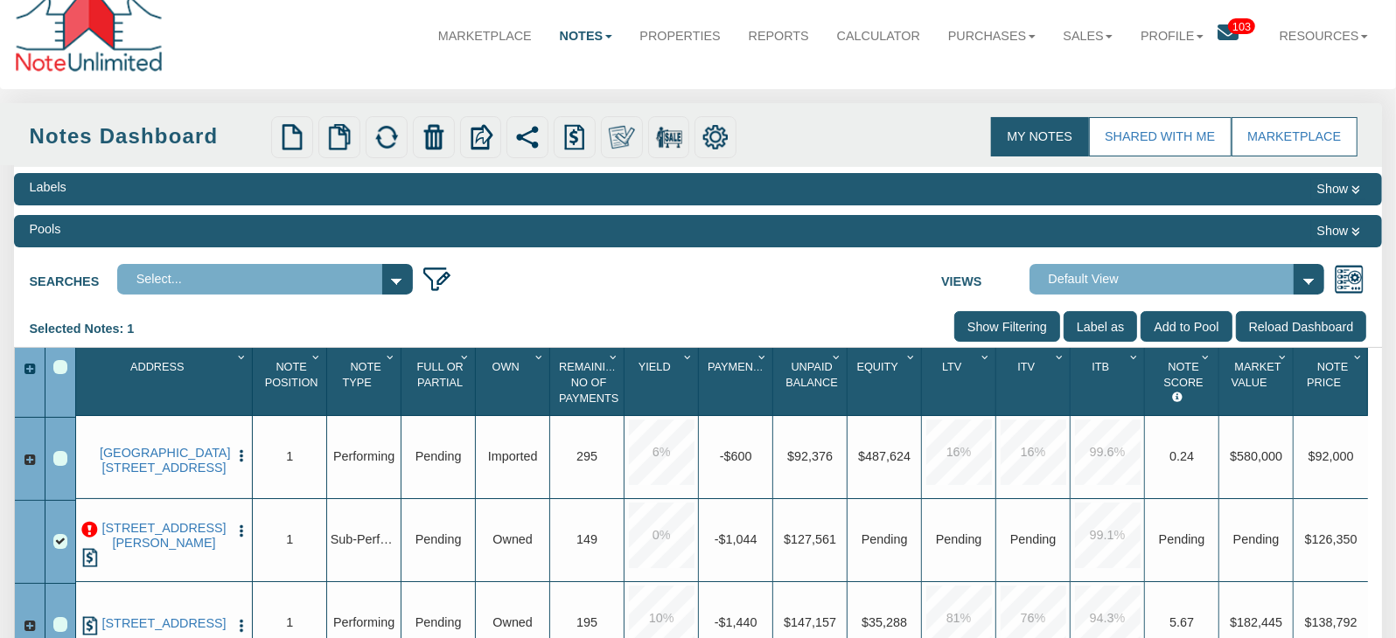
scroll to position [0, 0]
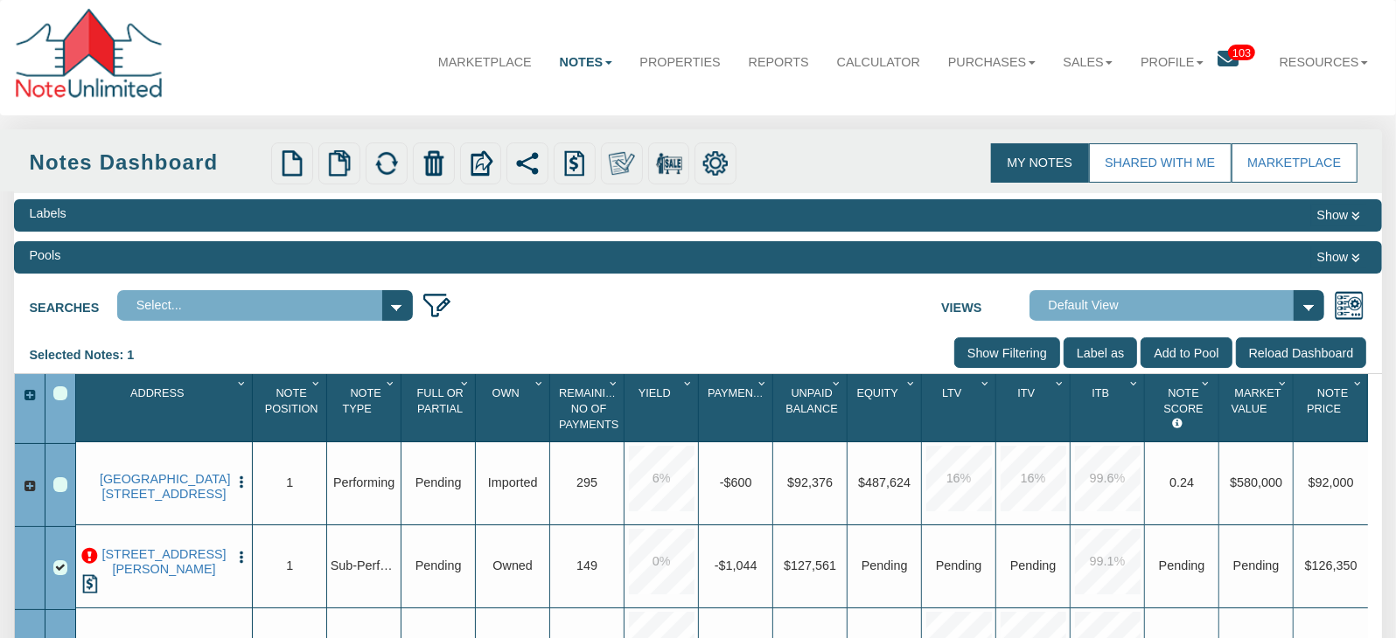
click at [233, 561] on div "1301 MCKENZIE AVE, LOS ALTOS HLS, CA, 94024 Edit Update Info Delete Partial/Ple…" at bounding box center [165, 570] width 170 height 83
click at [242, 561] on img "button" at bounding box center [242, 558] width 16 height 16
click at [238, 560] on img "button" at bounding box center [242, 558] width 16 height 16
click at [241, 560] on img "button" at bounding box center [242, 558] width 16 height 16
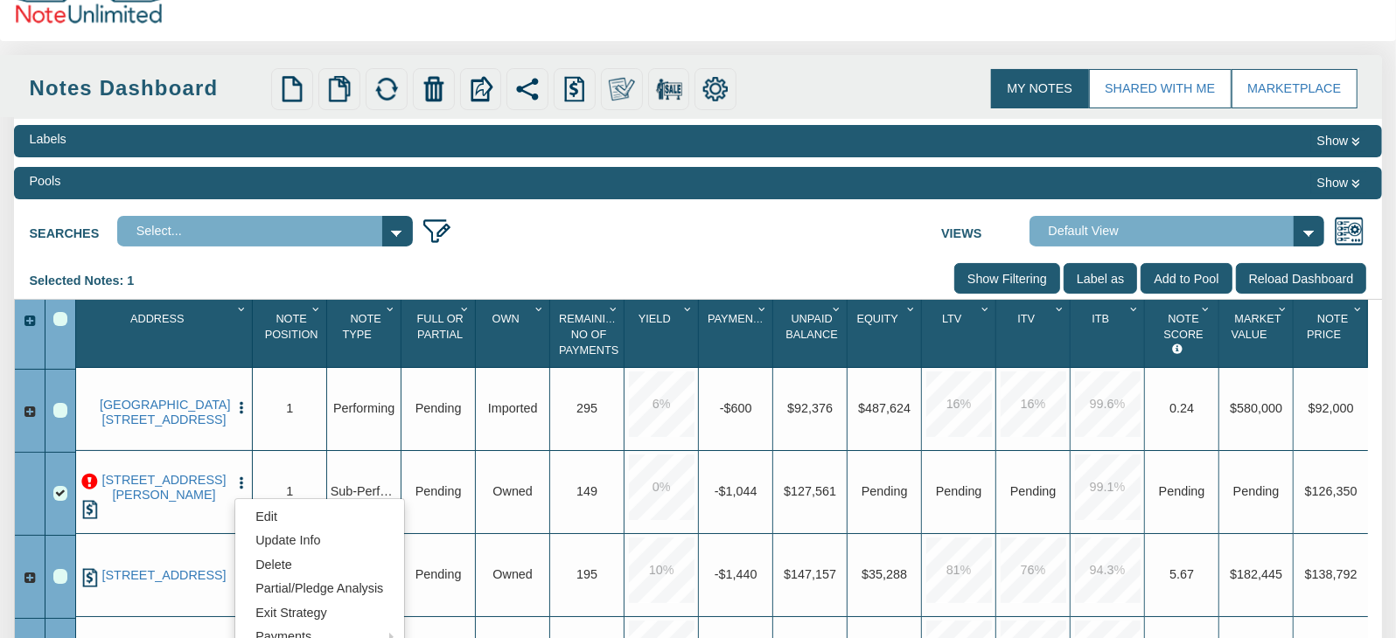
scroll to position [262, 0]
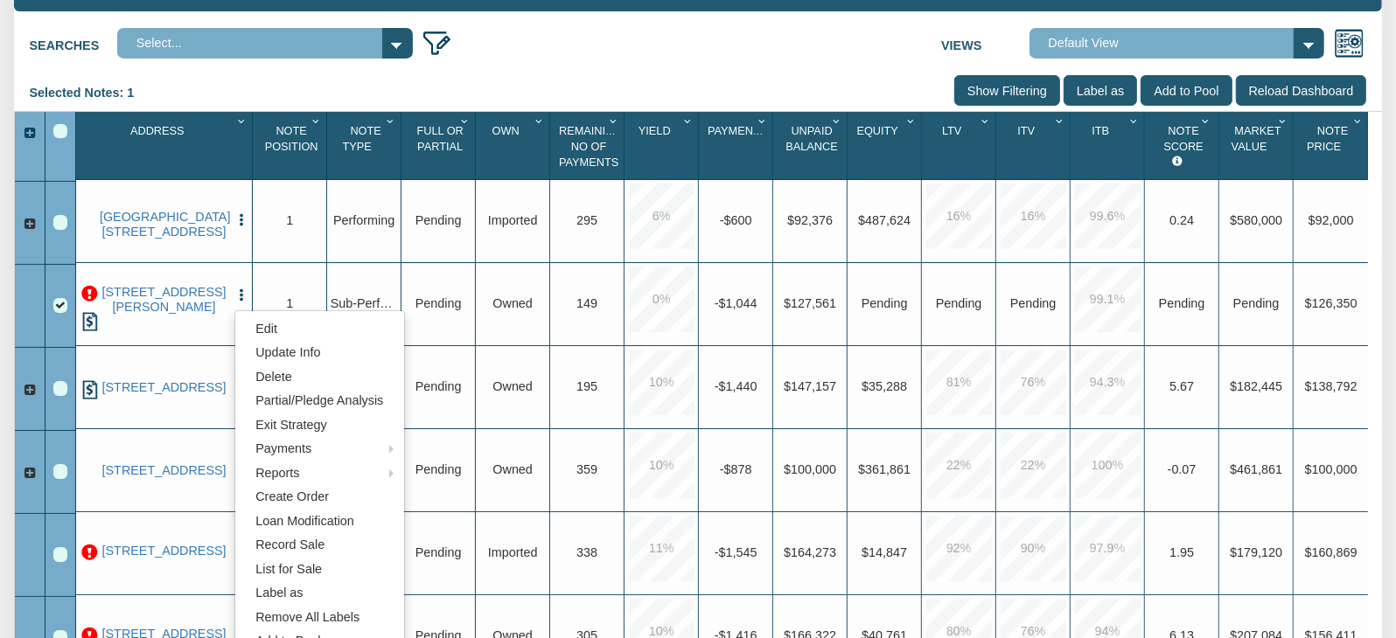
click at [233, 300] on div "[STREET_ADDRESS][PERSON_NAME]" at bounding box center [165, 308] width 170 height 83
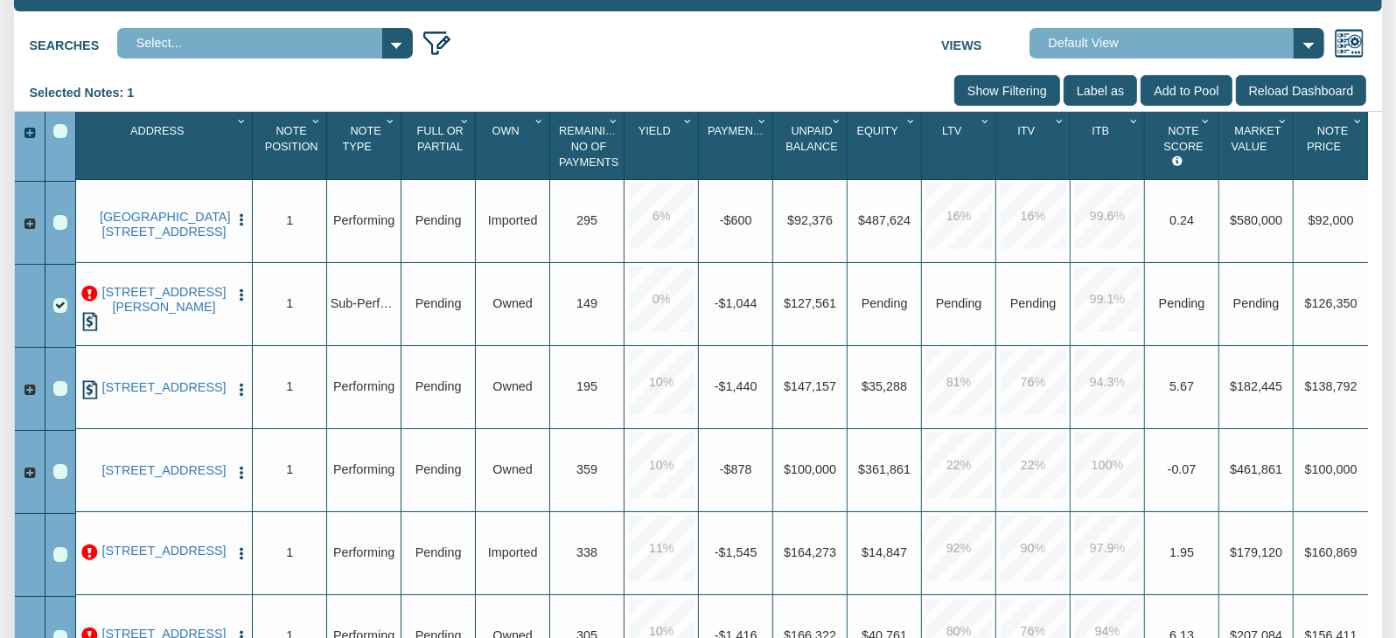
click at [236, 299] on img "button" at bounding box center [242, 296] width 16 height 16
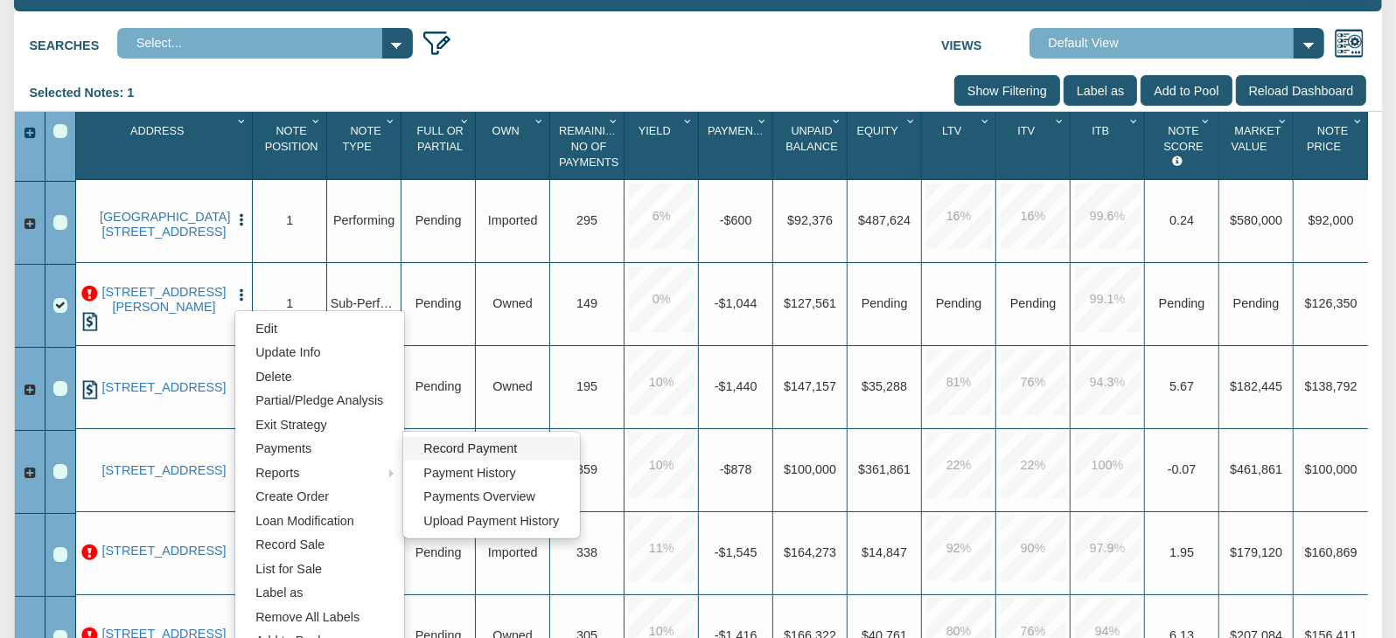
click at [518, 451] on link "Record Payment" at bounding box center [491, 449] width 176 height 24
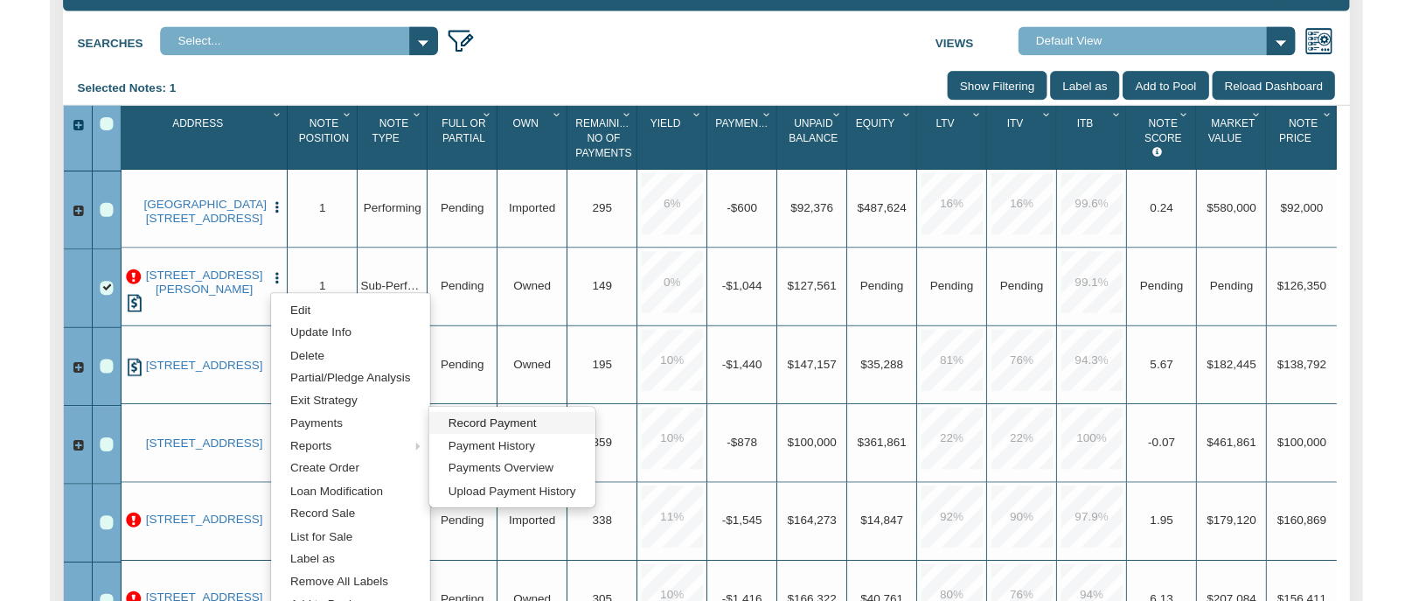
scroll to position [263, 0]
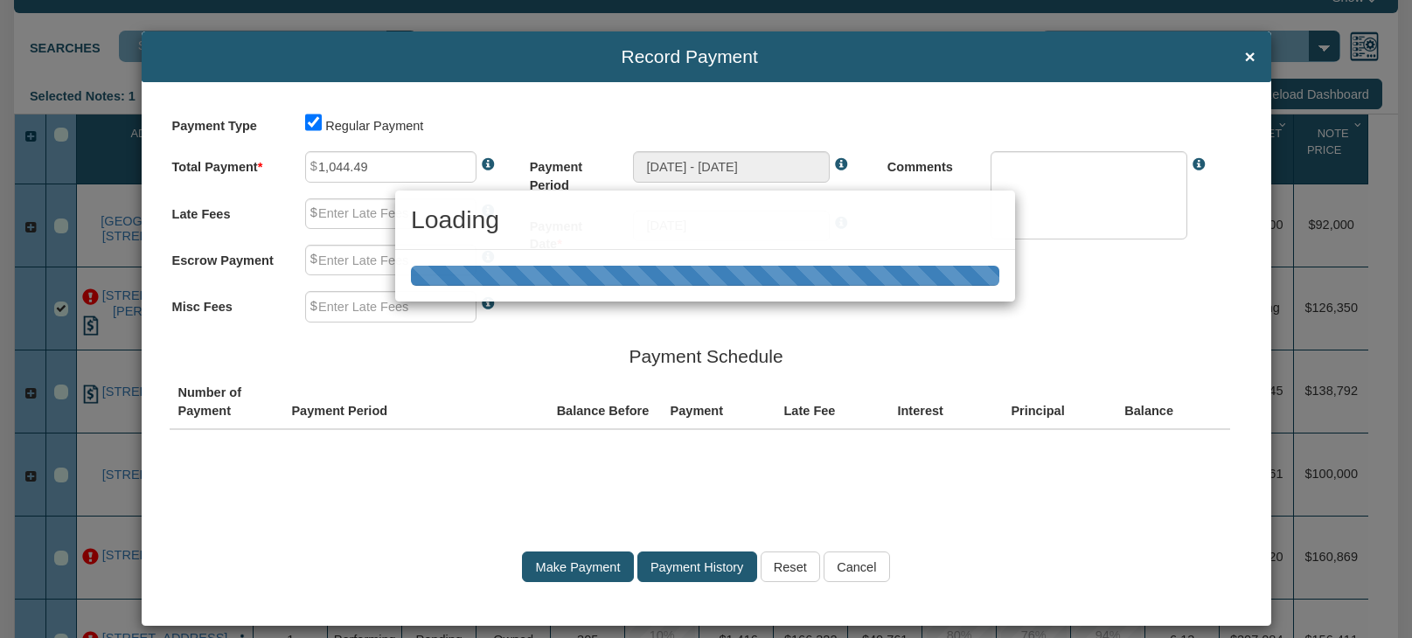
type input "0.00"
type textarea "Regular payment"
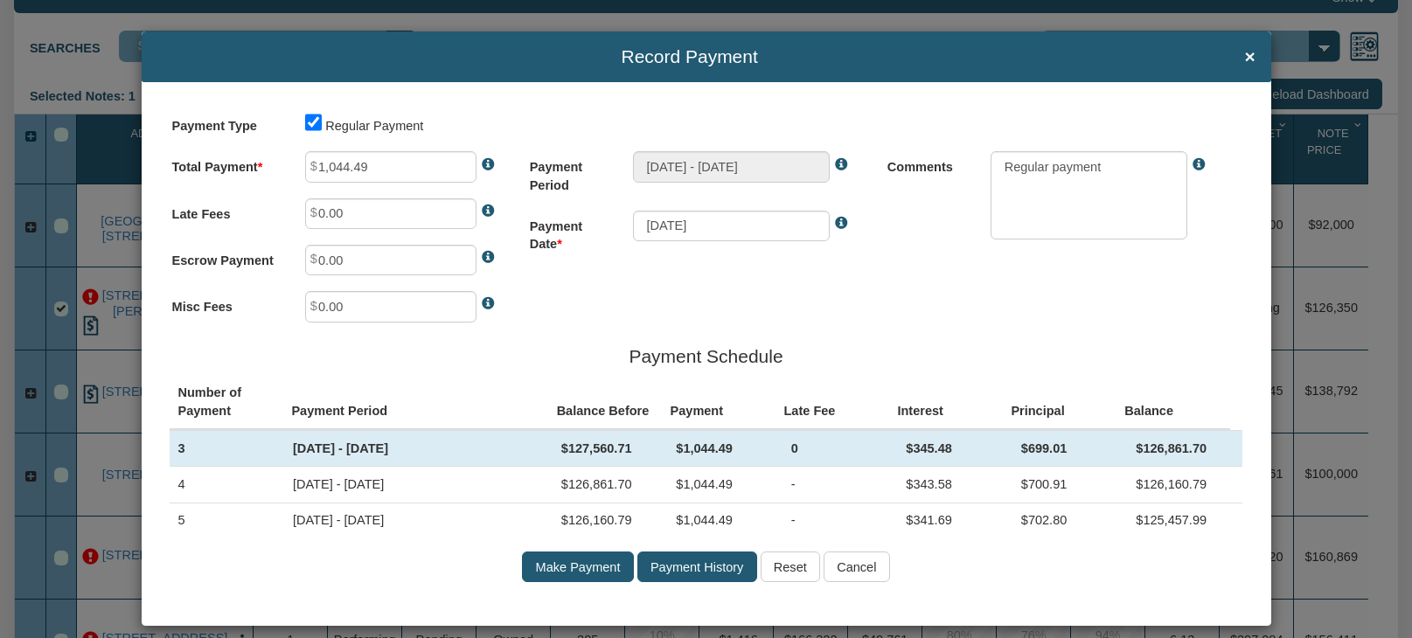
click at [564, 583] on input "Make Payment" at bounding box center [577, 567] width 111 height 31
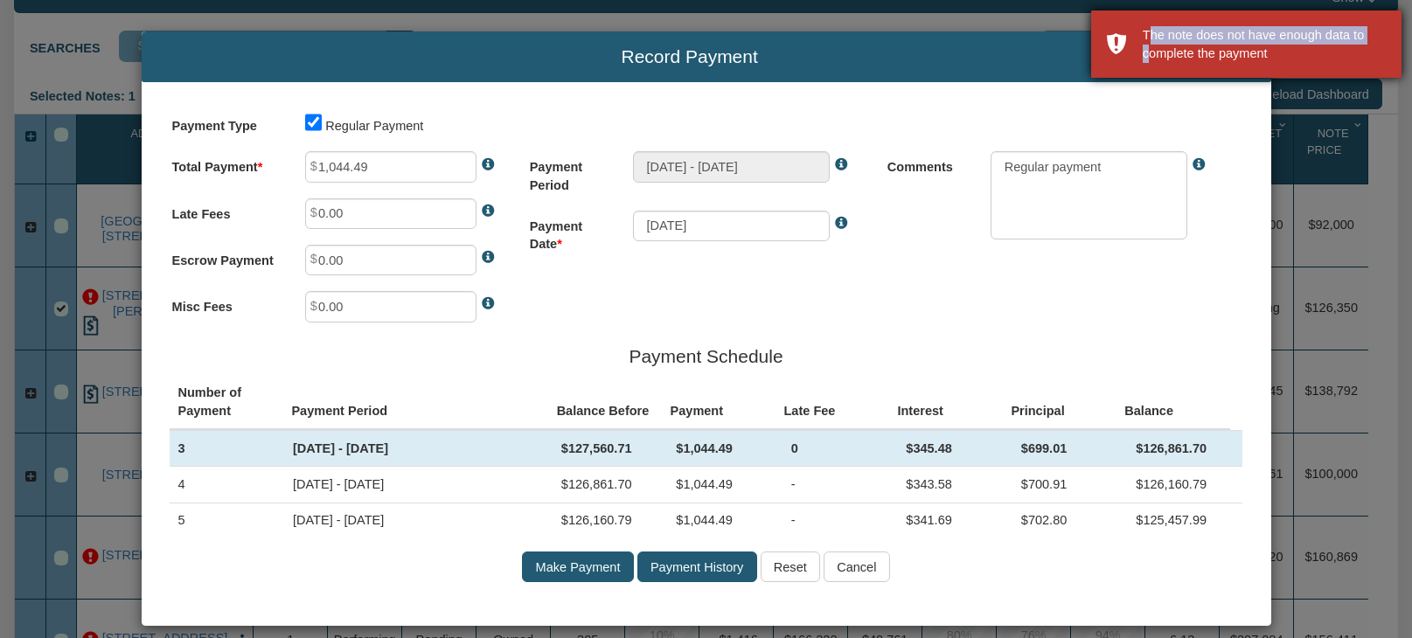
drag, startPoint x: 1146, startPoint y: 39, endPoint x: 1128, endPoint y: 45, distance: 18.3
click at [1128, 45] on div "The note does not have enough data to complete the payment" at bounding box center [1246, 43] width 310 height 67
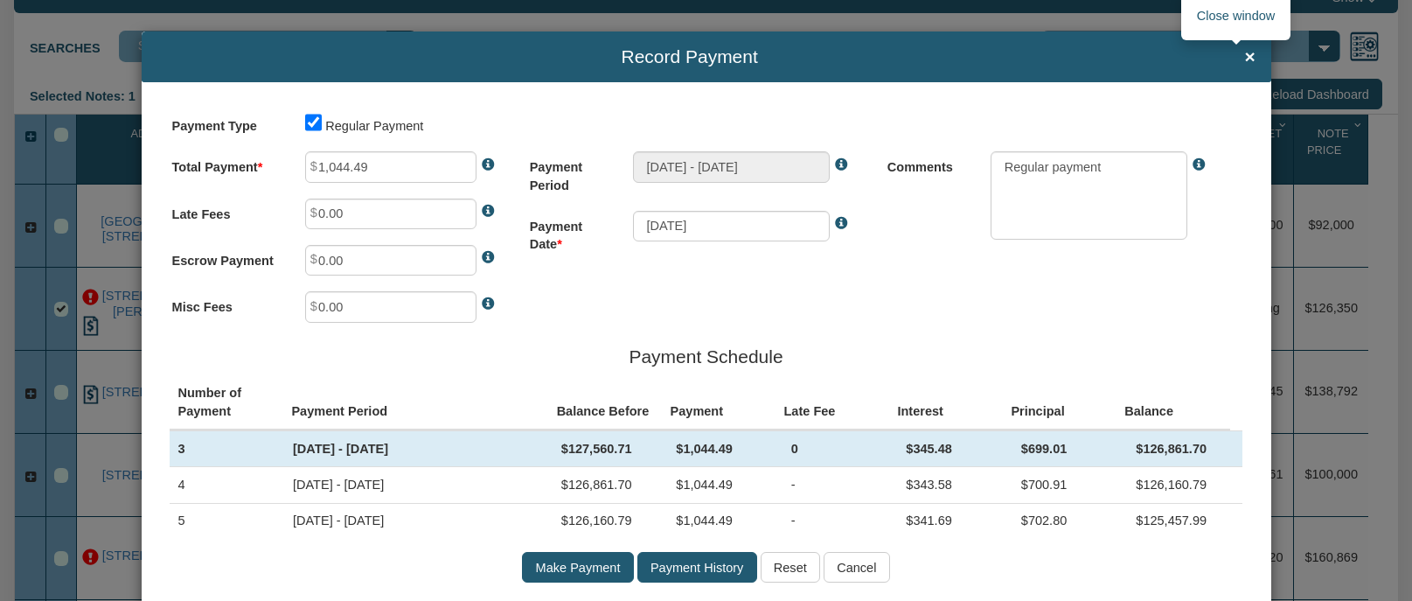
click at [1245, 50] on span "×" at bounding box center [1250, 56] width 10 height 20
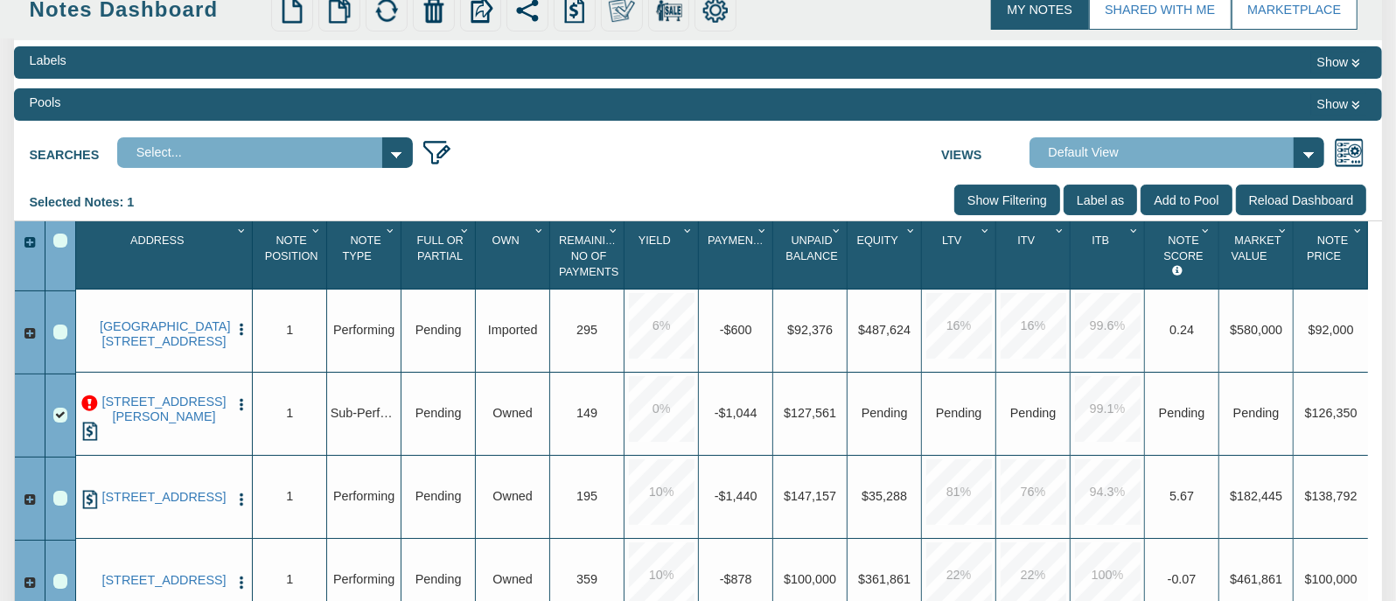
scroll to position [0, 0]
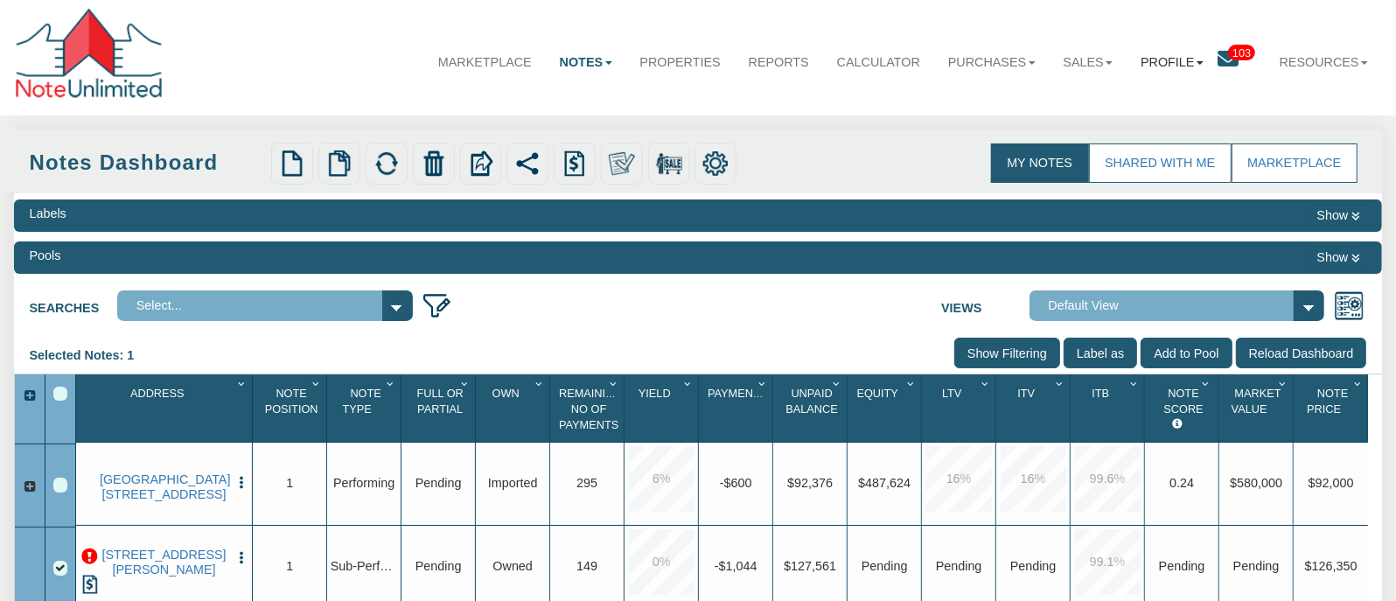
click at [1194, 58] on link "Profile" at bounding box center [1171, 61] width 91 height 45
click at [1117, 131] on link "Settings" at bounding box center [1184, 128] width 162 height 24
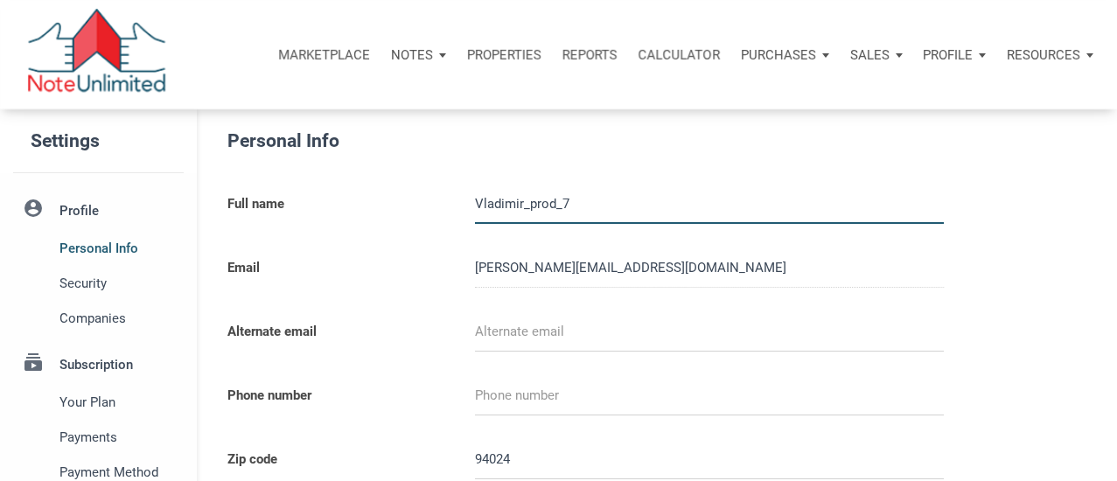
select select
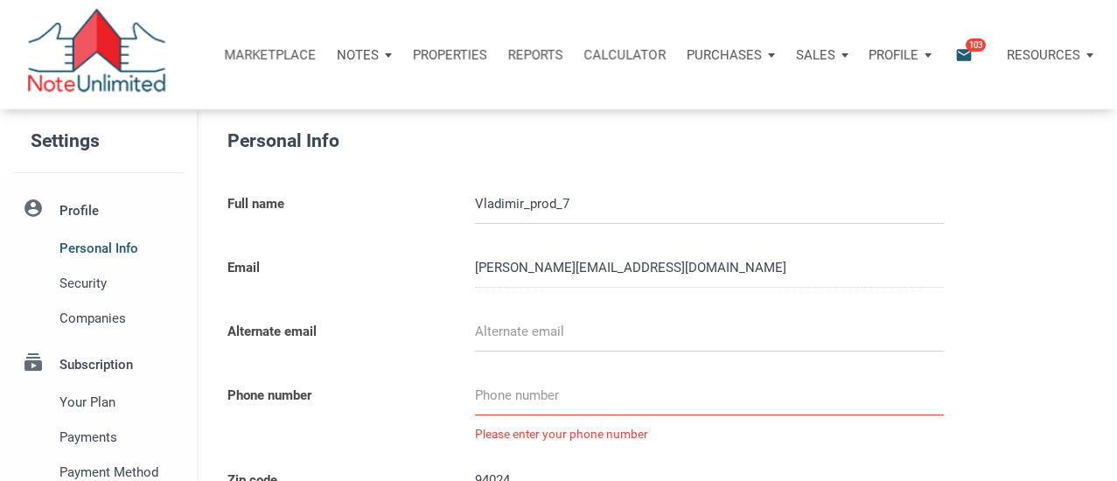
click at [387, 58] on div "Notes" at bounding box center [364, 55] width 76 height 52
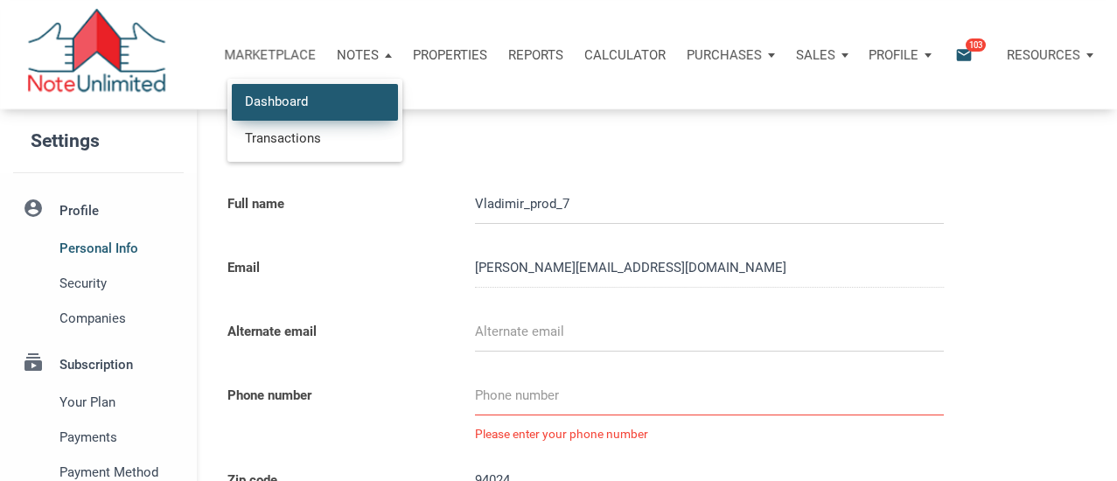
click at [296, 105] on link "Dashboard" at bounding box center [315, 102] width 166 height 36
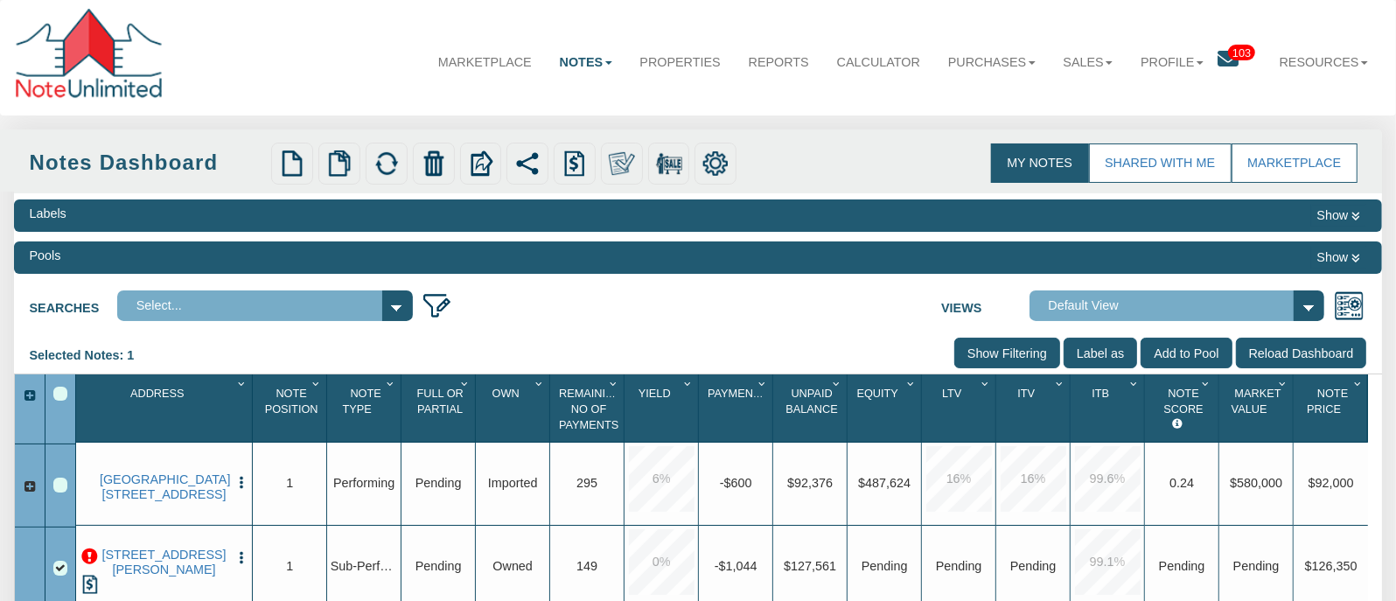
drag, startPoint x: 150, startPoint y: 564, endPoint x: 695, endPoint y: 10, distance: 778.0
click at [239, 561] on img "button" at bounding box center [242, 558] width 16 height 16
